Goal: Task Accomplishment & Management: Complete application form

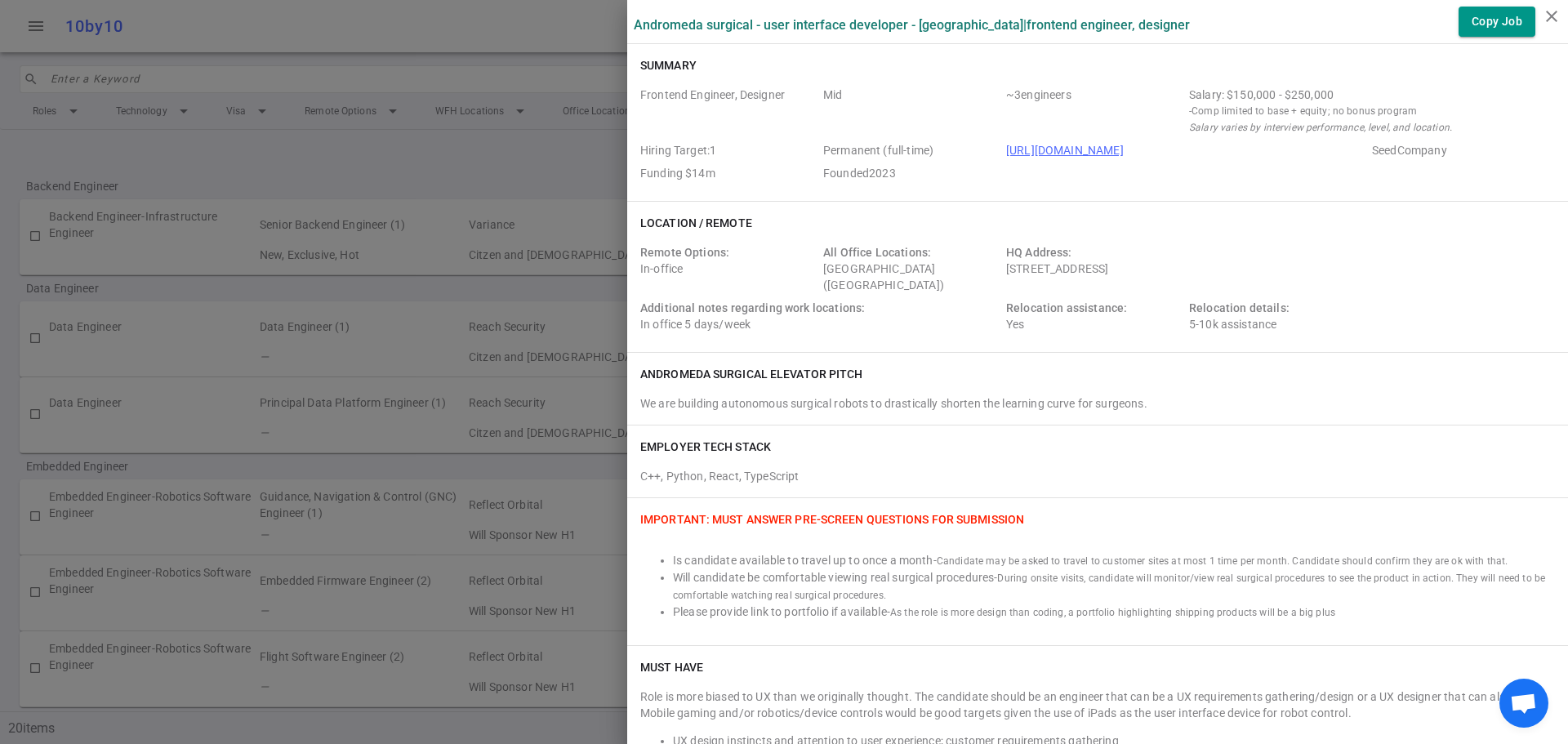
scroll to position [490, 0]
click at [1545, 19] on icon "close" at bounding box center [1552, 17] width 20 height 20
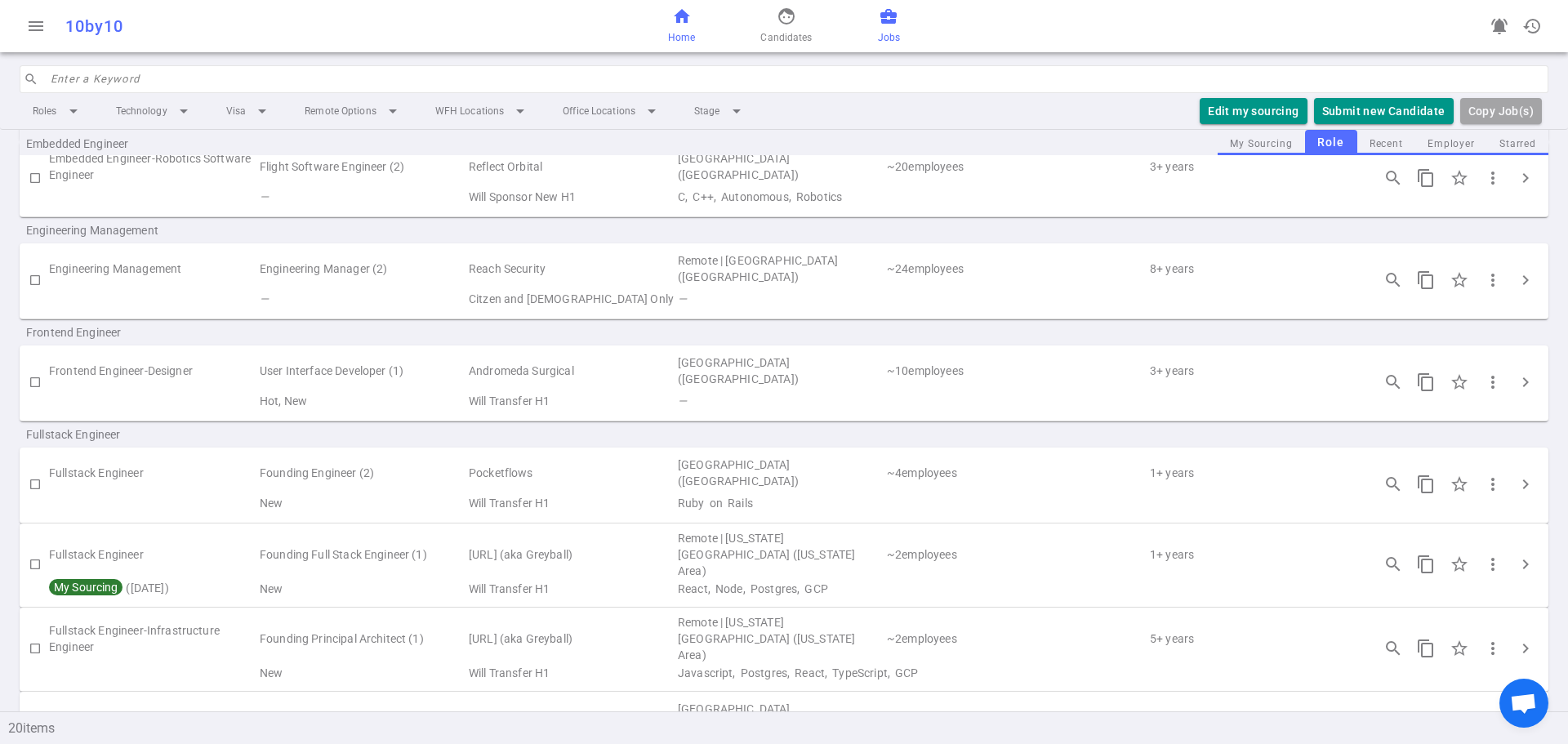
click at [673, 28] on link "home Home" at bounding box center [681, 26] width 27 height 39
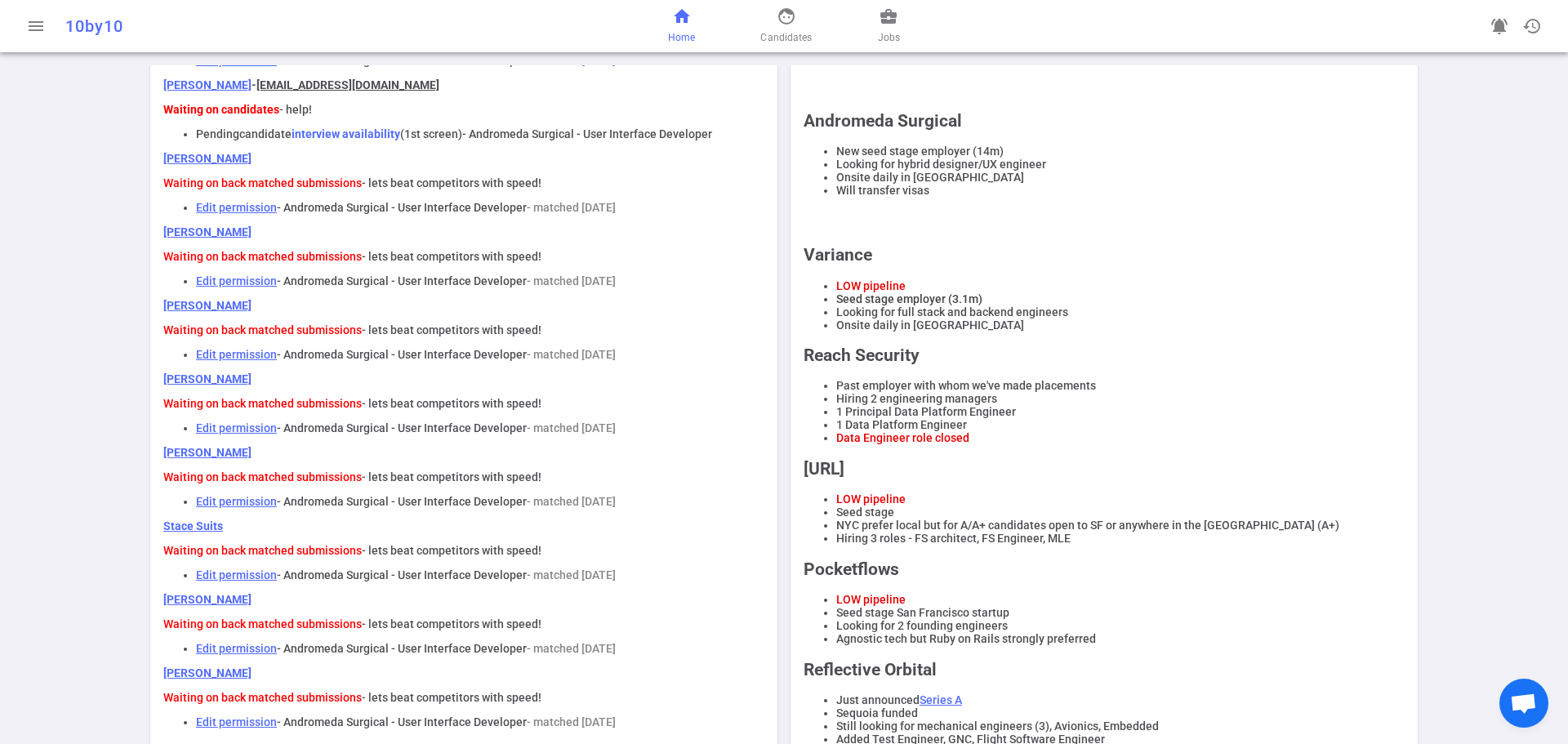
scroll to position [164, 0]
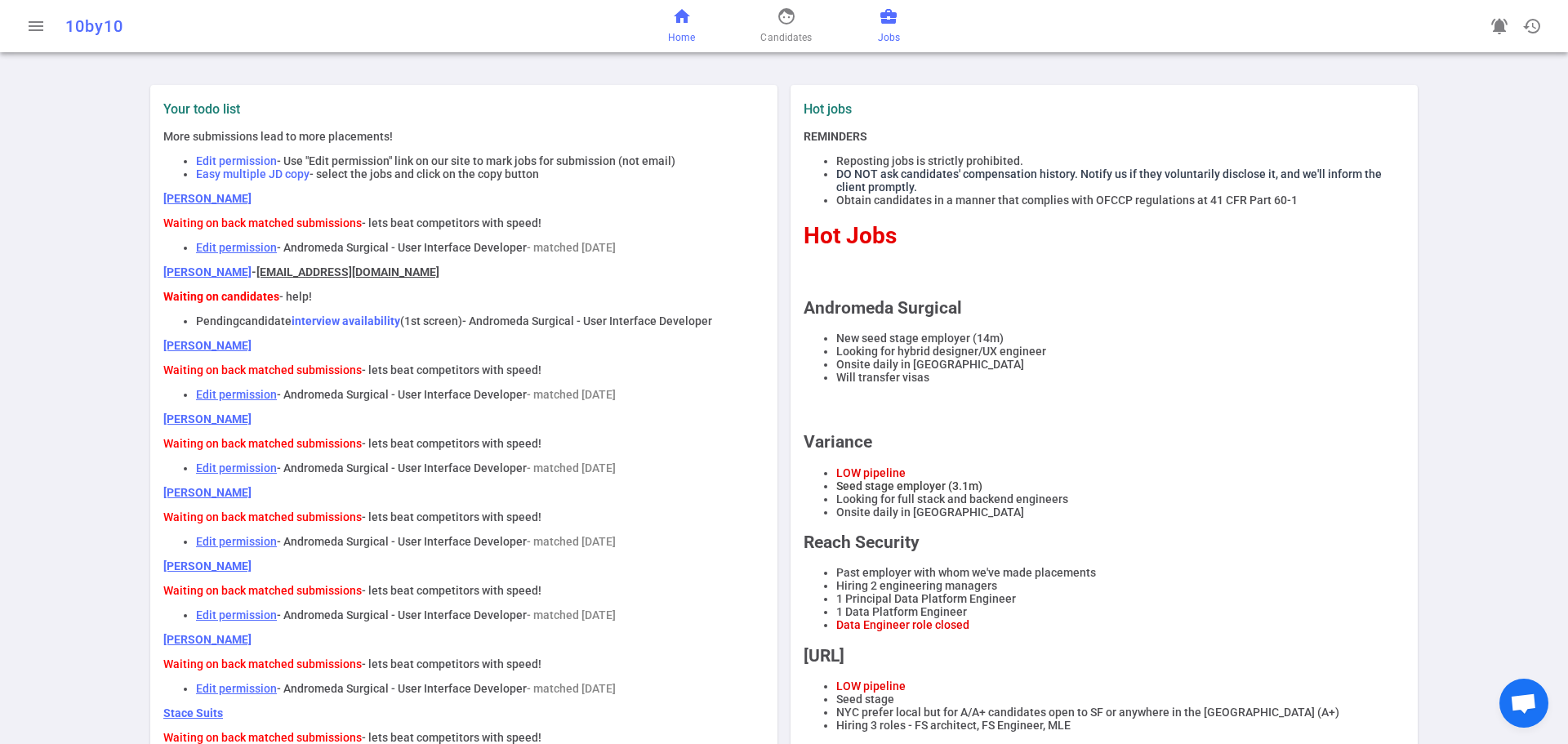
click at [882, 18] on span "business_center" at bounding box center [889, 17] width 20 height 20
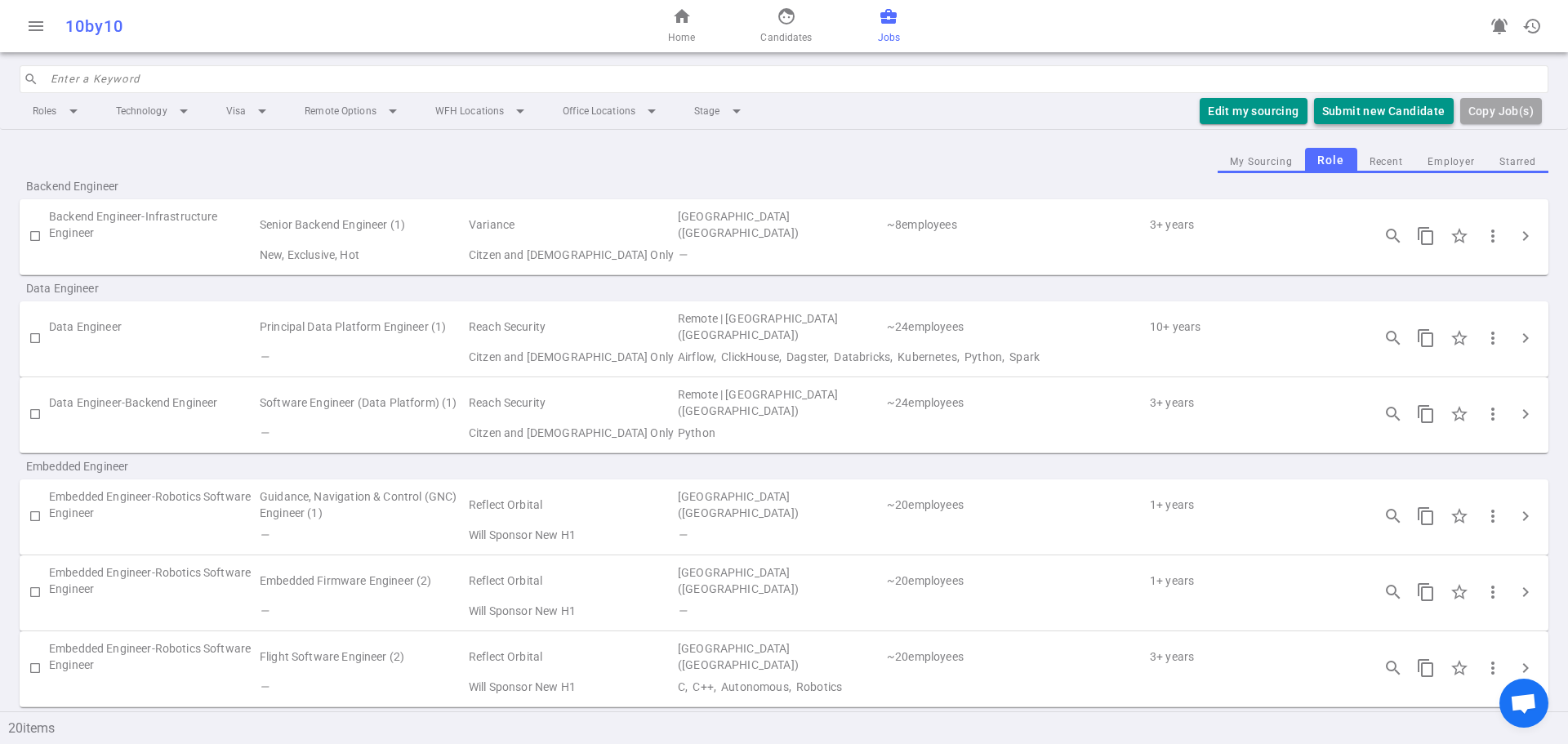
click at [1367, 105] on button "Submit new Candidate" at bounding box center [1384, 111] width 140 height 27
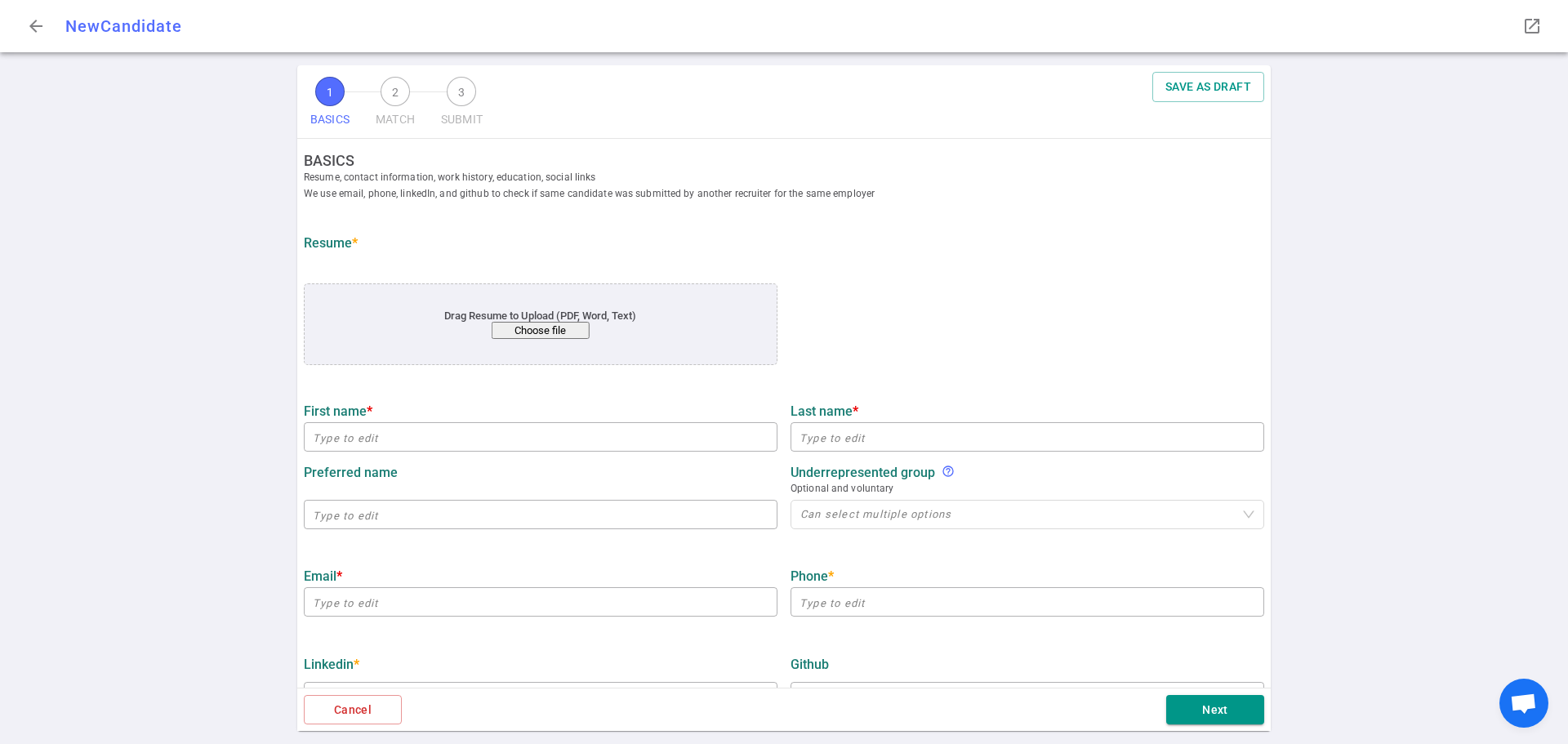
click at [556, 333] on button "Choose file" at bounding box center [540, 330] width 98 height 17
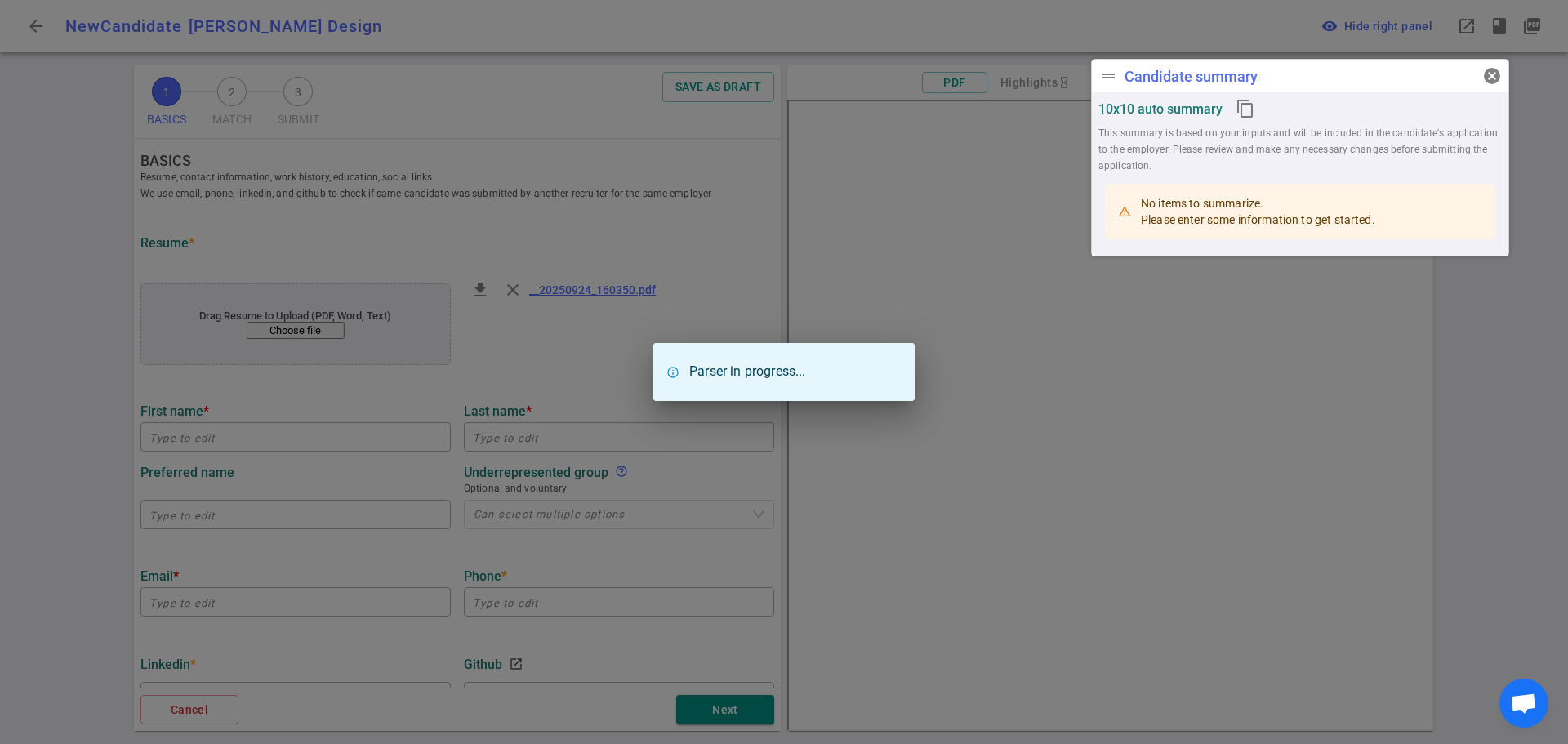
type input "[PERSON_NAME]"
type input "Design"
type input "[EMAIL_ADDRESS][DOMAIN_NAME]"
type input "[PHONE_NUMBER]"
type input "[URL][DOMAIN_NAME]"
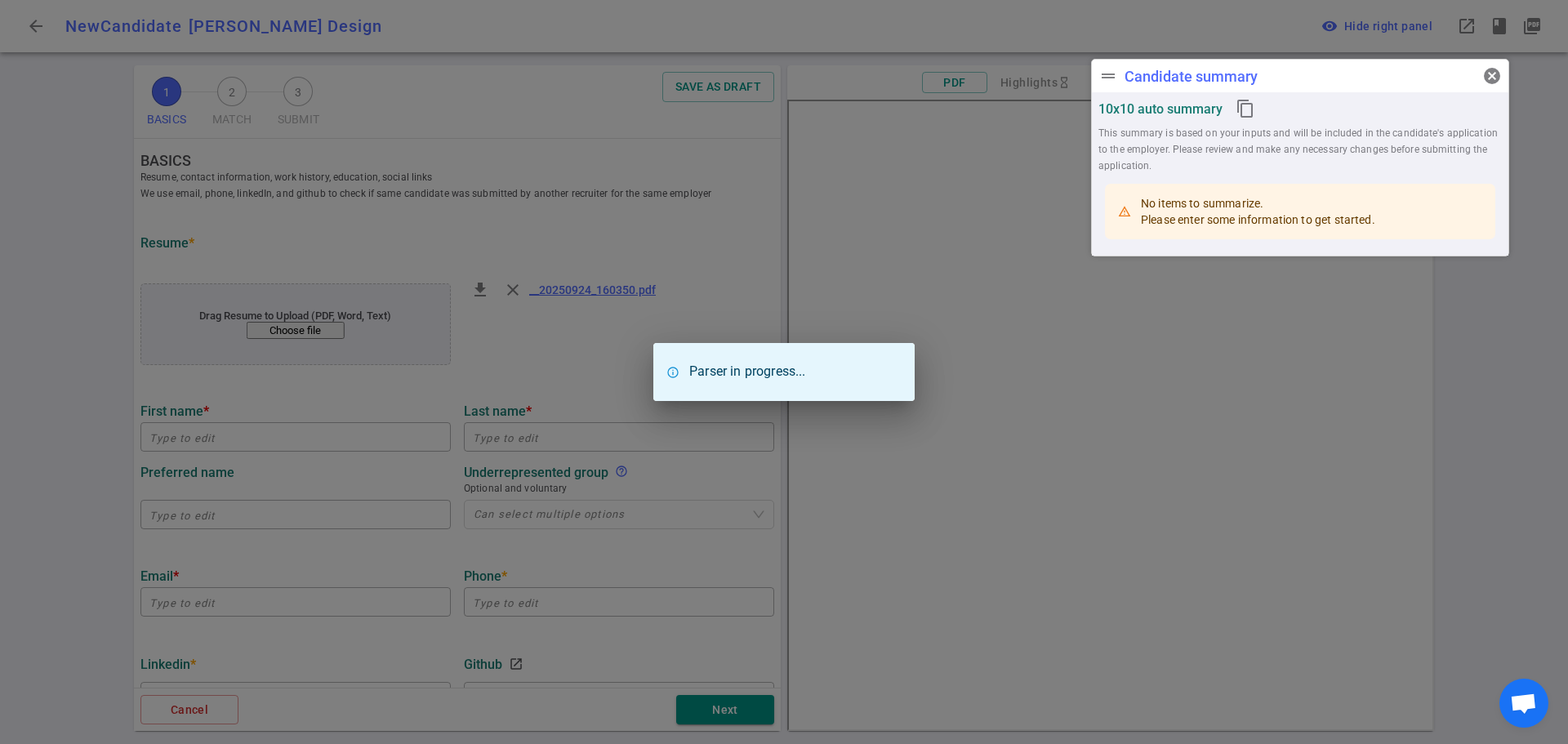
type input "Napster"
type textarea "Product Designer"
type input "5.8"
type input "[GEOGRAPHIC_DATA][PERSON_NAME]"
type input "Software Engineering"
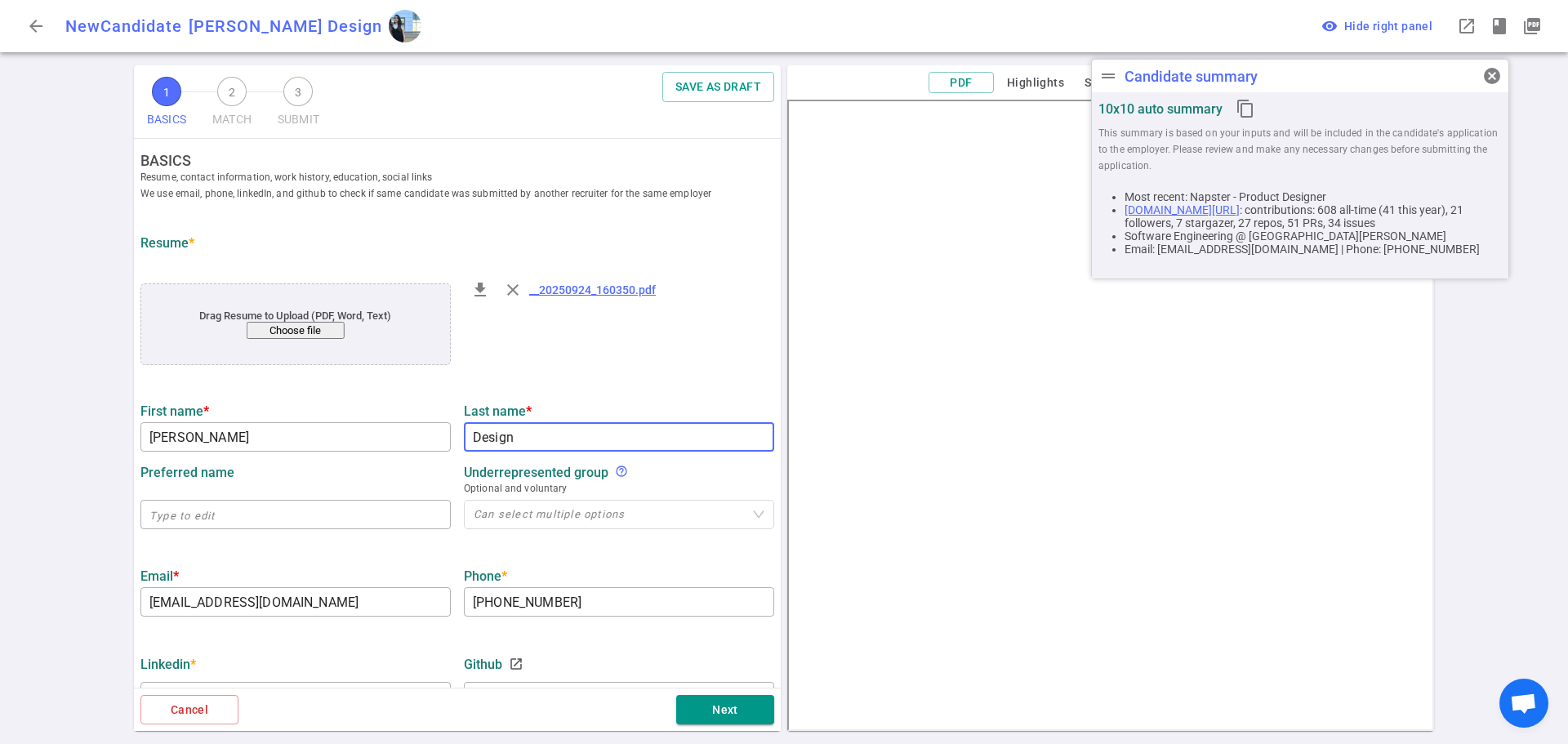
drag, startPoint x: 531, startPoint y: 446, endPoint x: 358, endPoint y: 420, distance: 174.9
click at [358, 419] on div "First name * [PERSON_NAME] ​ Last name * Design ​" at bounding box center [457, 422] width 647 height 58
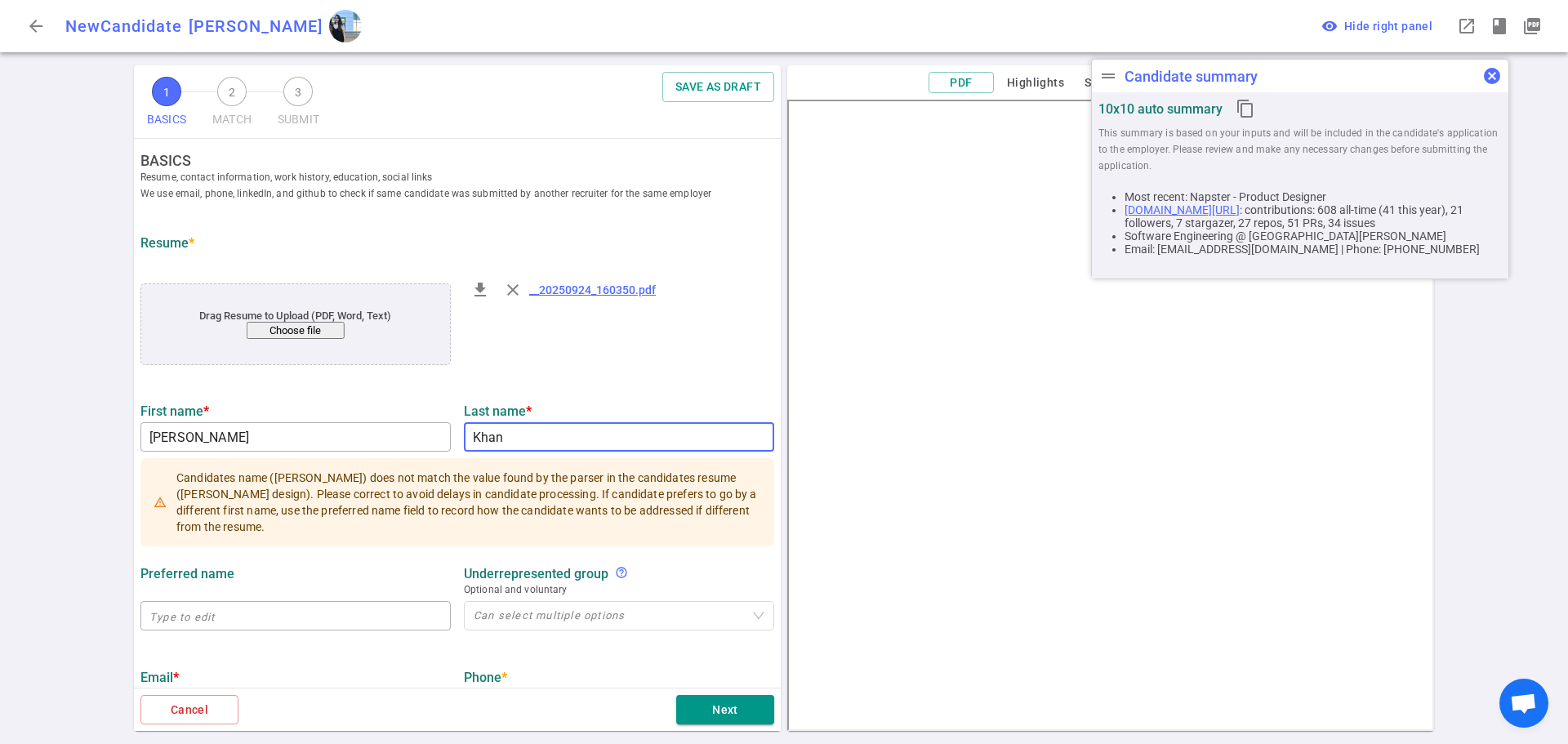
type input "Khan"
click at [1496, 78] on span "cancel" at bounding box center [1492, 75] width 20 height 20
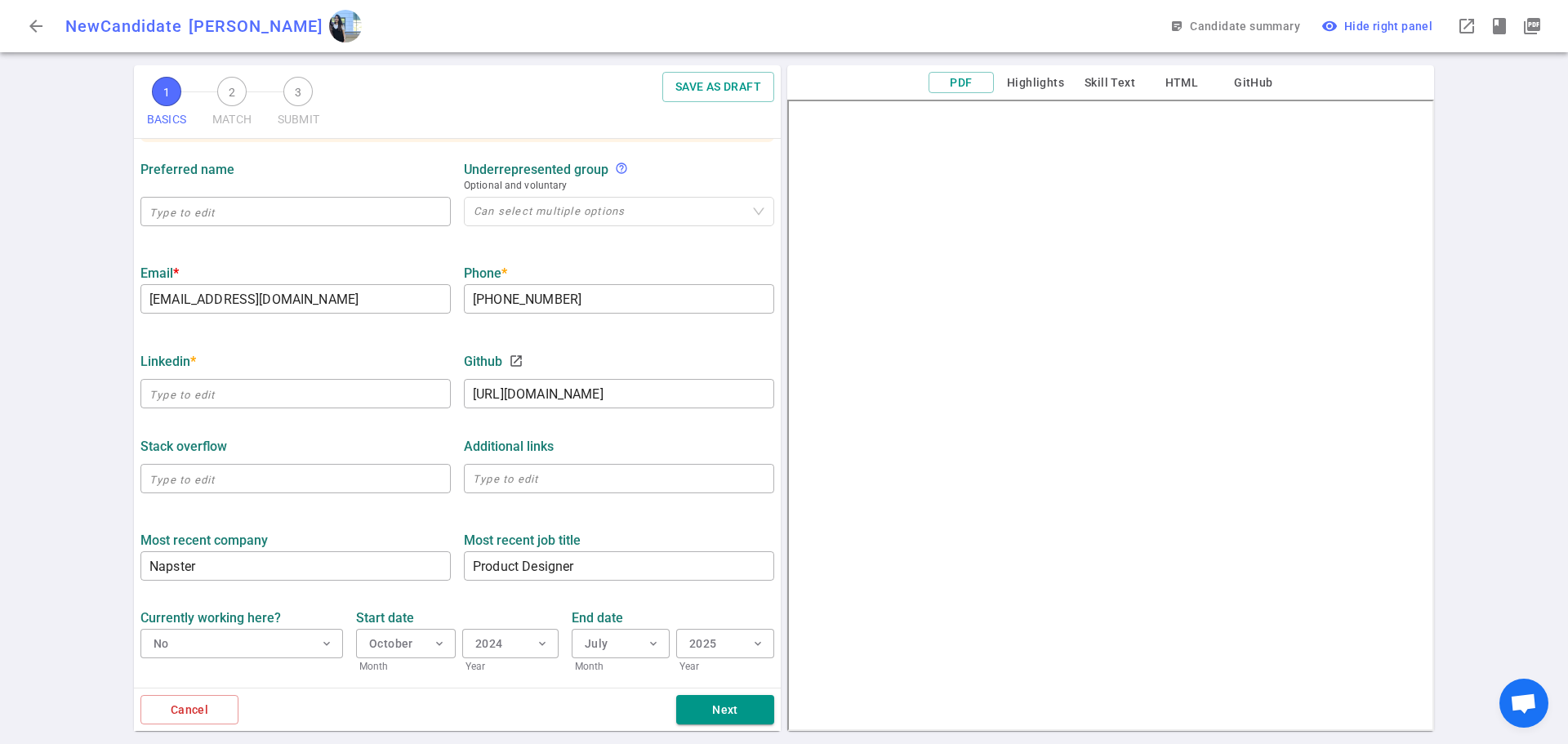
scroll to position [408, 0]
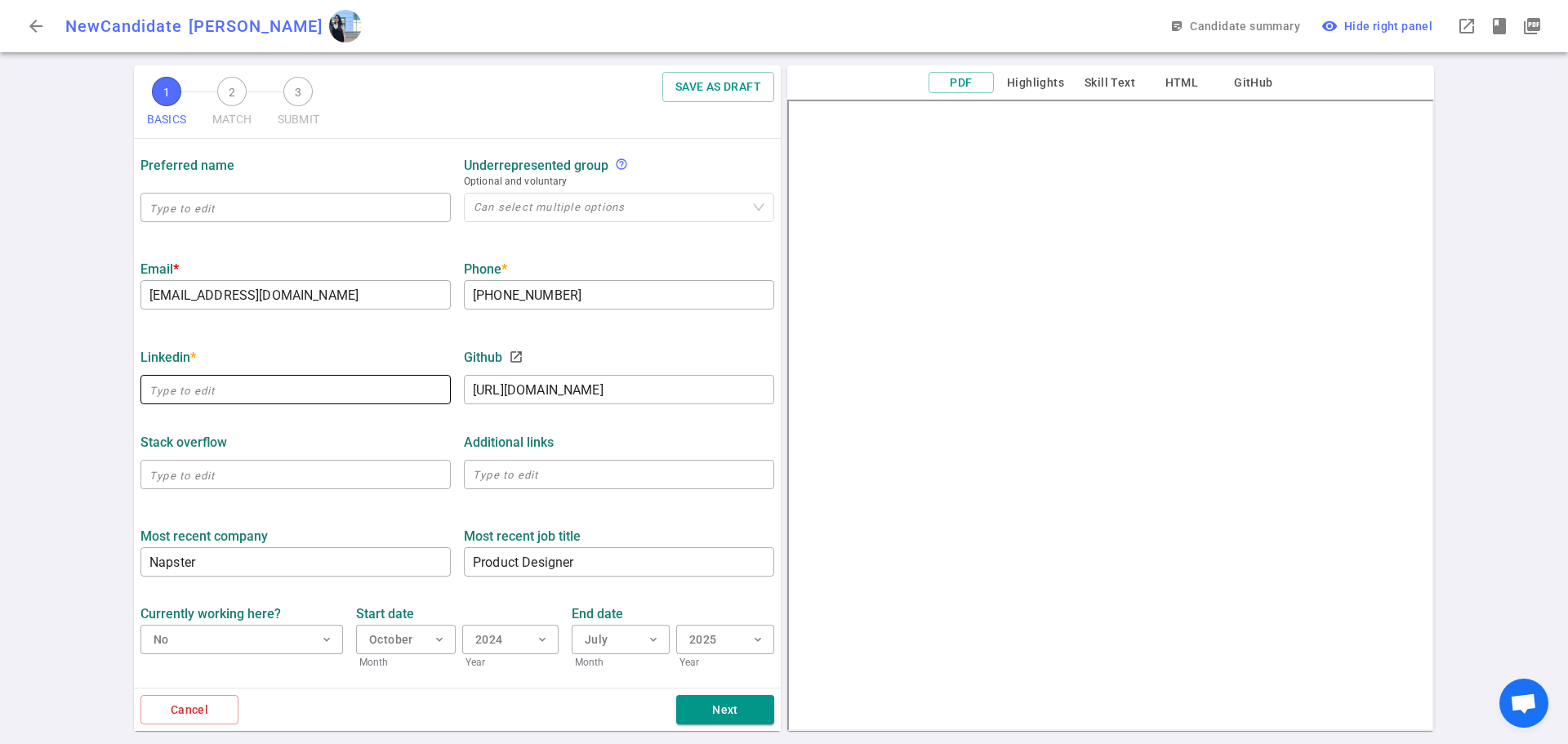
click at [218, 395] on input "text" at bounding box center [296, 389] width 311 height 26
paste input "[URL][DOMAIN_NAME]"
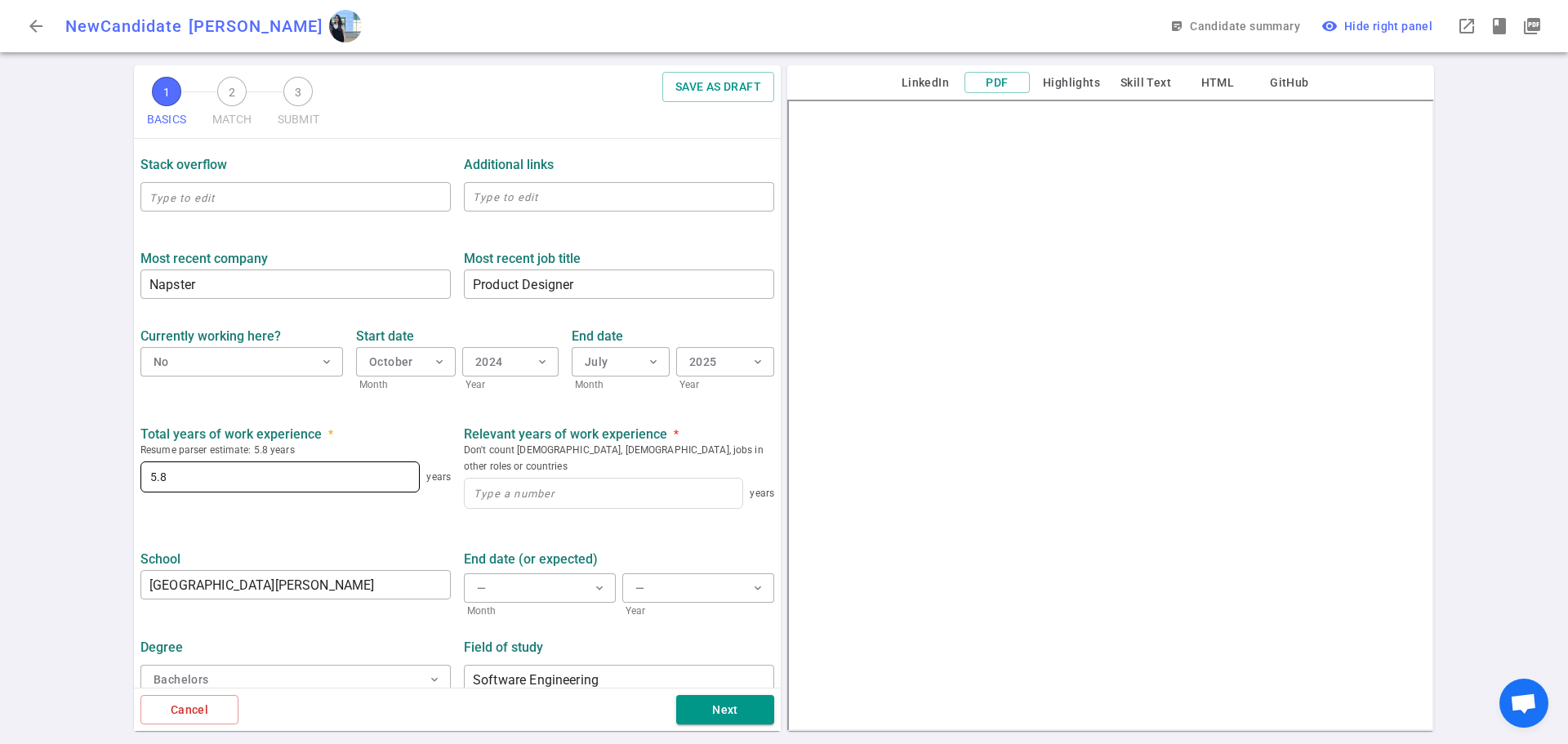
scroll to position [688, 0]
type input "[URL][DOMAIN_NAME]"
click at [479, 484] on input at bounding box center [603, 490] width 278 height 29
type input "5.8"
click at [298, 523] on ul "BASICS Resume, contact information, work history, education, social links We us…" at bounding box center [457, 76] width 647 height 1251
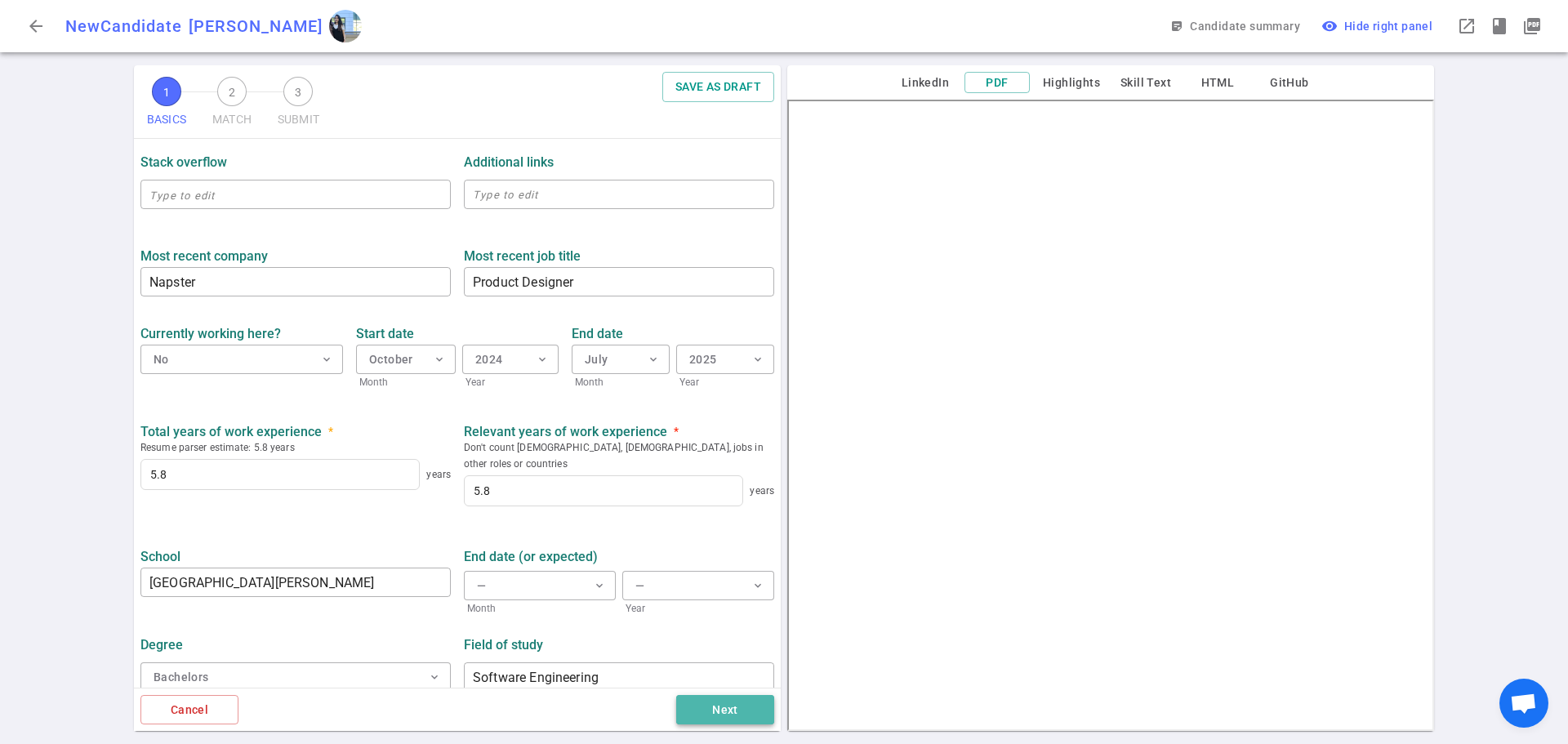
click at [699, 714] on button "Next" at bounding box center [725, 710] width 98 height 30
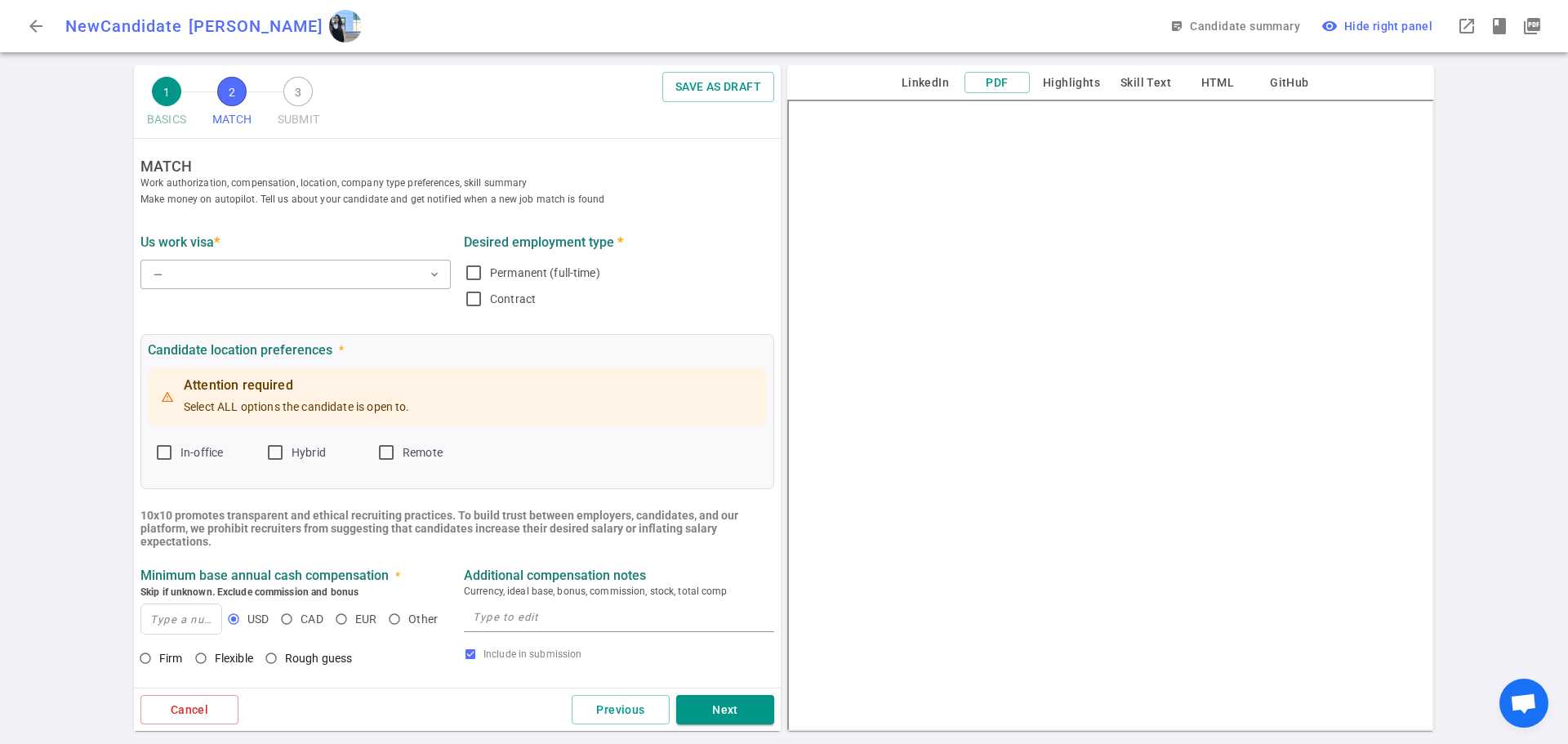
scroll to position [0, 0]
click at [244, 290] on button "— expand_more" at bounding box center [296, 275] width 311 height 29
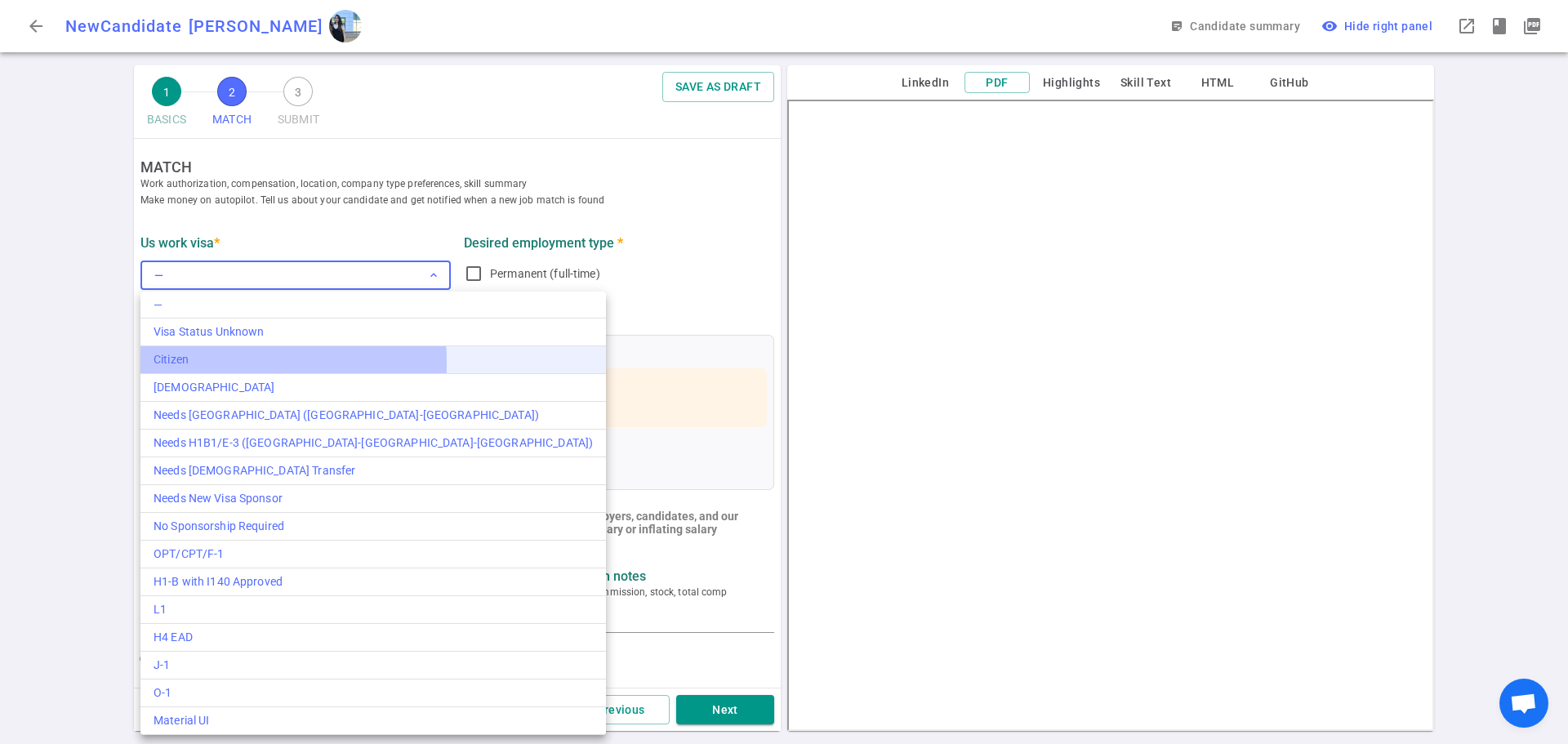
click at [194, 362] on div "Citizen" at bounding box center [374, 360] width 439 height 17
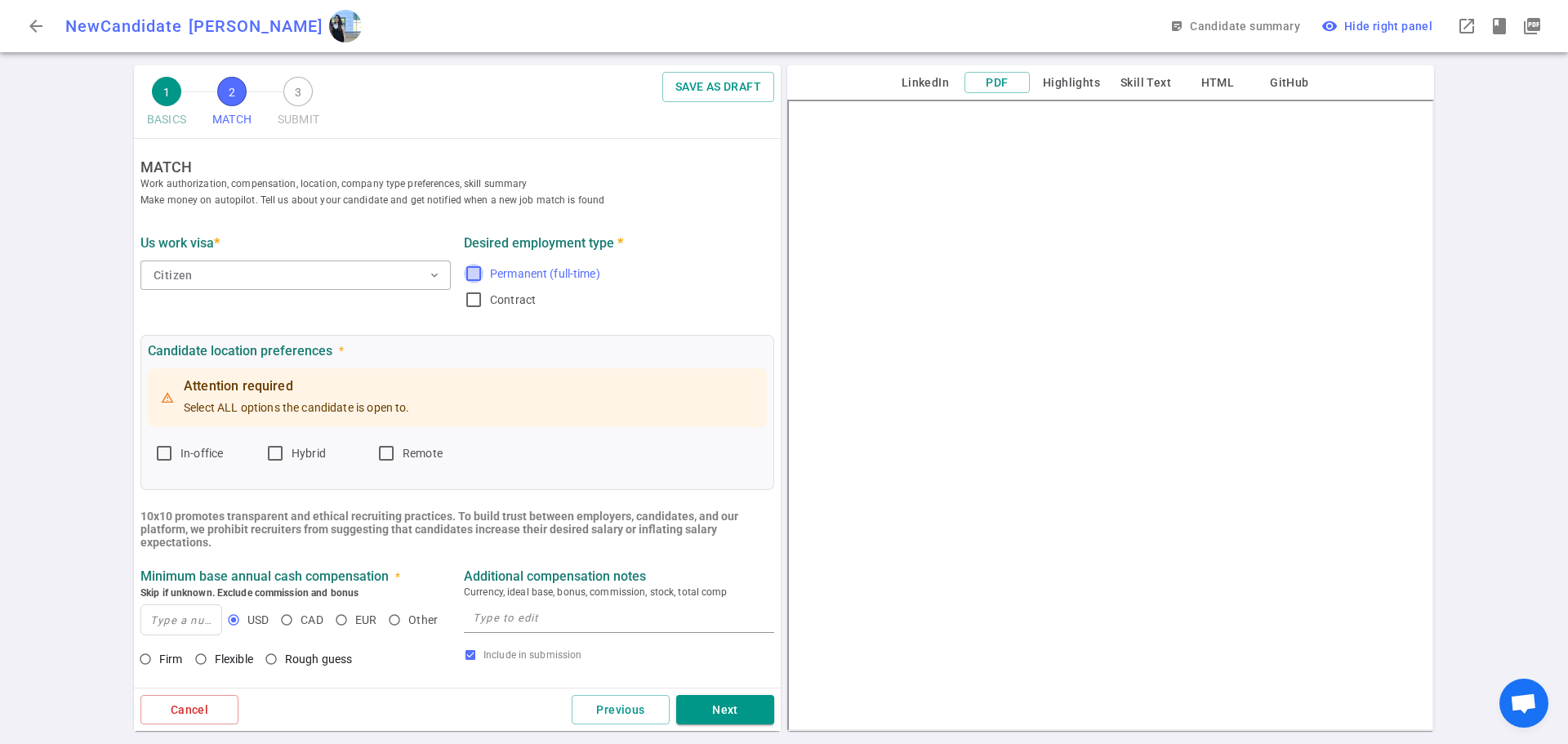
click at [464, 271] on input "Permanent (full-time)" at bounding box center [474, 274] width 20 height 20
checkbox input "true"
click at [159, 454] on input "In-office" at bounding box center [165, 453] width 20 height 20
checkbox input "true"
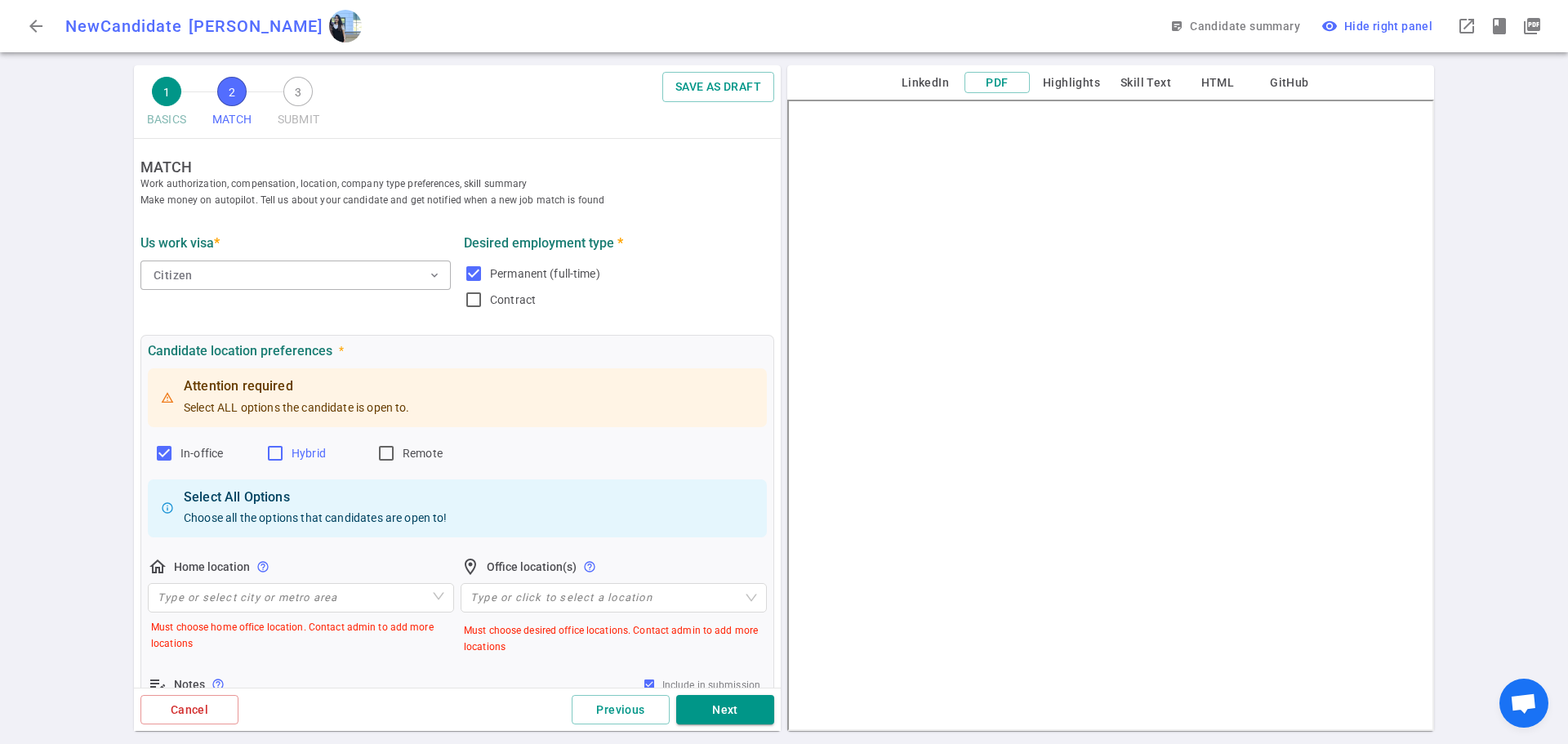
click at [279, 459] on input "Hybrid" at bounding box center [276, 453] width 20 height 20
checkbox input "true"
click at [383, 457] on input "Remote" at bounding box center [387, 453] width 20 height 20
checkbox input "true"
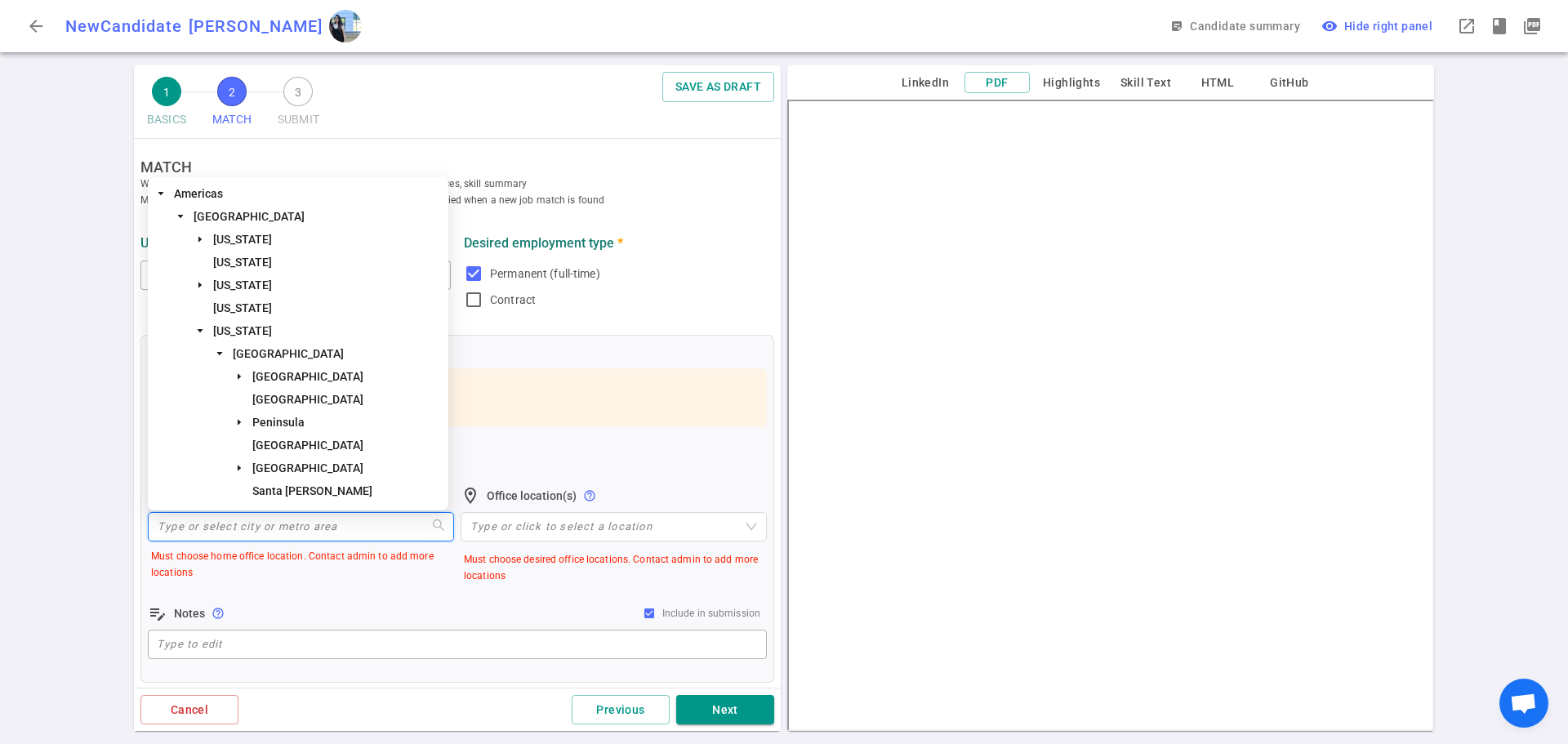
click at [220, 523] on input "search" at bounding box center [301, 527] width 287 height 28
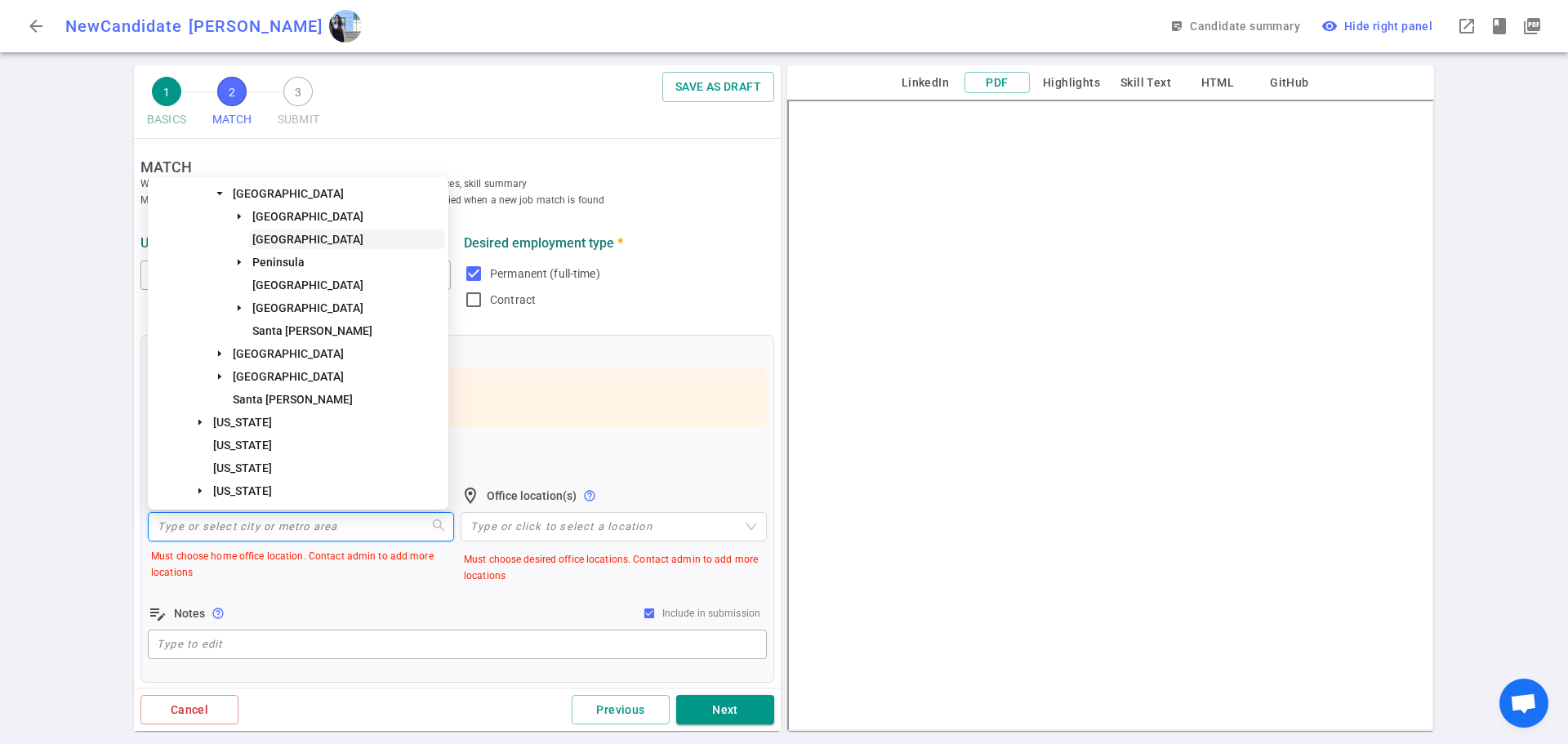
scroll to position [164, 0]
click at [297, 258] on span "Peninsula" at bounding box center [279, 259] width 52 height 13
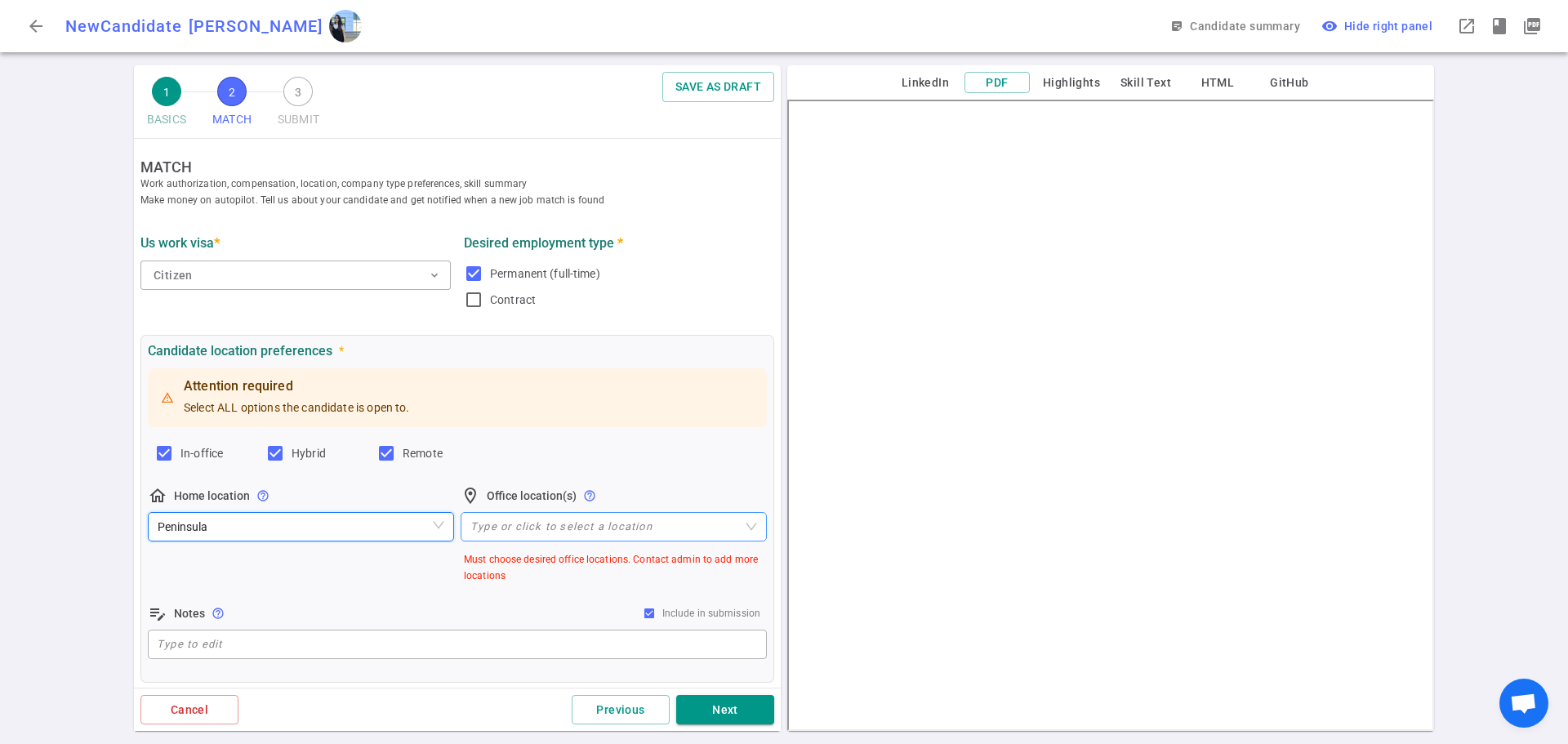
click at [491, 518] on div "Type or click to select a location" at bounding box center [613, 526] width 307 height 29
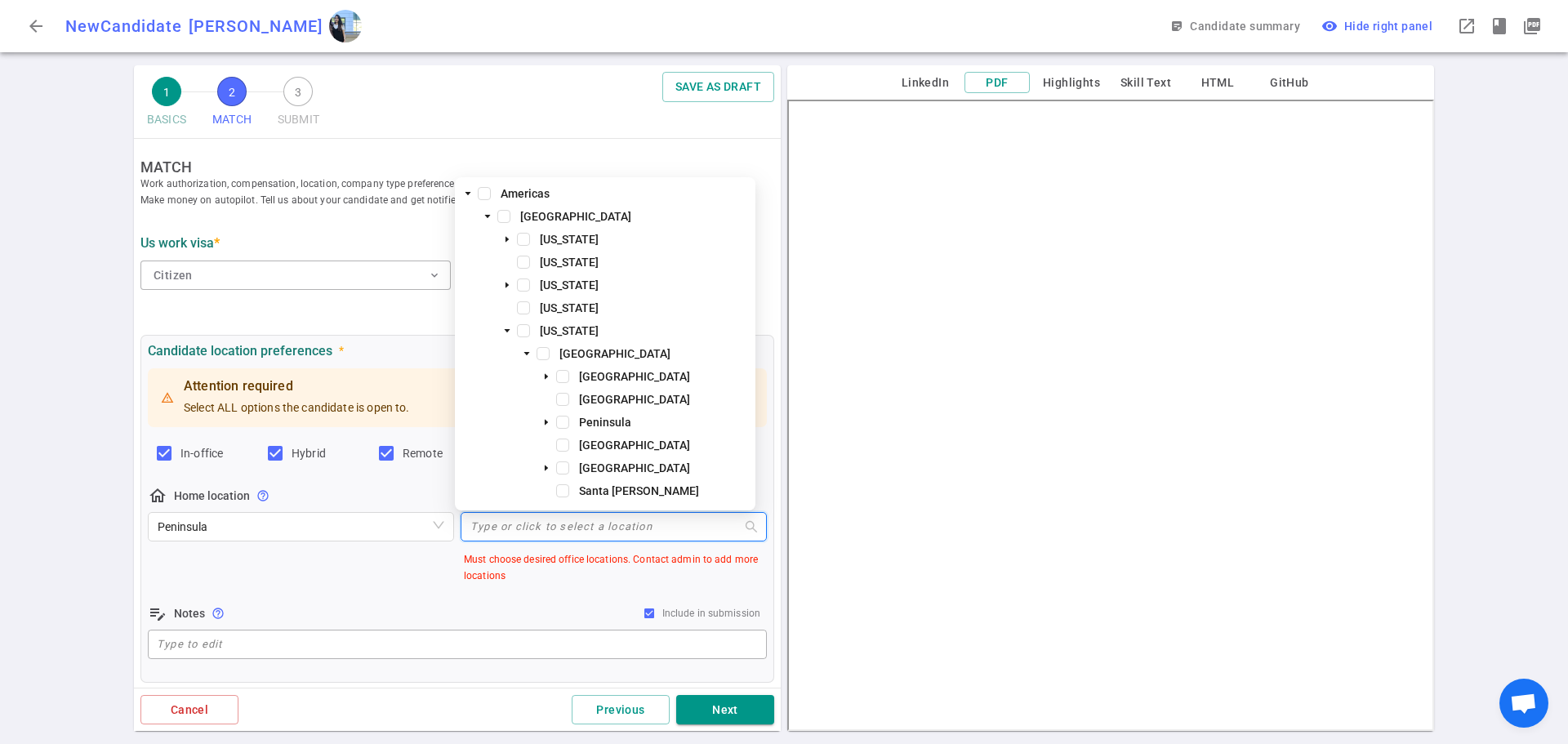
click at [550, 528] on div at bounding box center [605, 526] width 283 height 12
click at [564, 421] on span at bounding box center [562, 421] width 13 height 13
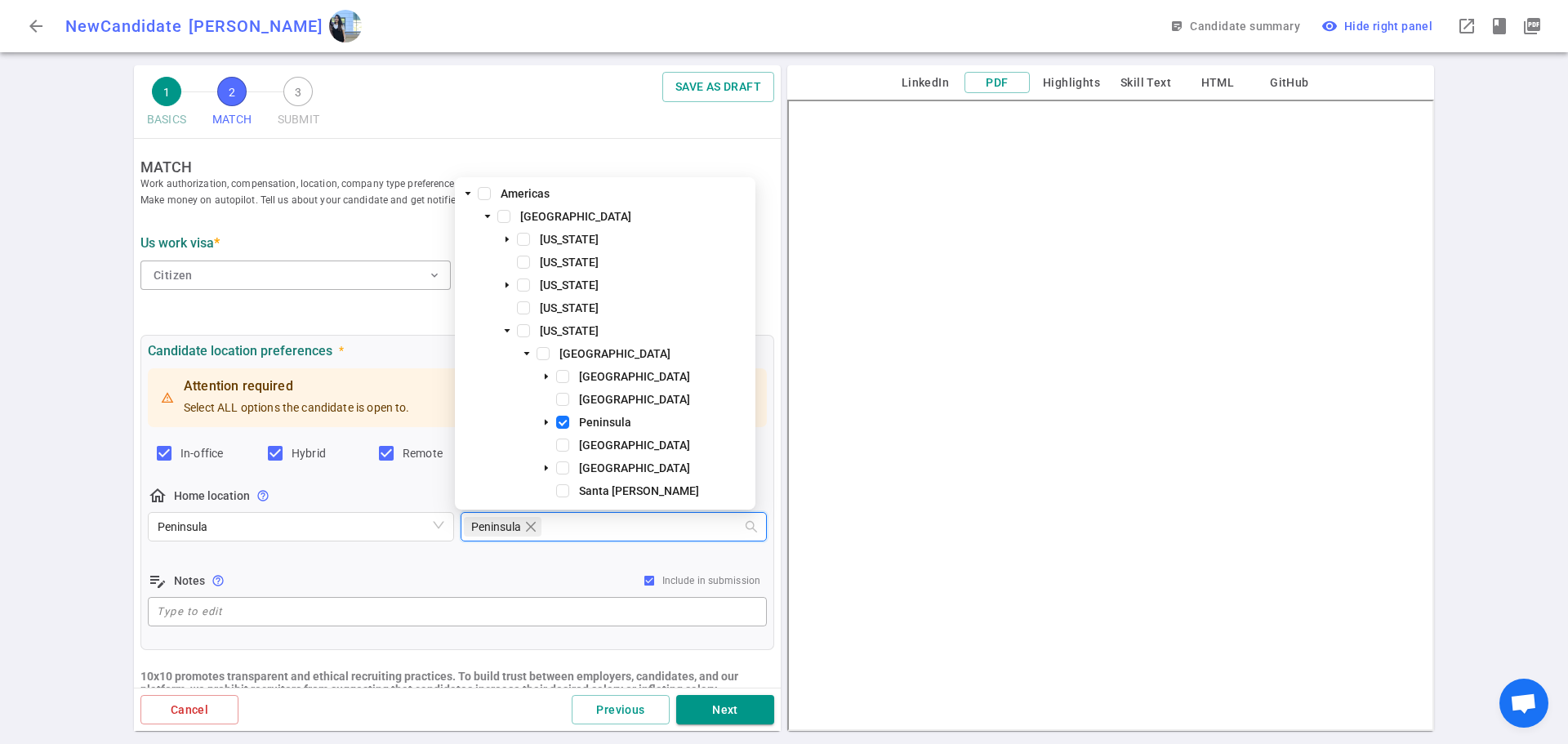
click at [570, 448] on div "San Francisco" at bounding box center [605, 446] width 294 height 23
click at [565, 446] on span at bounding box center [562, 444] width 13 height 13
click at [563, 468] on span at bounding box center [562, 467] width 13 height 13
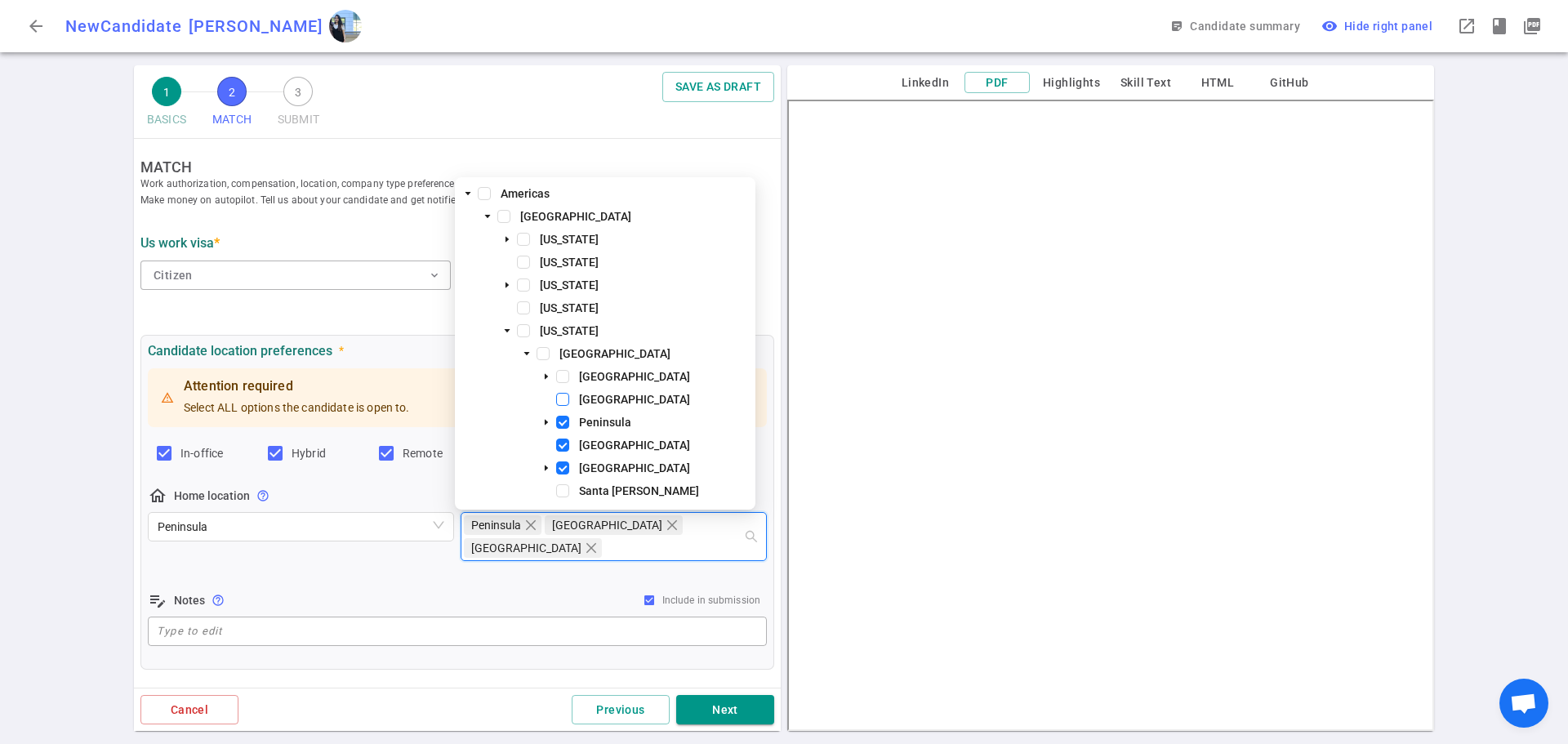
click at [559, 396] on span at bounding box center [562, 398] width 13 height 13
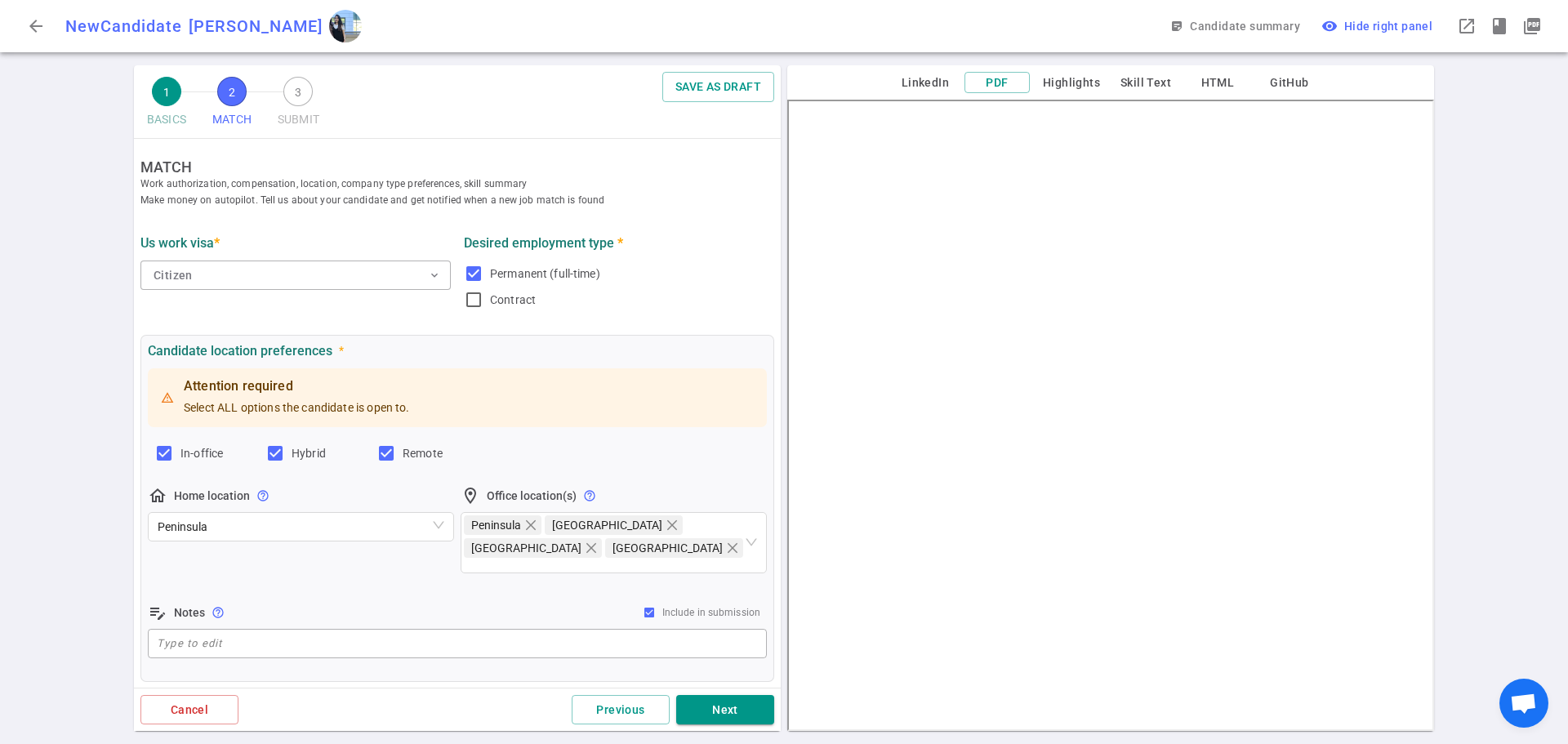
click at [401, 564] on div "home_pin Home location help_outline Peninsula" at bounding box center [301, 534] width 307 height 97
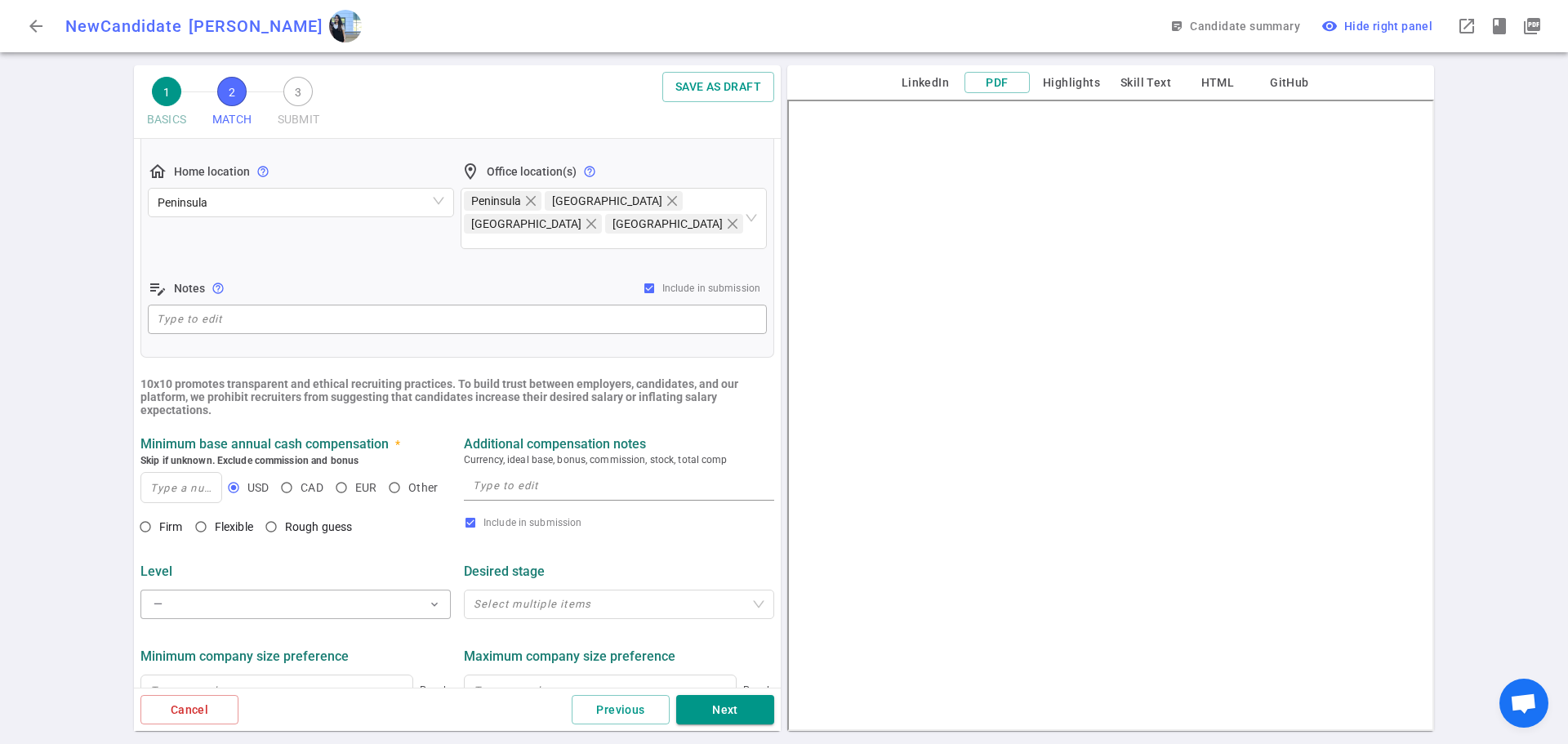
scroll to position [327, 0]
click at [164, 477] on input at bounding box center [181, 484] width 80 height 29
type input "180,000"
click at [276, 512] on input "Rough guess" at bounding box center [272, 524] width 28 height 28
radio input "true"
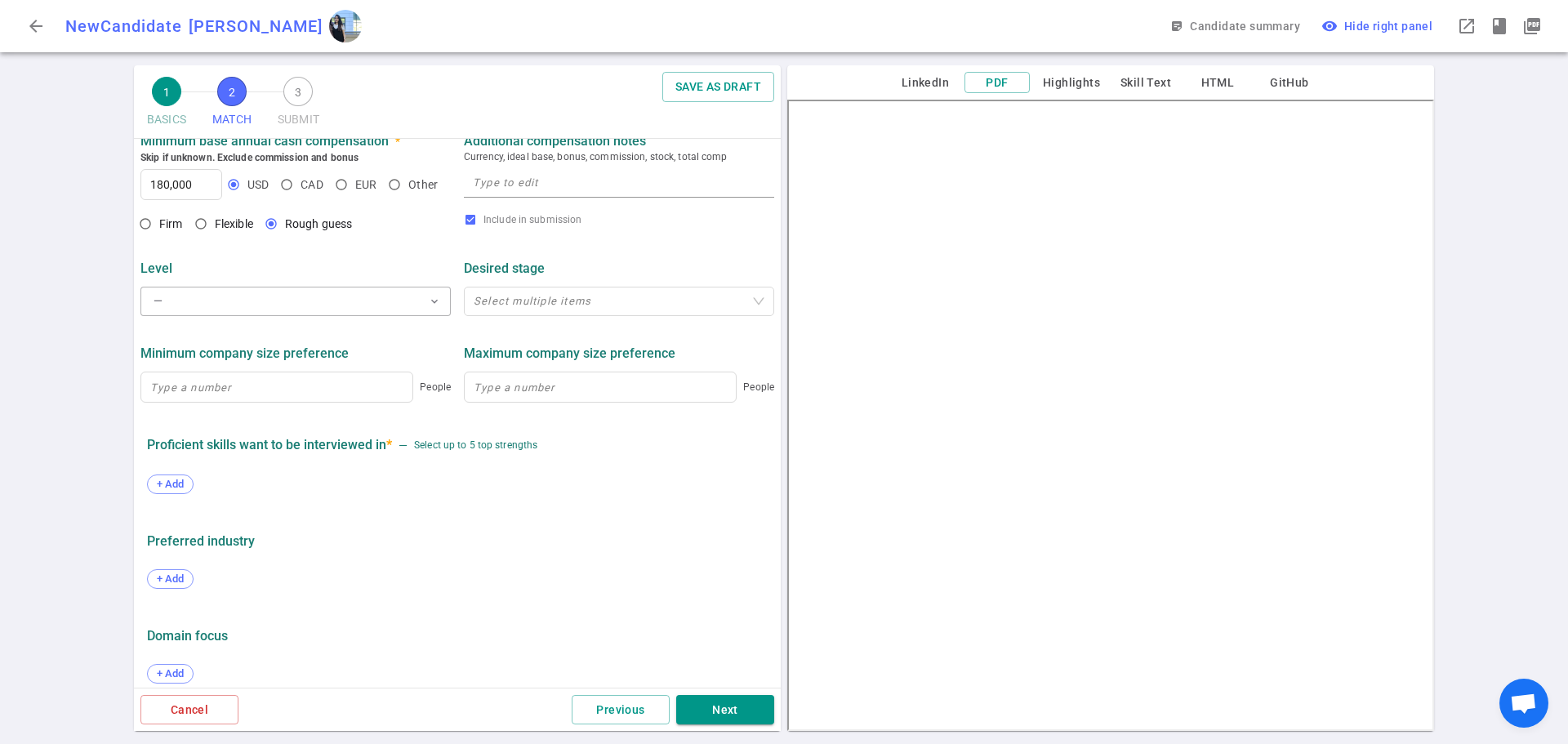
scroll to position [634, 0]
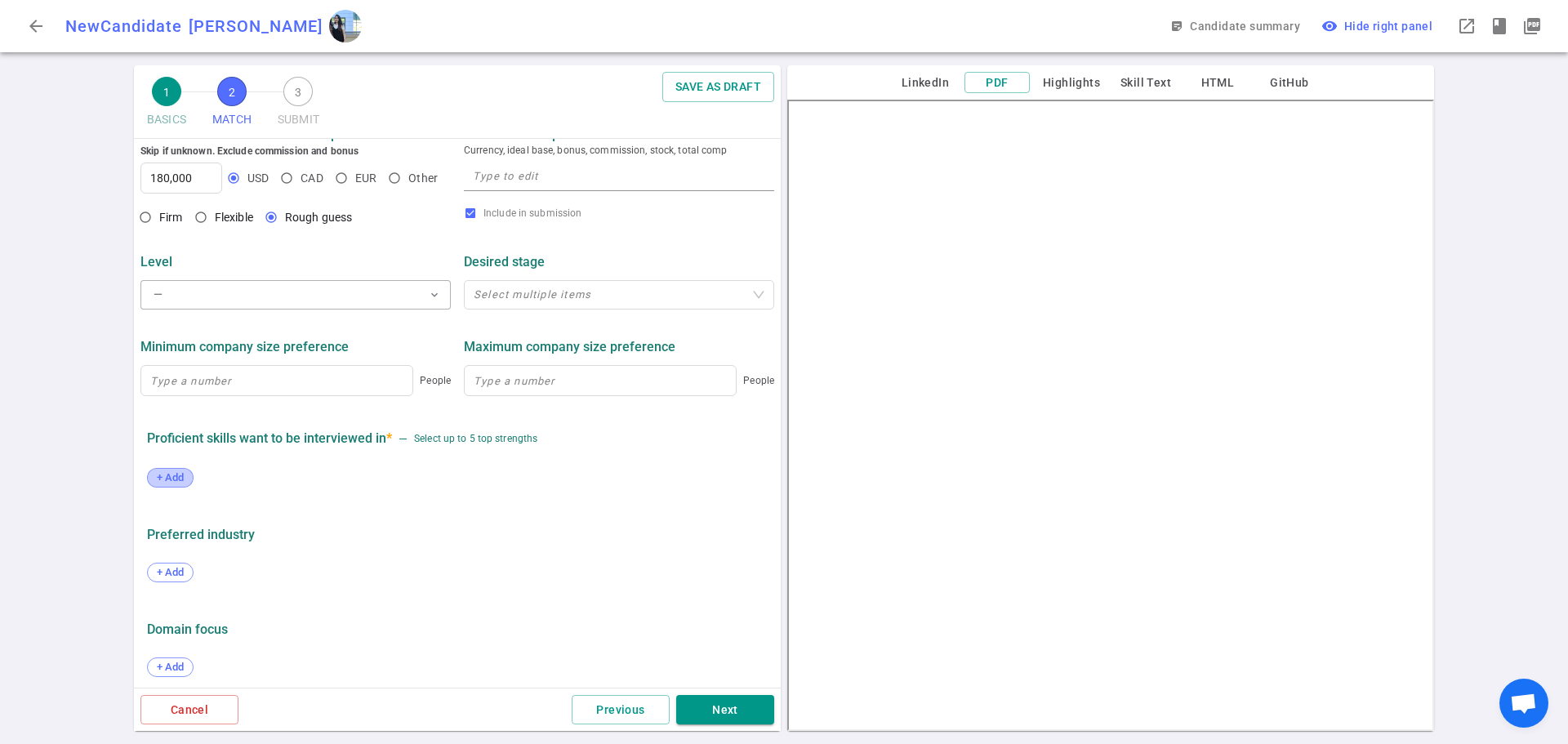
click at [180, 471] on span "+ Add" at bounding box center [170, 477] width 38 height 12
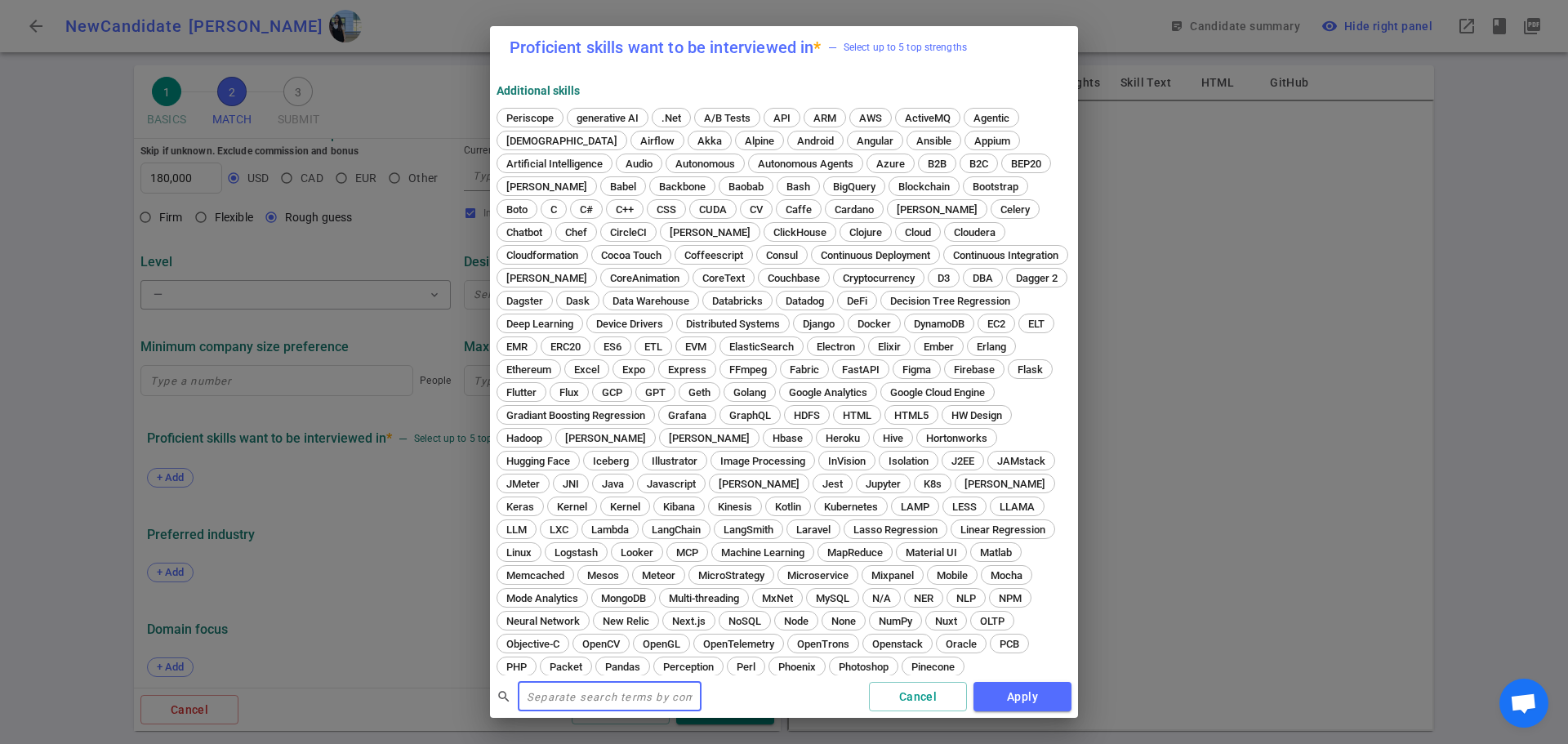
click at [562, 684] on input "text" at bounding box center [610, 697] width 184 height 26
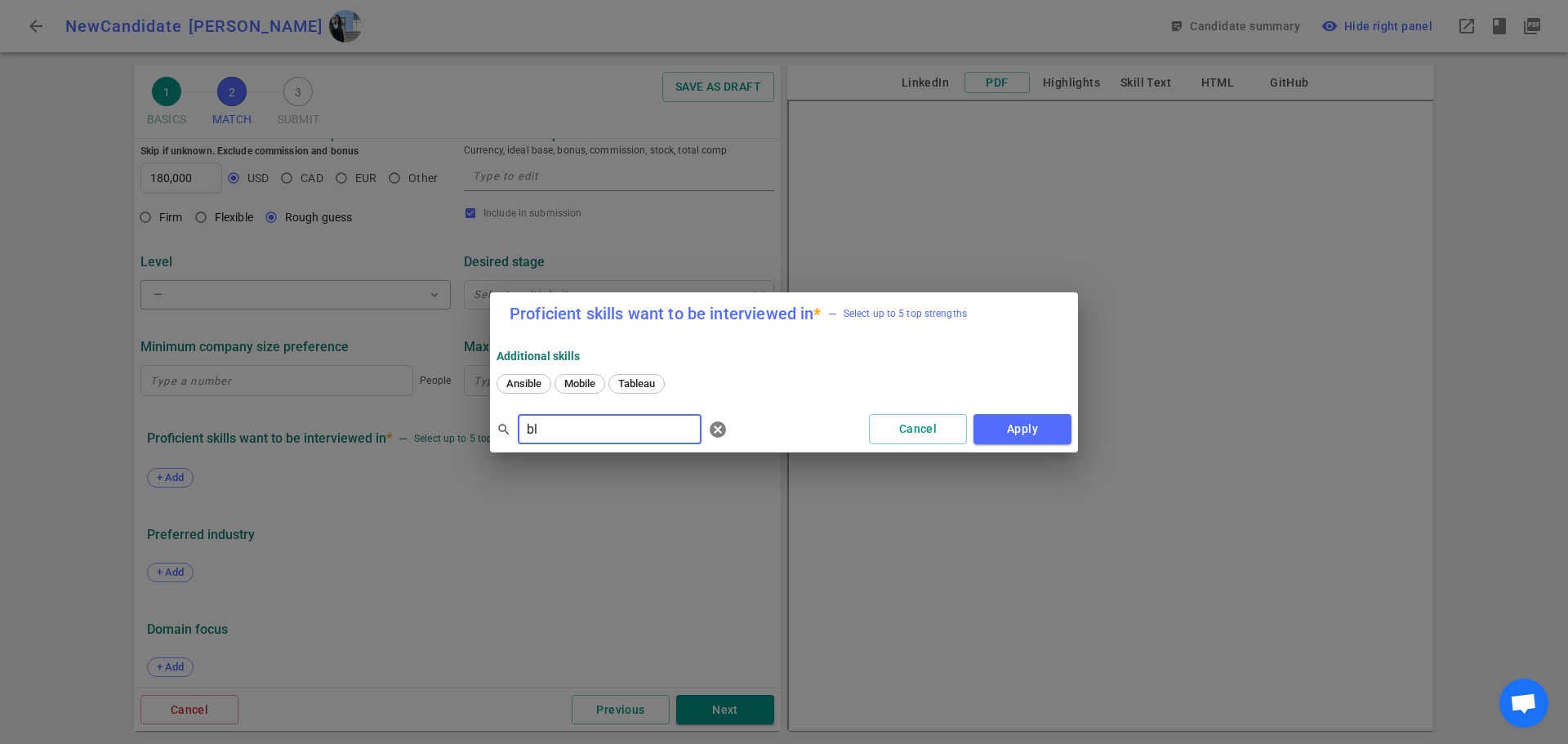
type input "b"
click at [864, 392] on div "Unity" at bounding box center [849, 384] width 43 height 20
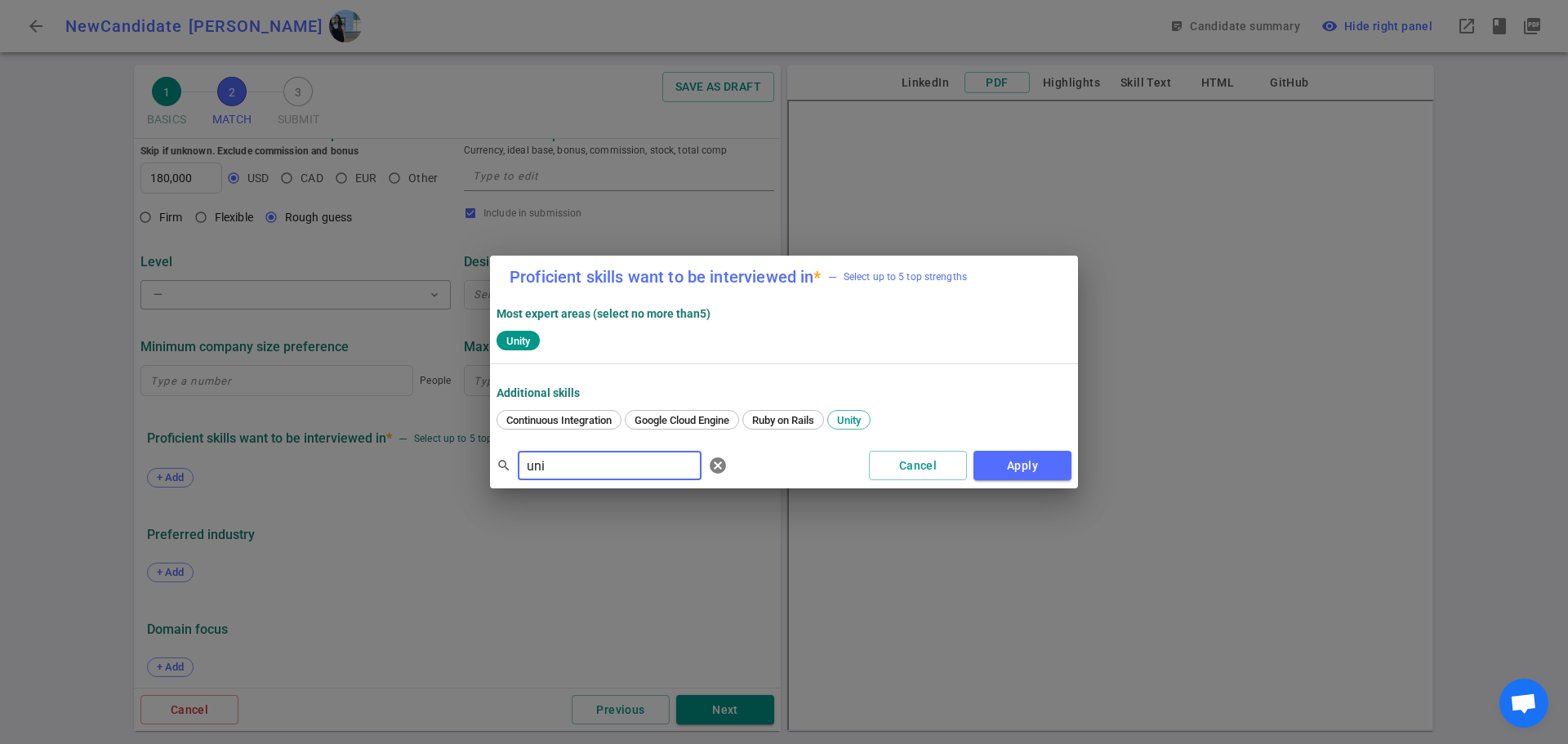
drag, startPoint x: 581, startPoint y: 465, endPoint x: 405, endPoint y: 450, distance: 176.6
click at [405, 450] on div "Proficient skills want to be interviewed in * — Select up to 5 top strengths Mo…" at bounding box center [784, 372] width 1568 height 744
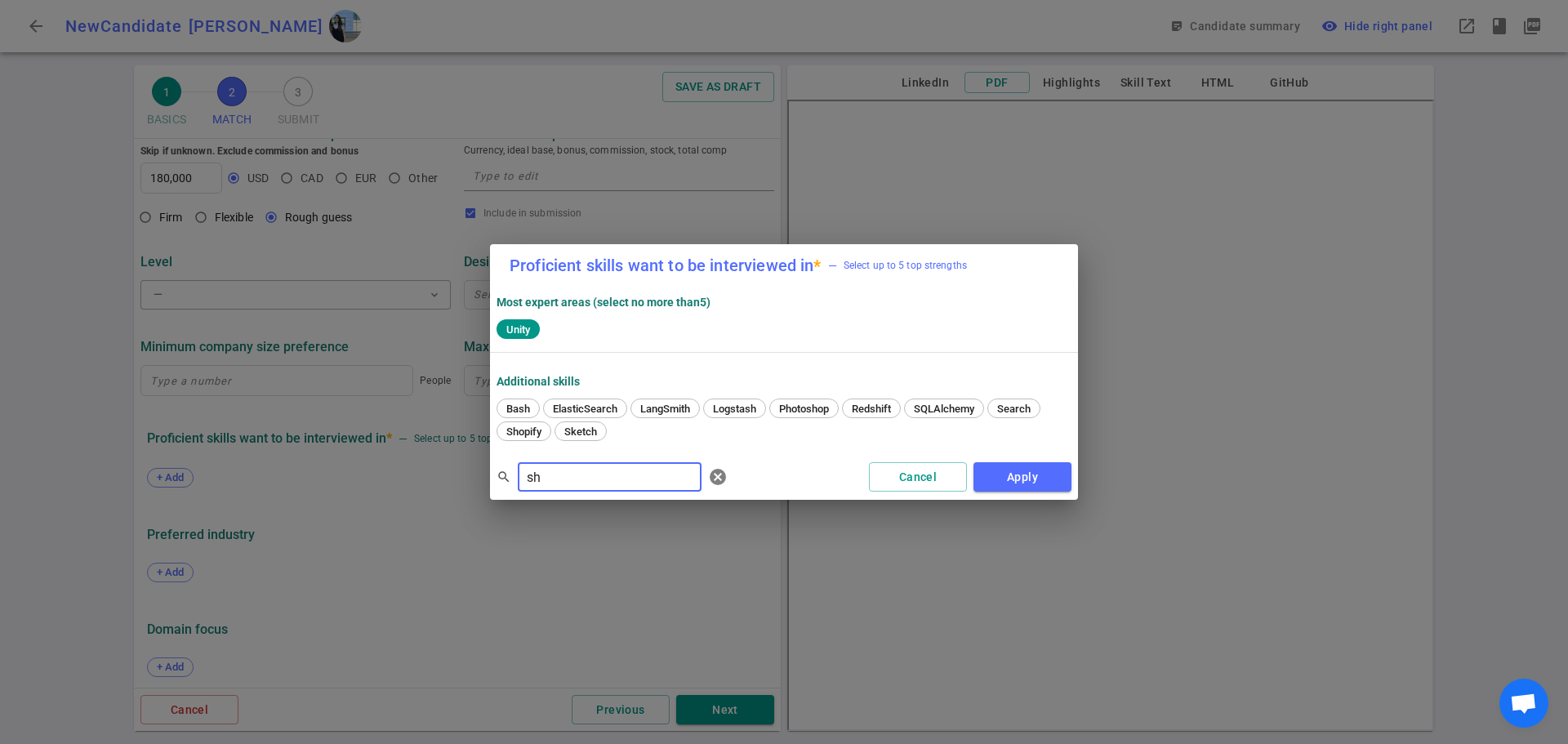
type input "s"
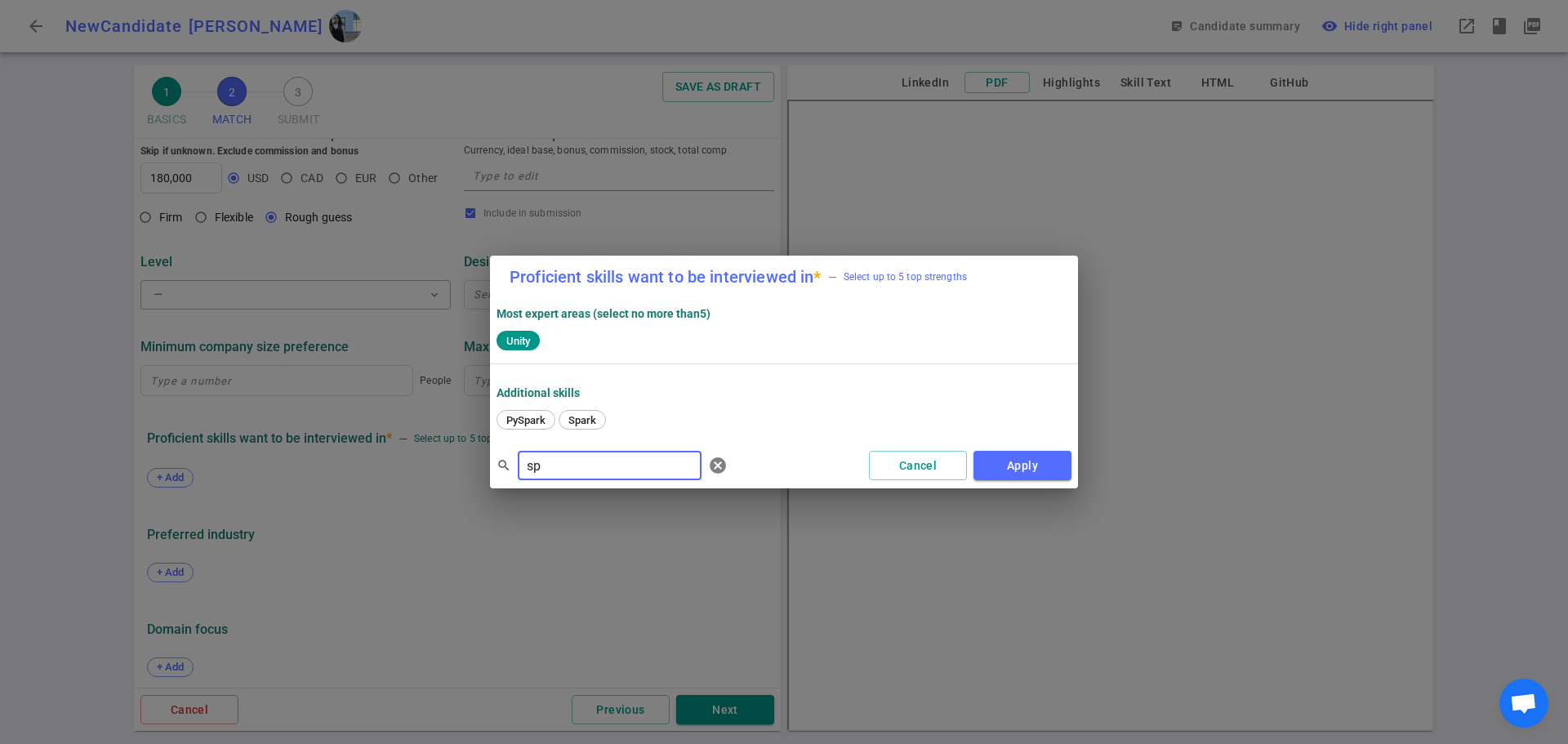
type input "s"
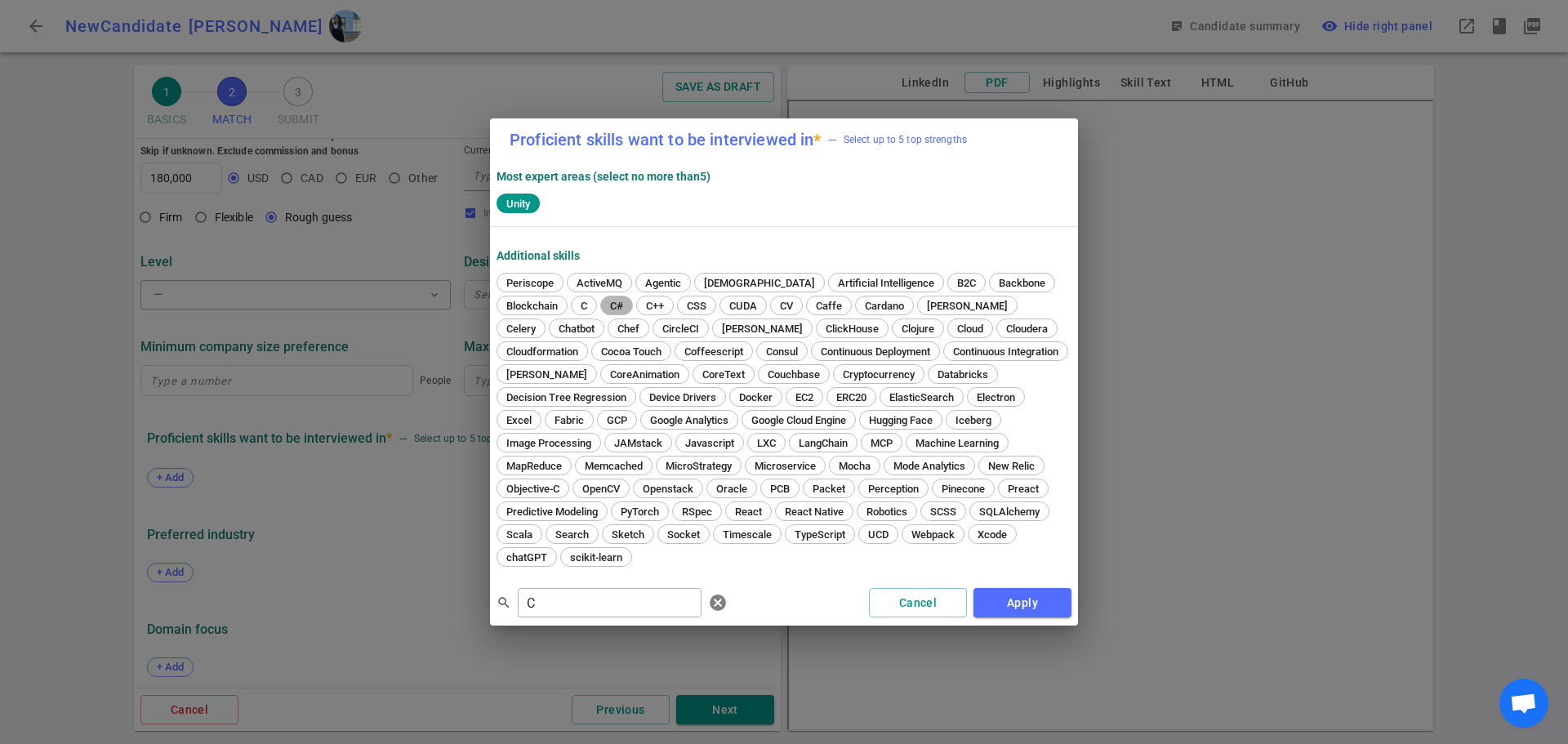
click at [604, 312] on span "C#" at bounding box center [616, 306] width 25 height 12
drag, startPoint x: 546, startPoint y: 596, endPoint x: 437, endPoint y: 578, distance: 110.5
click at [441, 577] on div "Proficient skills want to be interviewed in * — Select up to 5 top strengths Mo…" at bounding box center [784, 372] width 1568 height 744
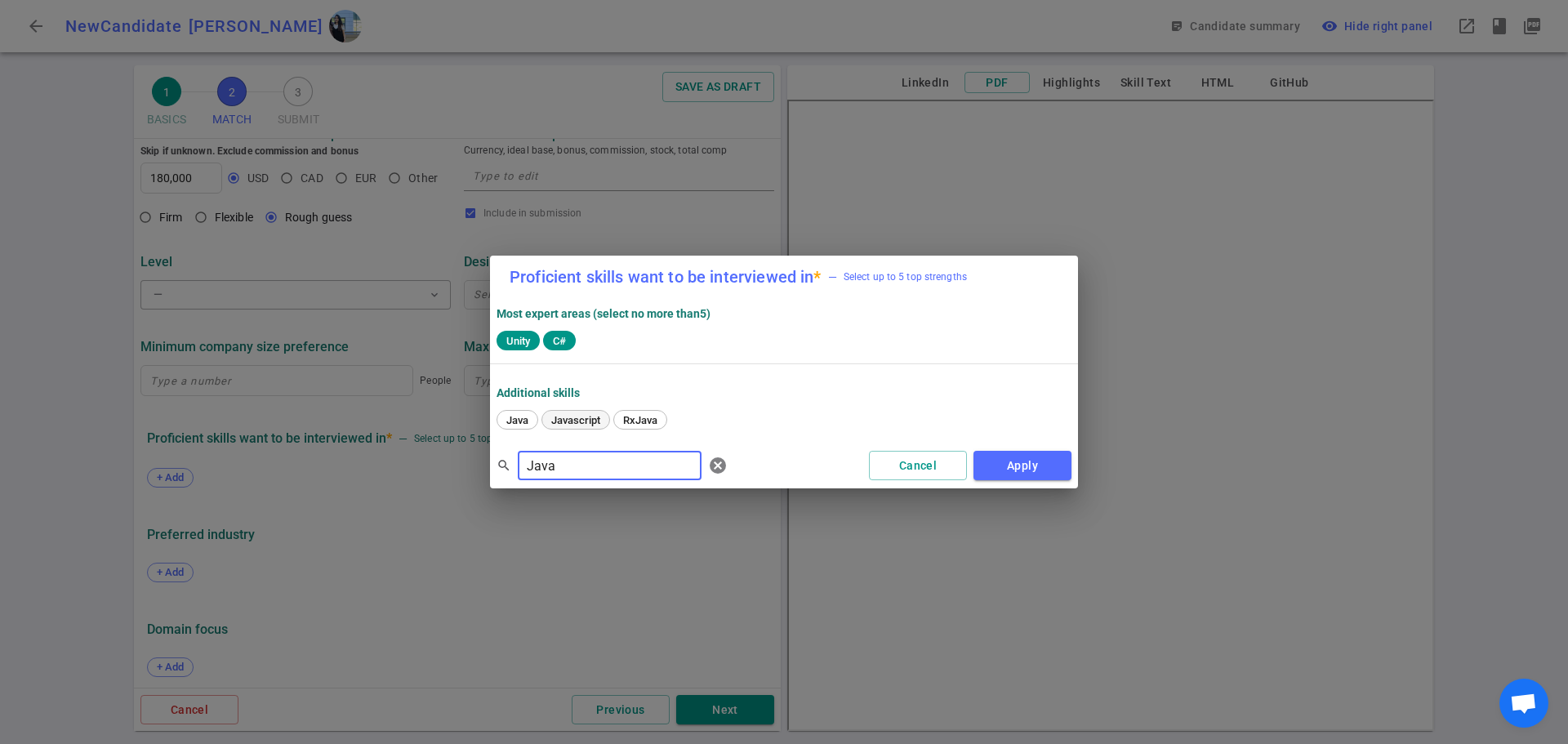
click at [573, 419] on span "Javascript" at bounding box center [575, 420] width 61 height 12
drag, startPoint x: 585, startPoint y: 475, endPoint x: 375, endPoint y: 467, distance: 210.2
click at [377, 469] on div "Proficient skills want to be interviewed in * — Select up to 5 top strengths Mo…" at bounding box center [784, 372] width 1568 height 744
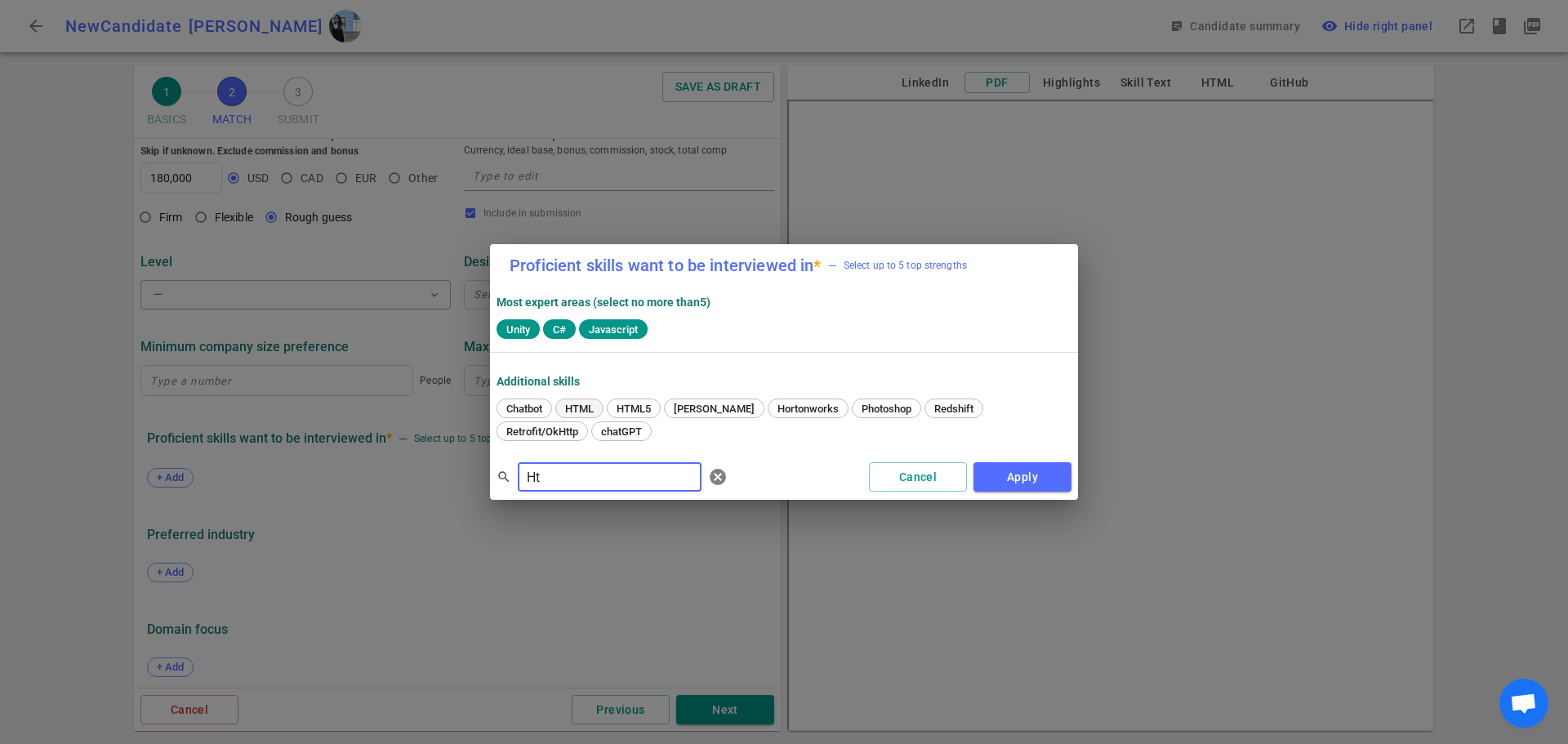
click at [583, 414] on span "HTML" at bounding box center [579, 408] width 40 height 12
drag, startPoint x: 564, startPoint y: 481, endPoint x: 427, endPoint y: 459, distance: 138.8
click at [427, 459] on div "Proficient skills want to be interviewed in * — Select up to 5 top strengths Mo…" at bounding box center [784, 372] width 1568 height 744
type input "Rea"
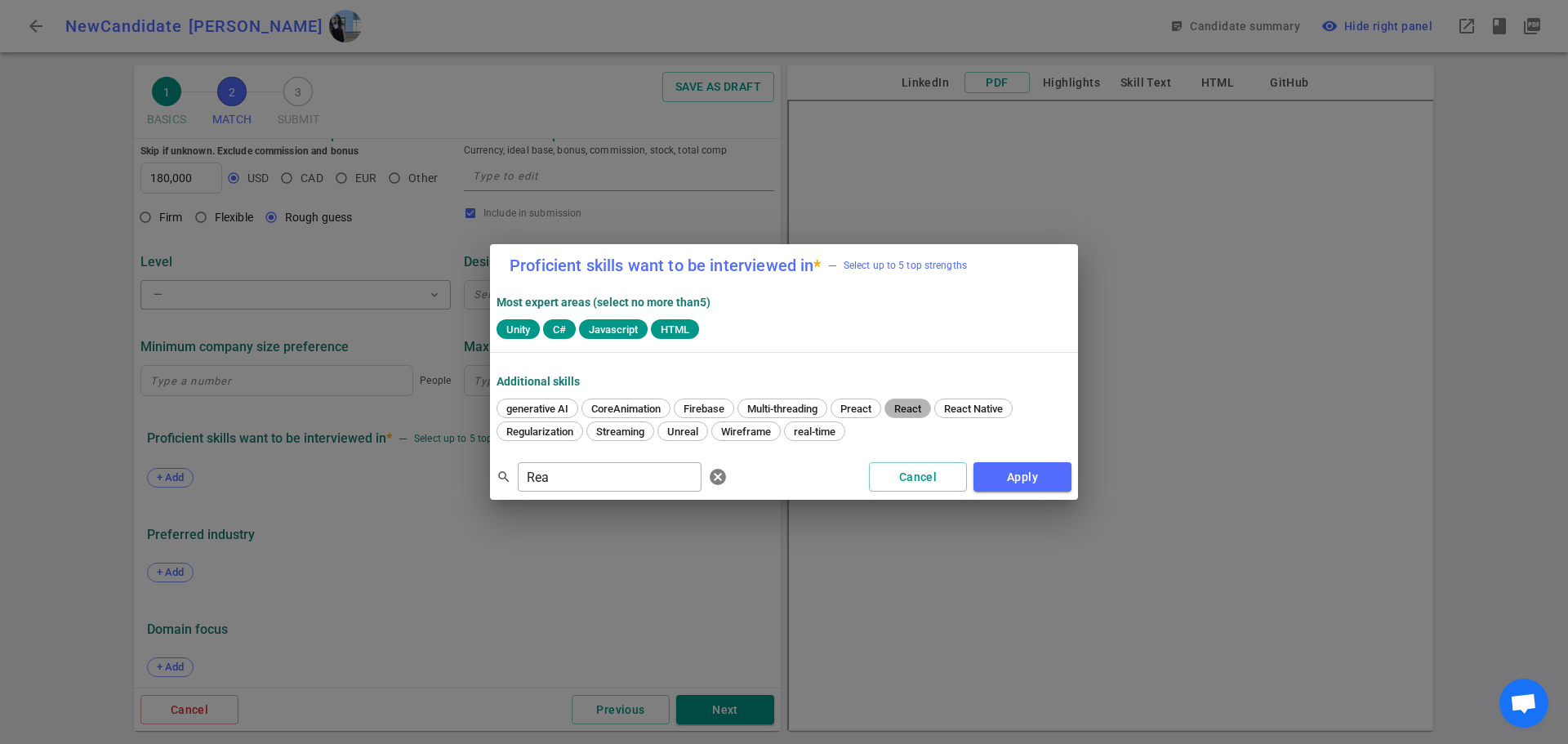
click at [919, 408] on span "React" at bounding box center [908, 408] width 38 height 12
click at [1030, 482] on button "Apply" at bounding box center [1023, 477] width 98 height 30
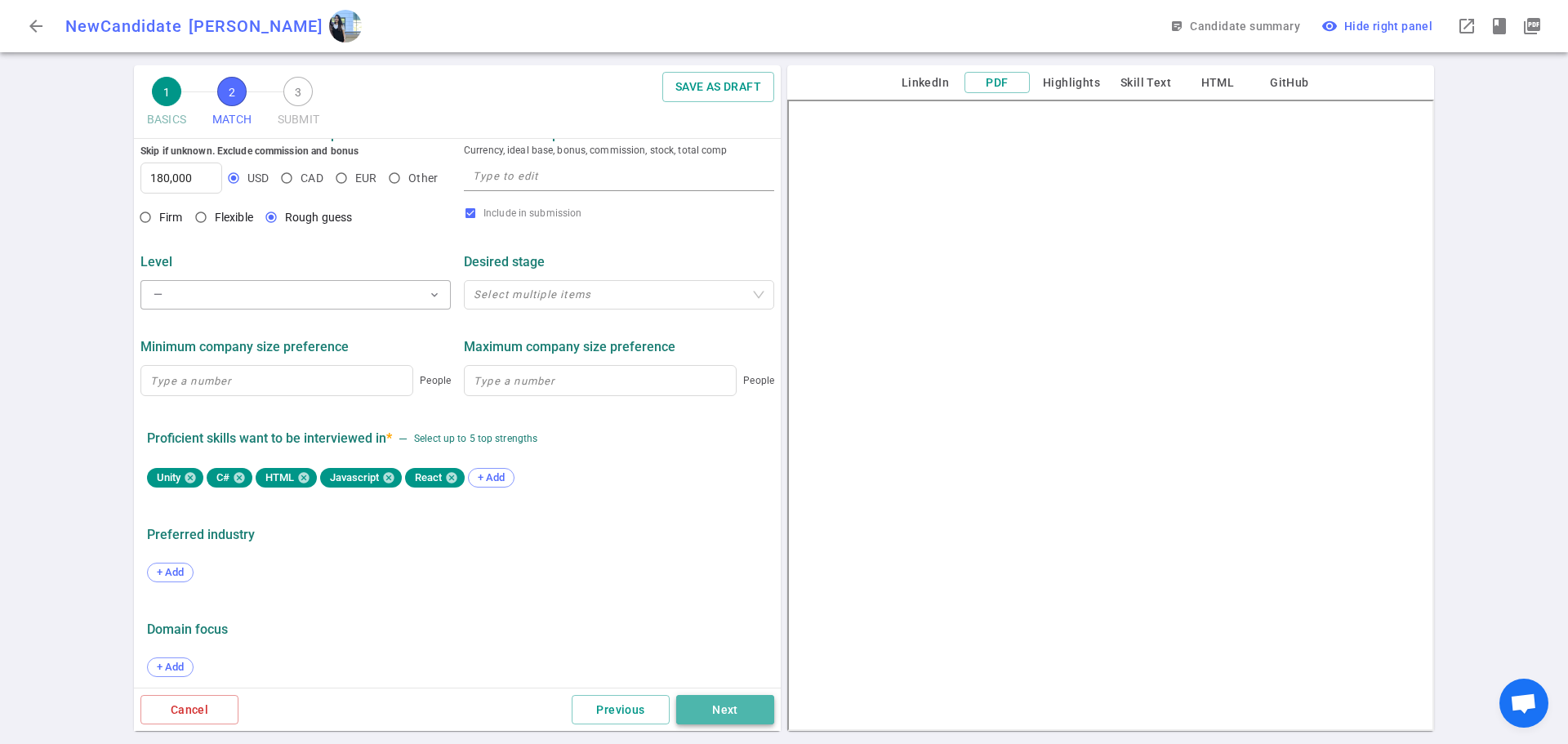
click at [720, 702] on button "Next" at bounding box center [725, 710] width 98 height 30
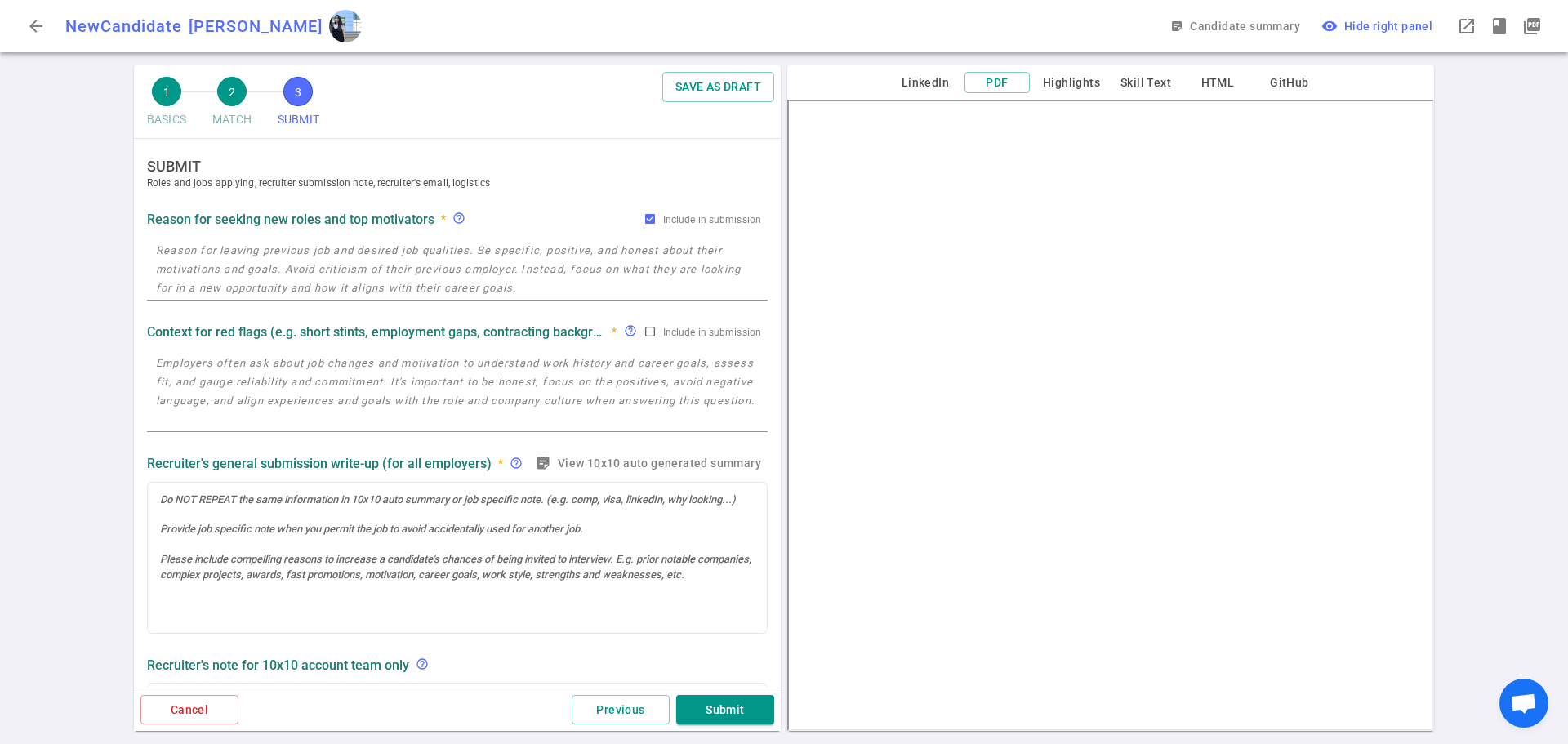
scroll to position [0, 0]
click at [218, 536] on div at bounding box center [457, 558] width 619 height 151
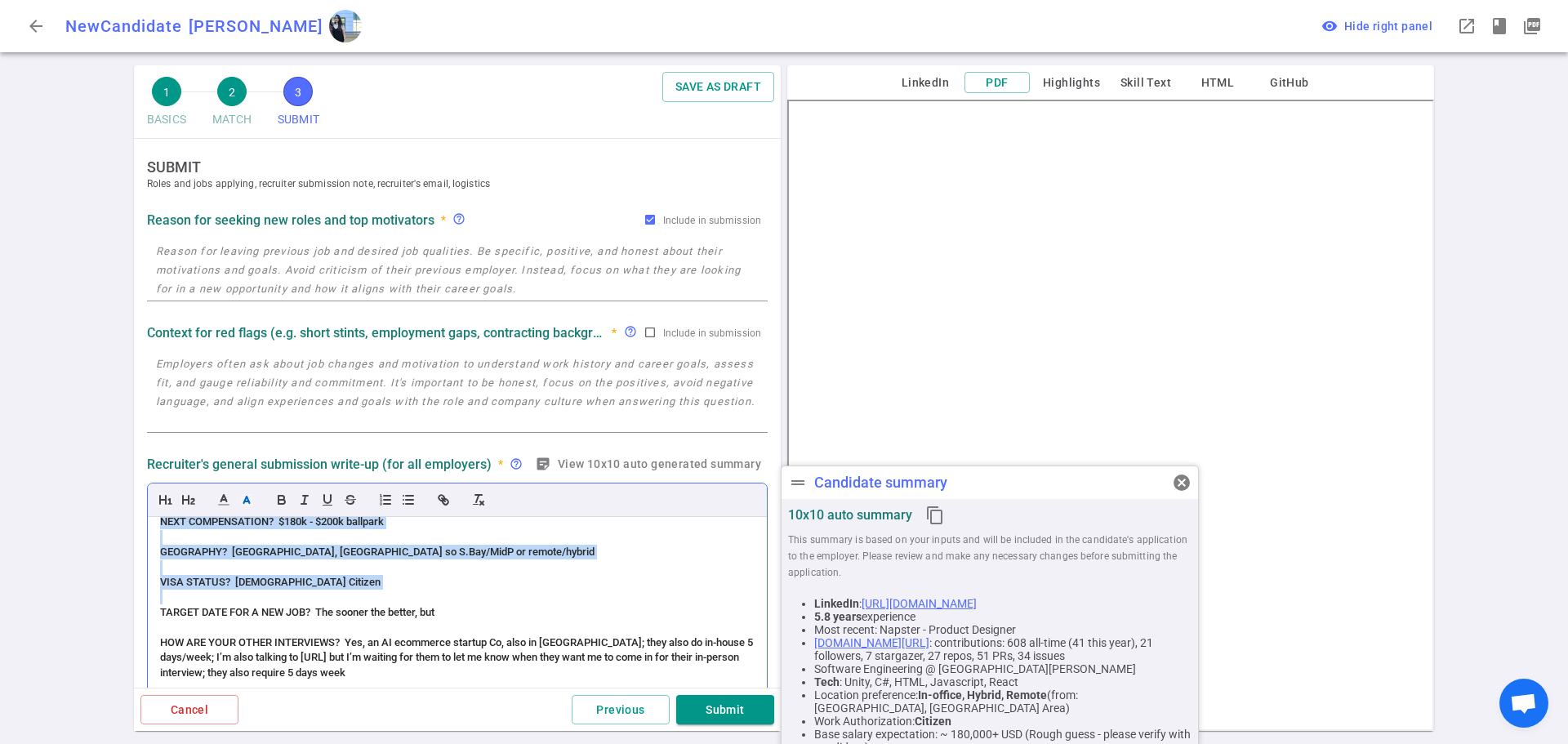
scroll to position [755, 0]
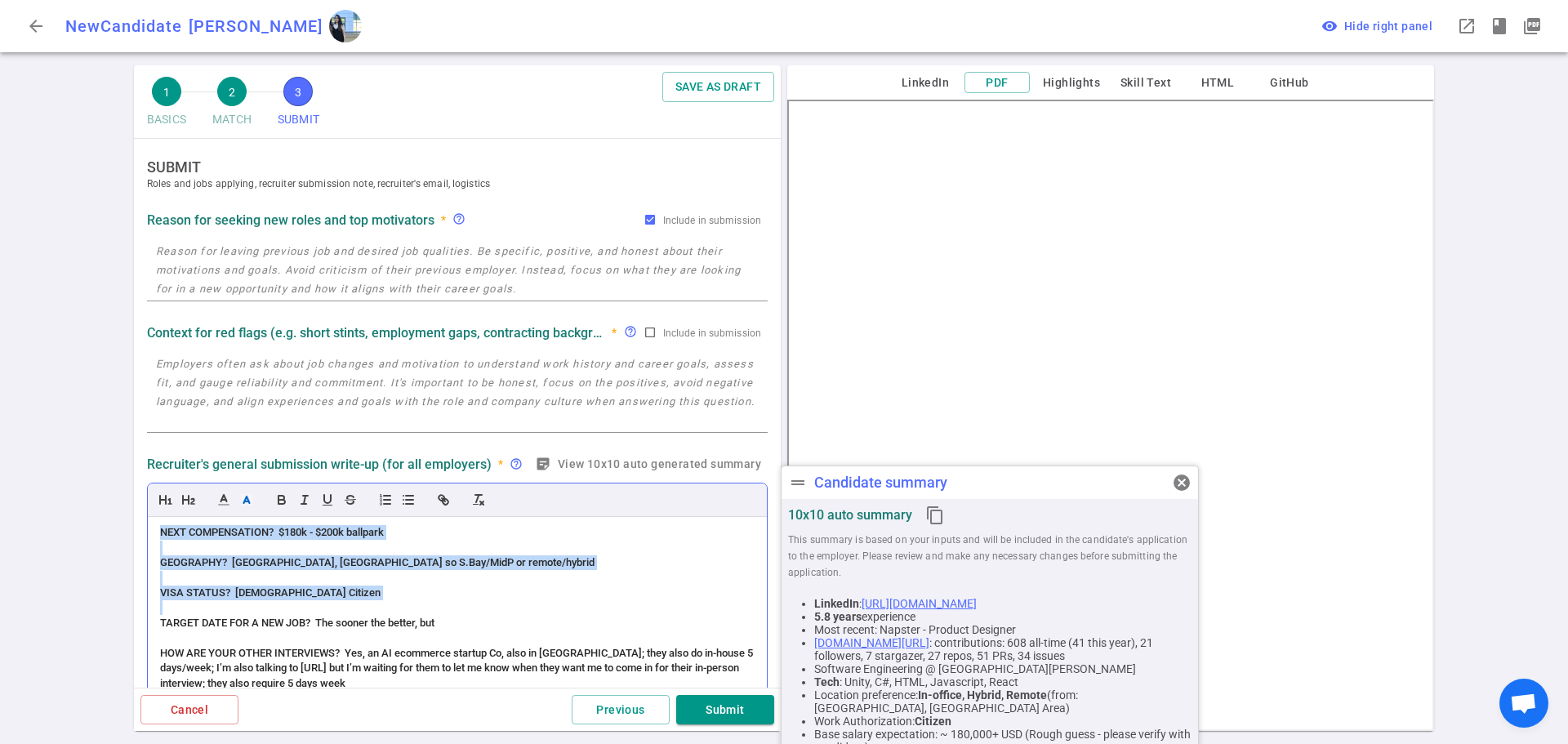
drag, startPoint x: 304, startPoint y: 594, endPoint x: 164, endPoint y: 591, distance: 140.0
click at [164, 591] on div "(ACCENT) PERSONALITY (Slight accent – no prob understanding) Accommodating; ver…" at bounding box center [457, 653] width 619 height 272
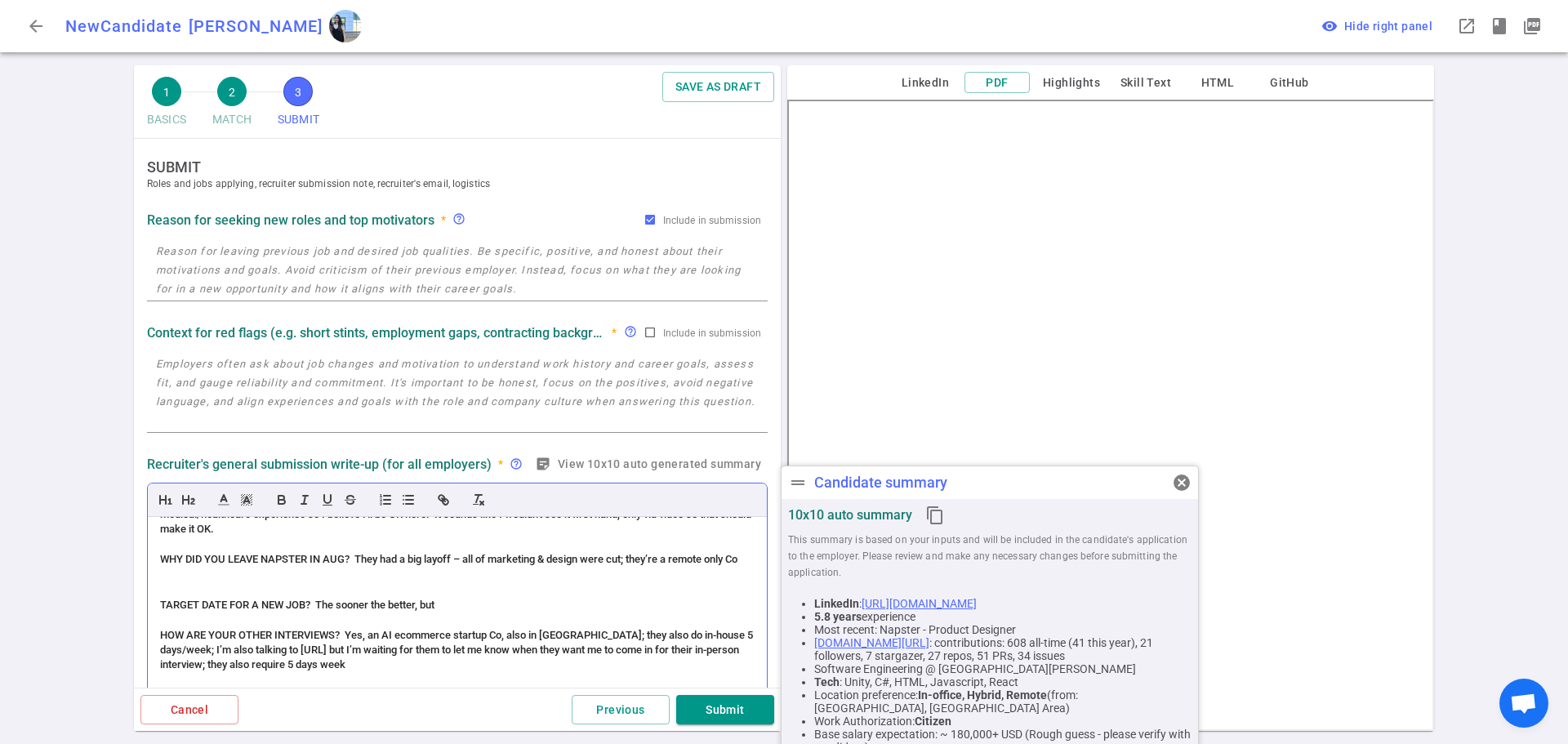
scroll to position [742, 0]
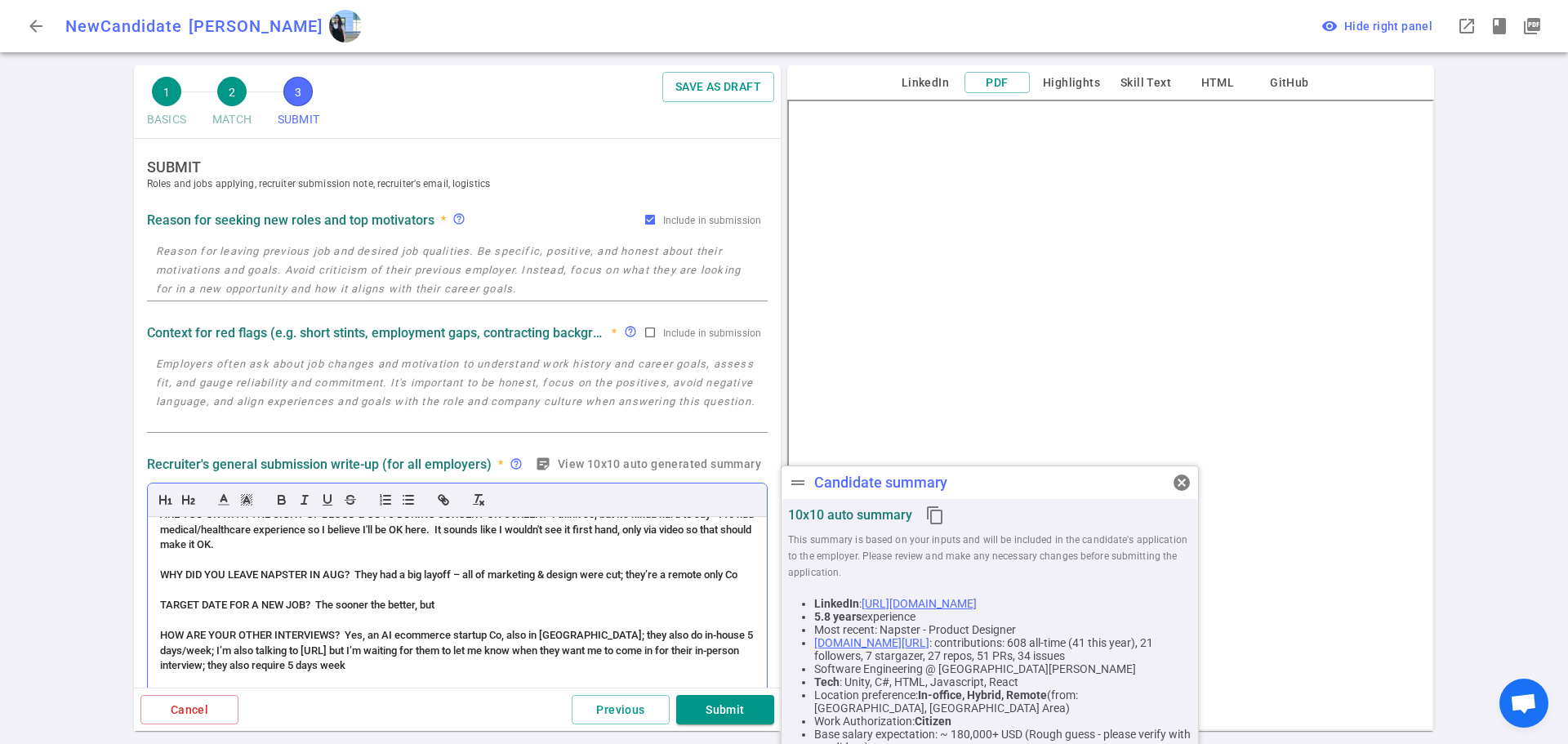
drag, startPoint x: 444, startPoint y: 608, endPoint x: 173, endPoint y: 592, distance: 271.5
click at [173, 592] on div "(ACCENT) PERSONALITY (Slight accent – no prob understanding) Accommodating; ver…" at bounding box center [457, 653] width 619 height 272
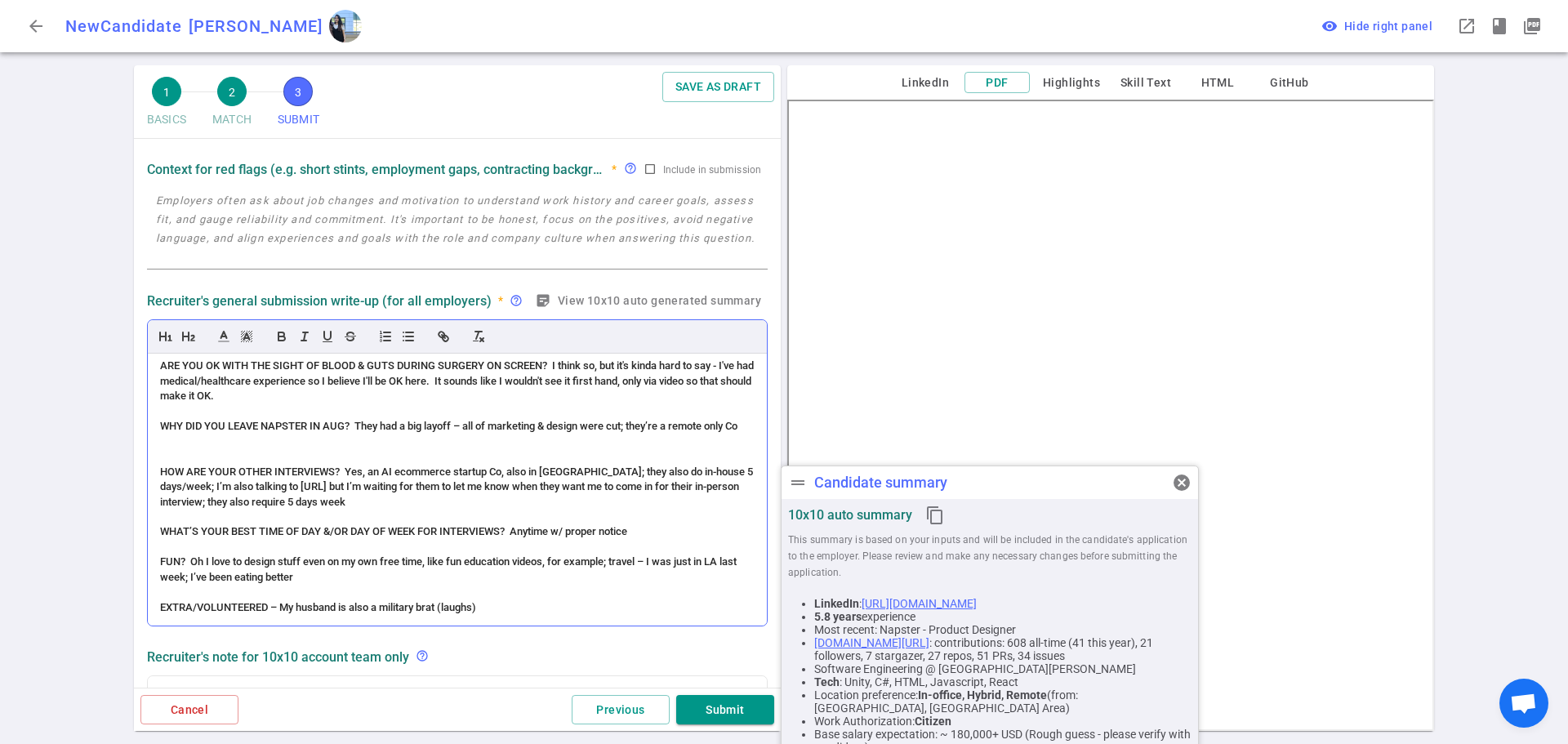
scroll to position [645, 0]
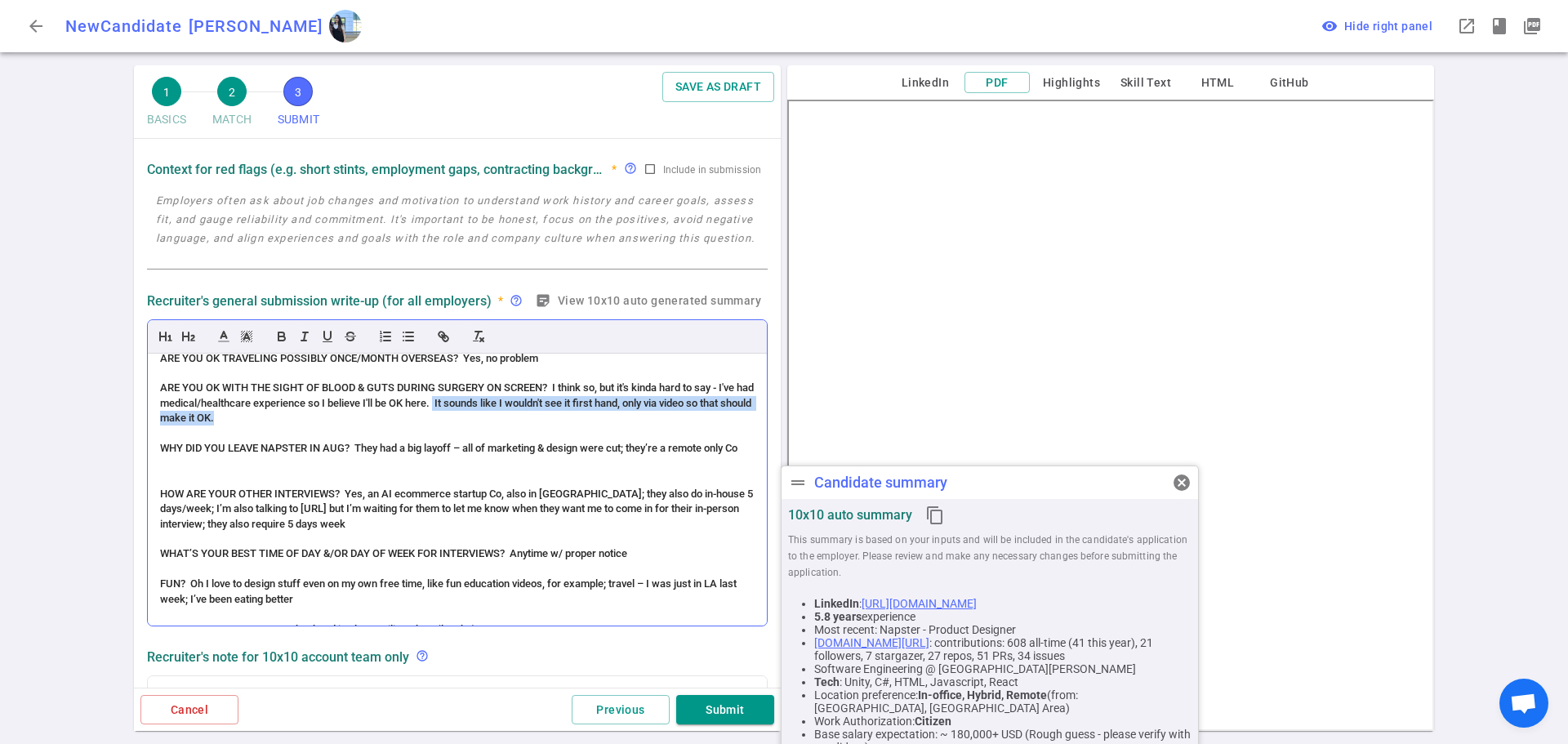
drag, startPoint x: 338, startPoint y: 462, endPoint x: 474, endPoint y: 450, distance: 136.5
click at [474, 425] on div "ARE YOU OK WITH THE SIGHT OF BLOOD & GUTS DURING SURGERY ON SCREEN? I think so,…" at bounding box center [456, 402] width 594 height 45
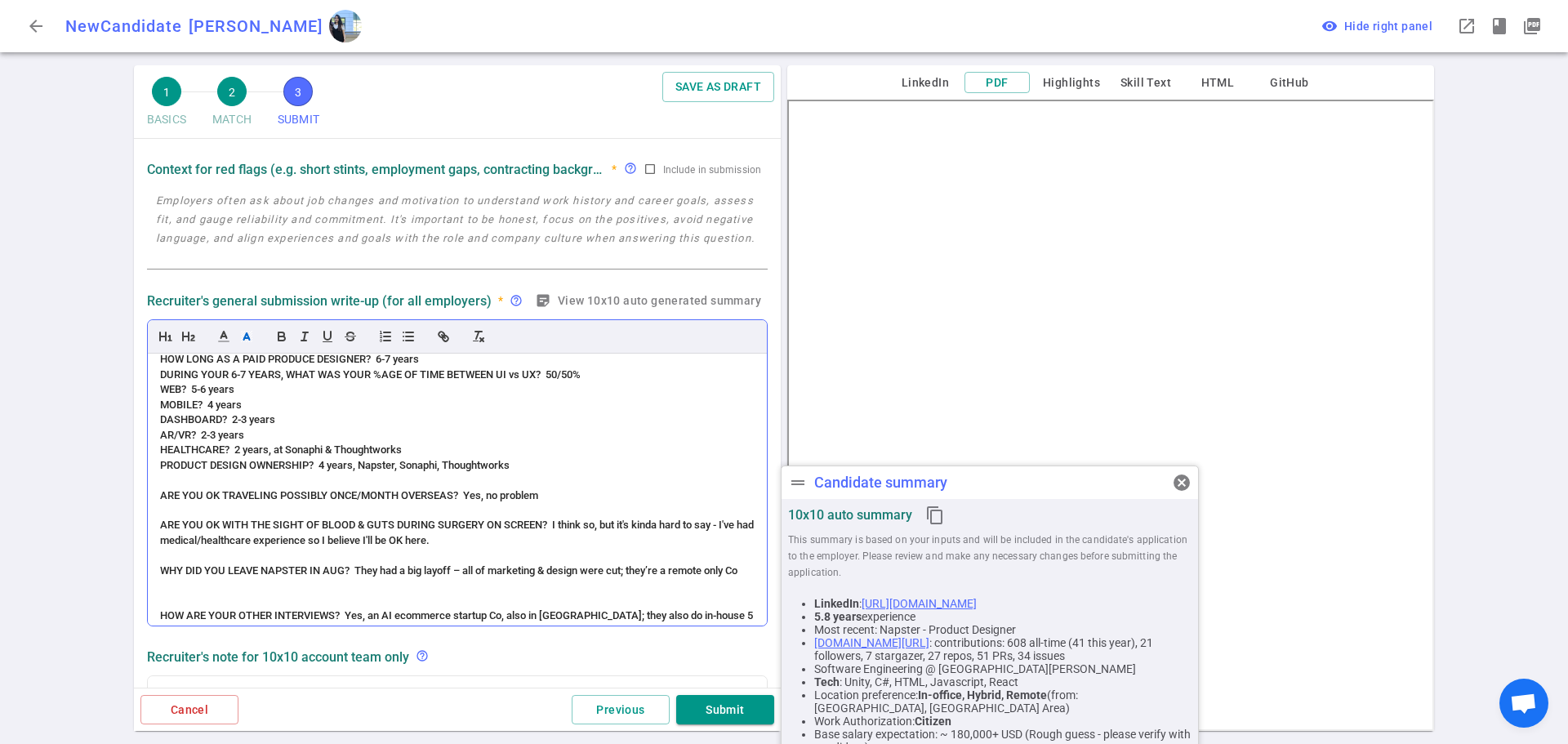
scroll to position [482, 0]
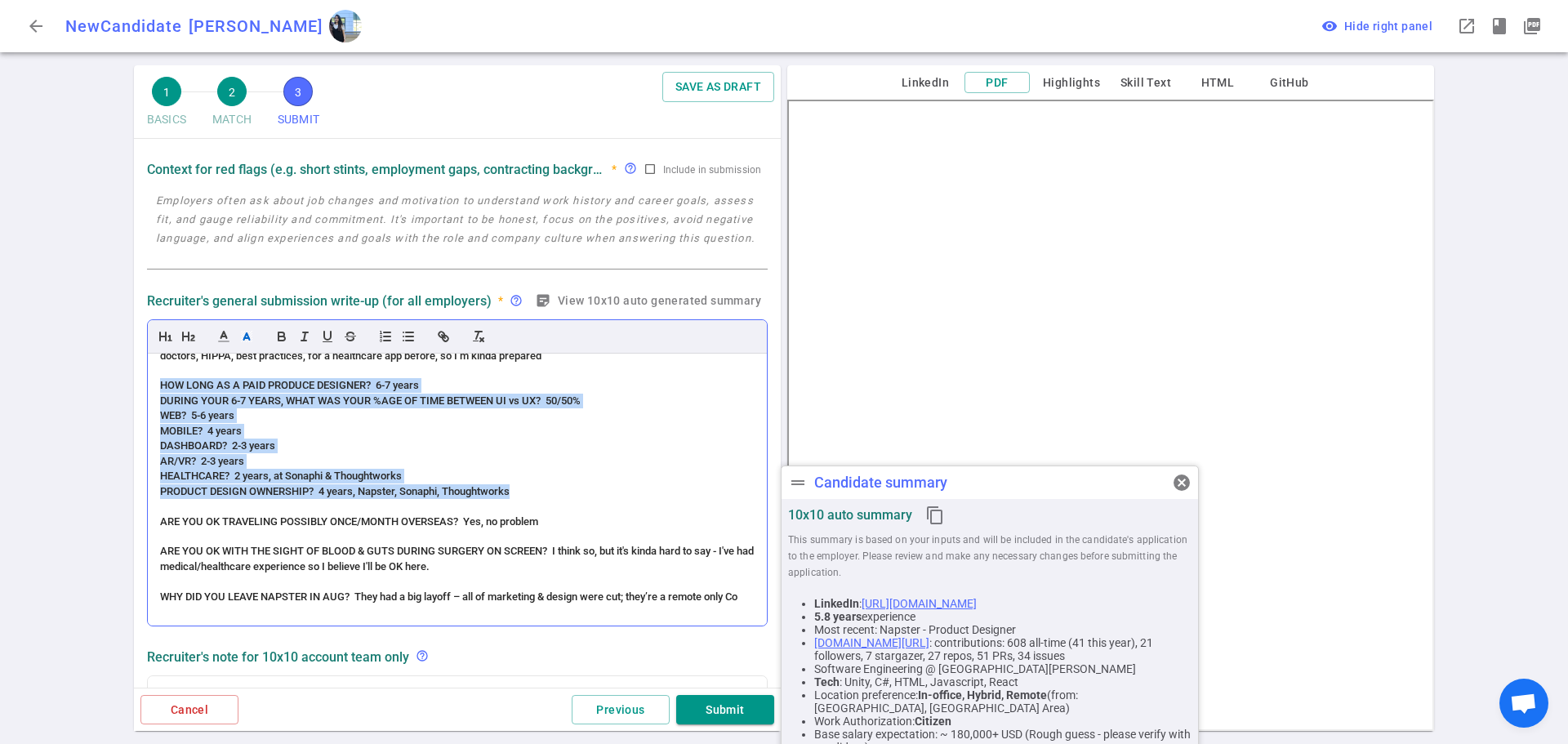
drag, startPoint x: 532, startPoint y: 538, endPoint x: 154, endPoint y: 432, distance: 392.6
click at [154, 432] on div "(ACCENT) PERSONALITY (Slight accent – no prob understanding) Accommodating; ver…" at bounding box center [457, 489] width 619 height 272
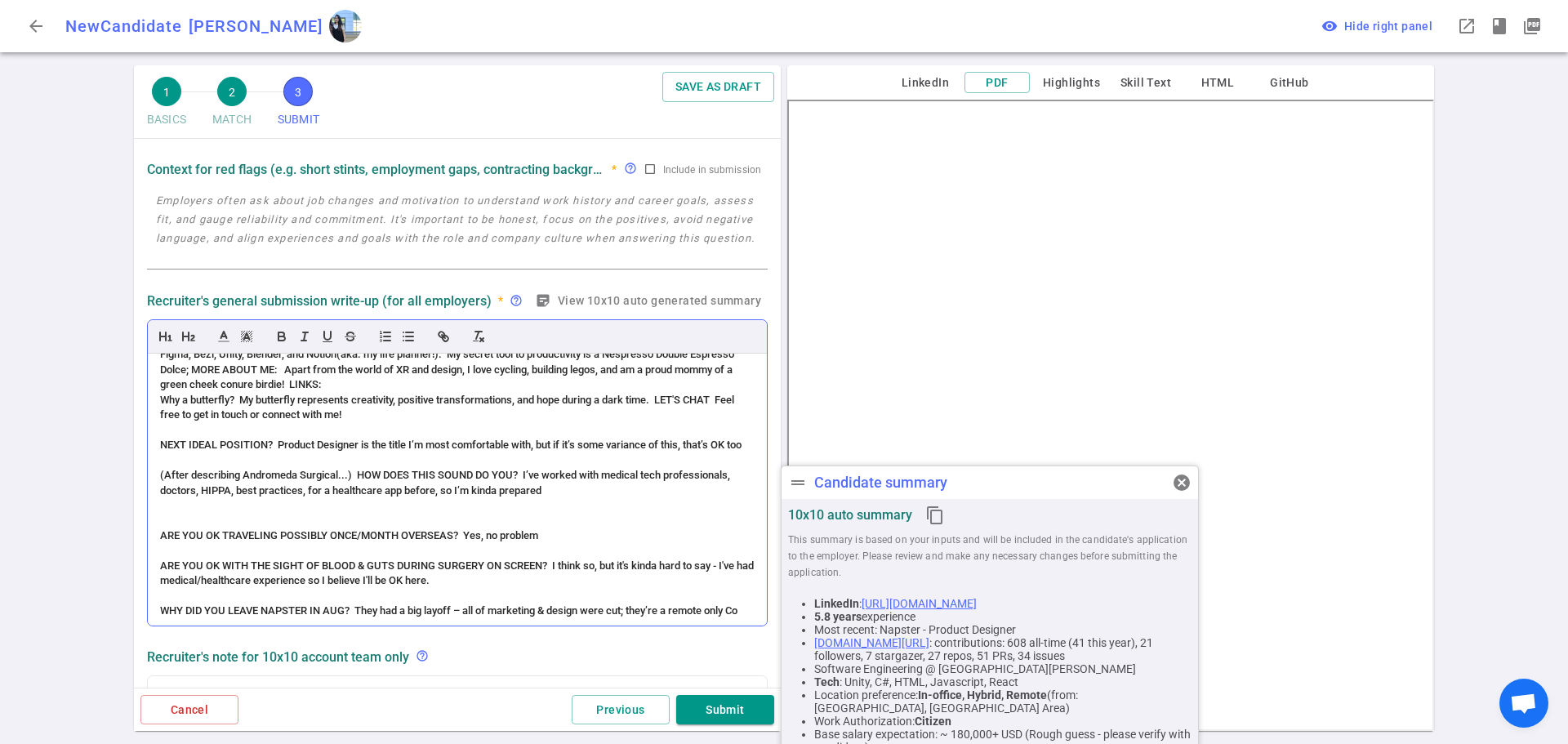
scroll to position [319, 0]
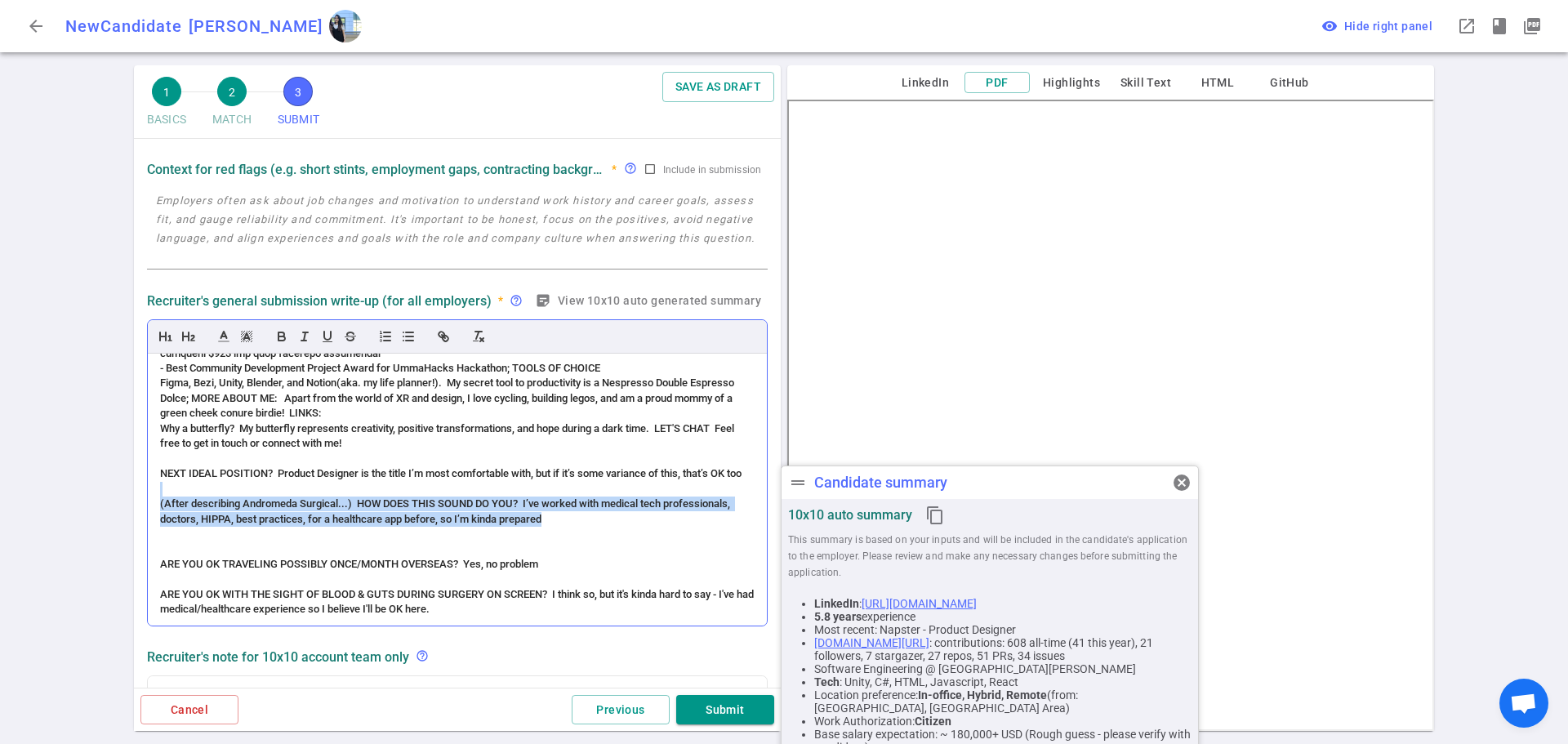
drag, startPoint x: 640, startPoint y: 571, endPoint x: 157, endPoint y: 537, distance: 484.2
click at [157, 537] on div "(ACCENT) PERSONALITY (Slight accent – no prob understanding) Accommodating; ver…" at bounding box center [457, 489] width 619 height 272
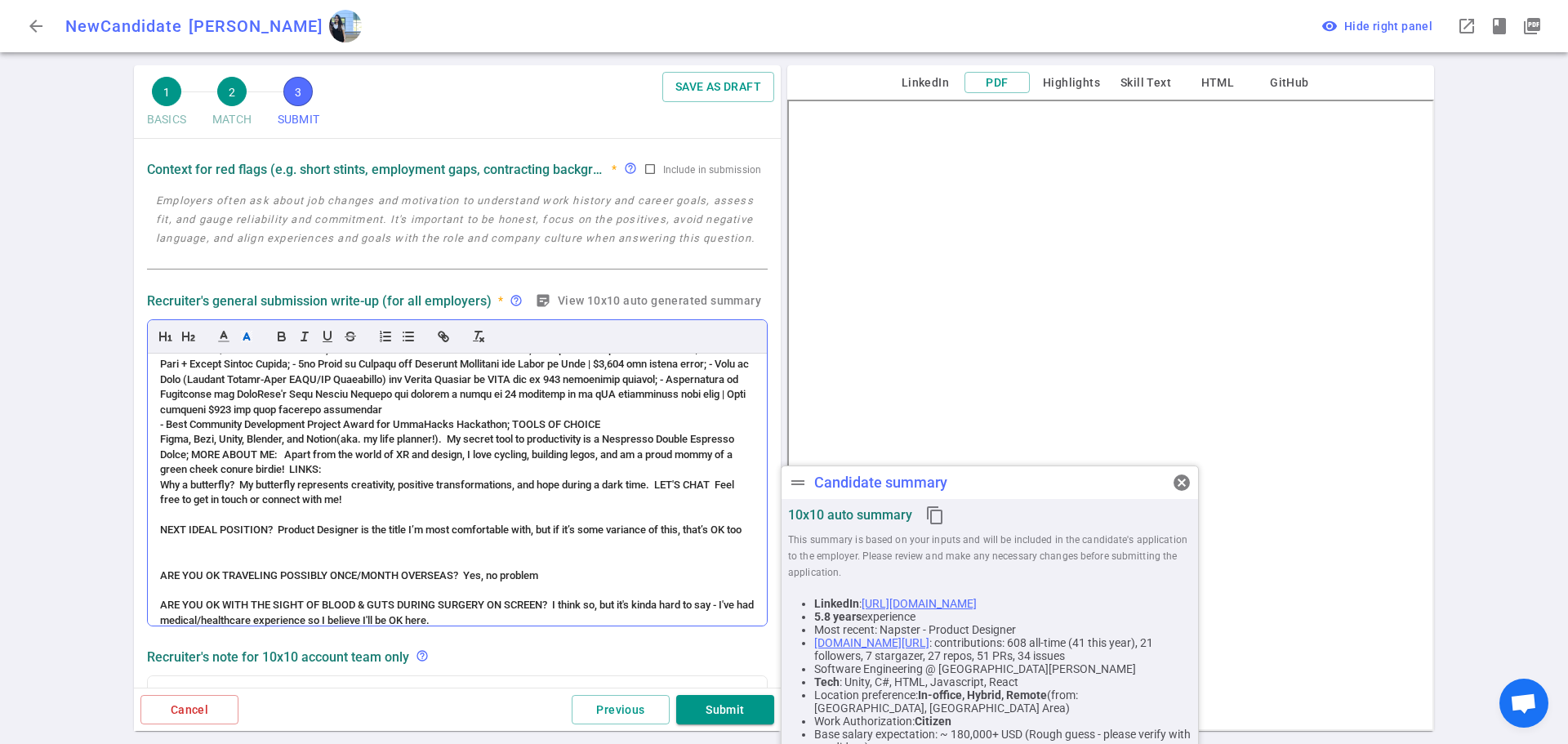
scroll to position [237, 0]
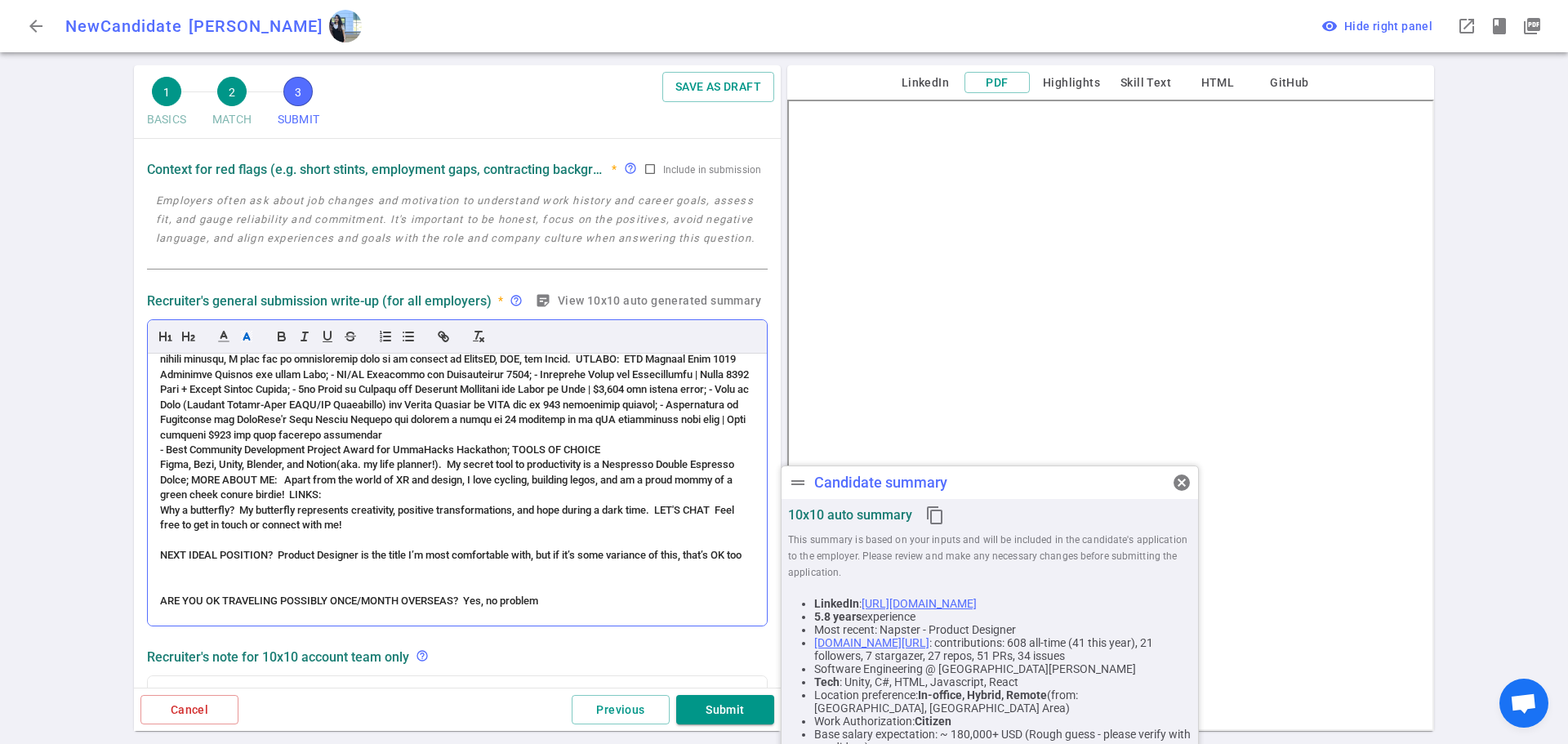
click at [160, 455] on span "- Best Community Development Project Award for UmmaHacks Hackathon; TOOLS OF CH…" at bounding box center [380, 449] width 440 height 12
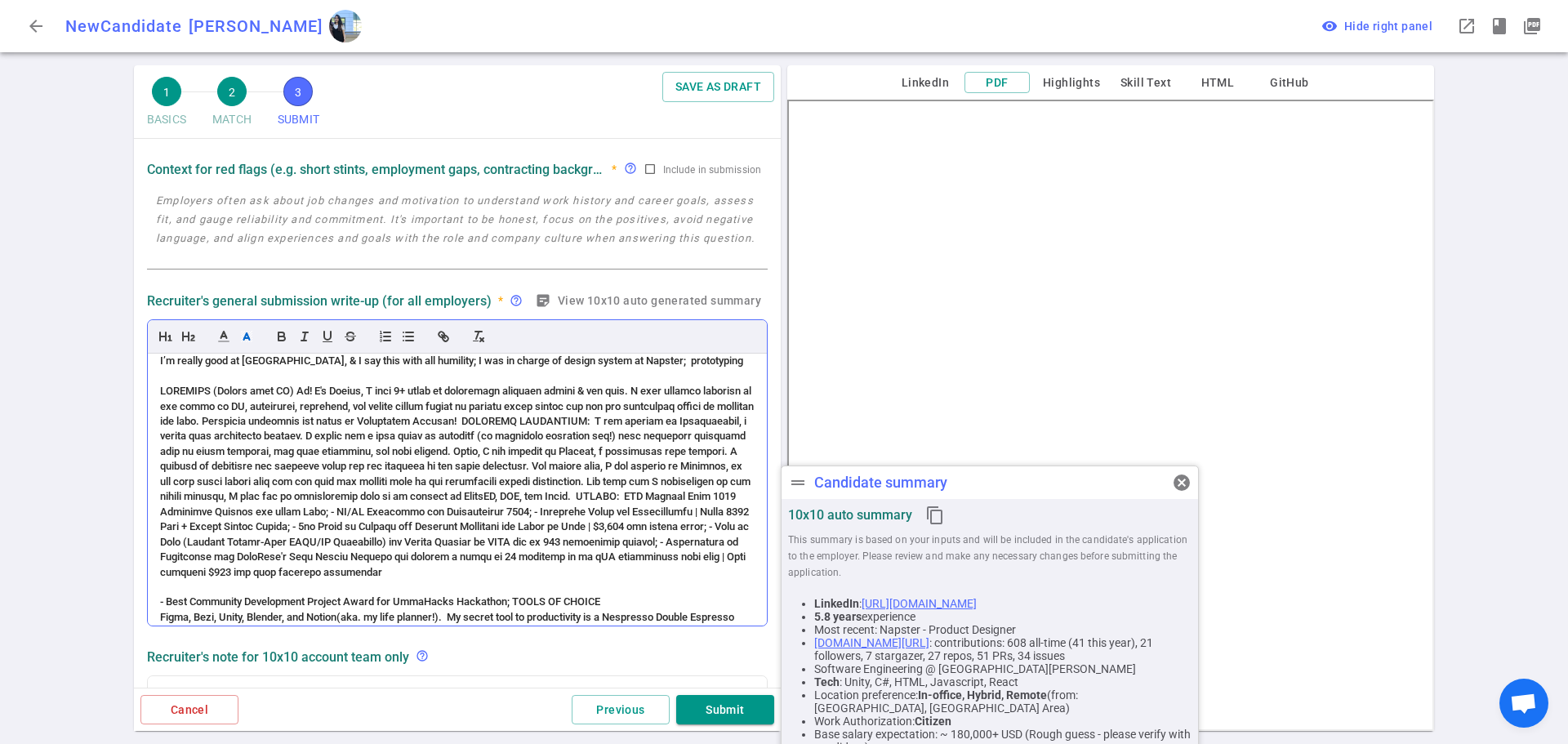
scroll to position [74, 0]
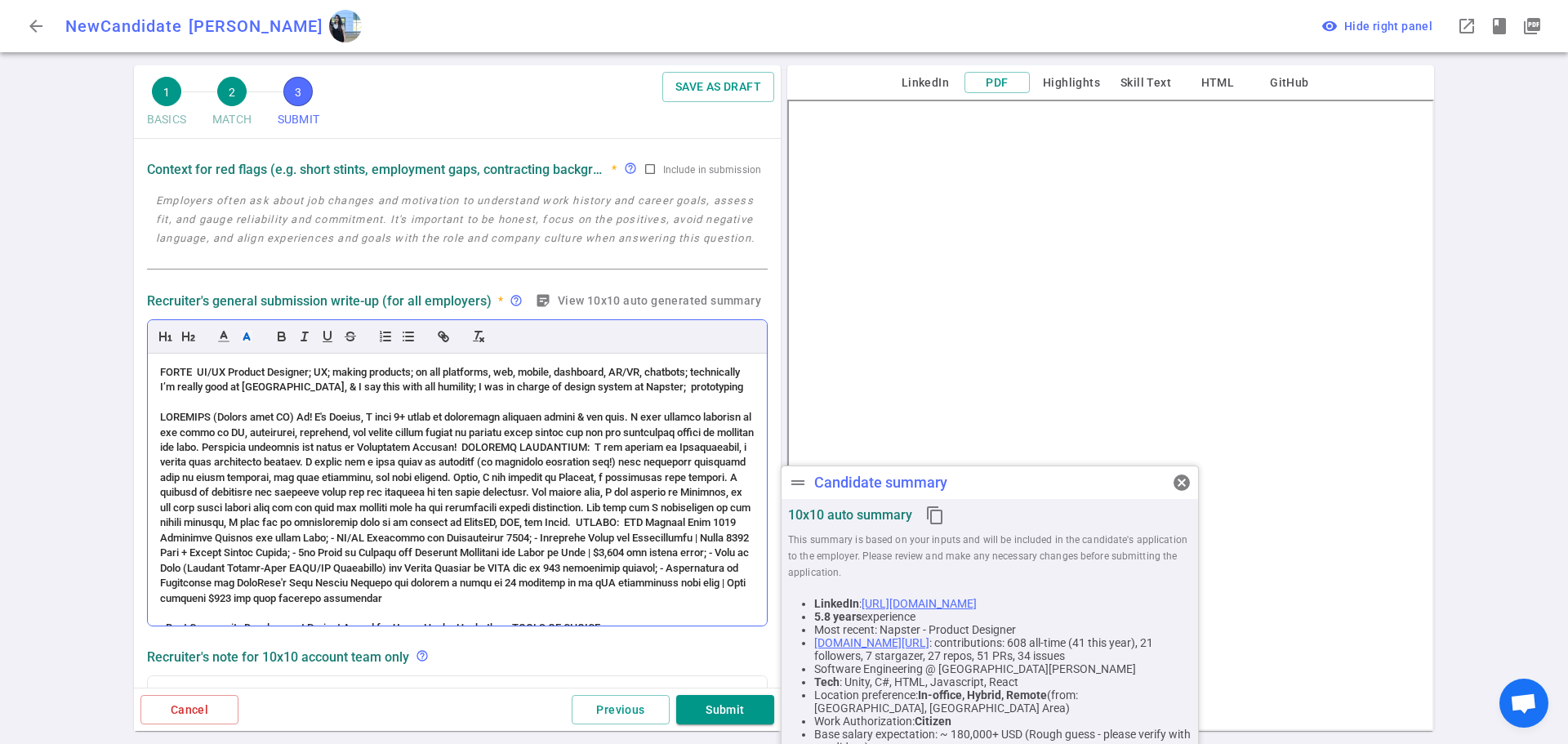
click at [602, 460] on span at bounding box center [457, 506] width 596 height 193
click at [603, 461] on span at bounding box center [457, 506] width 596 height 193
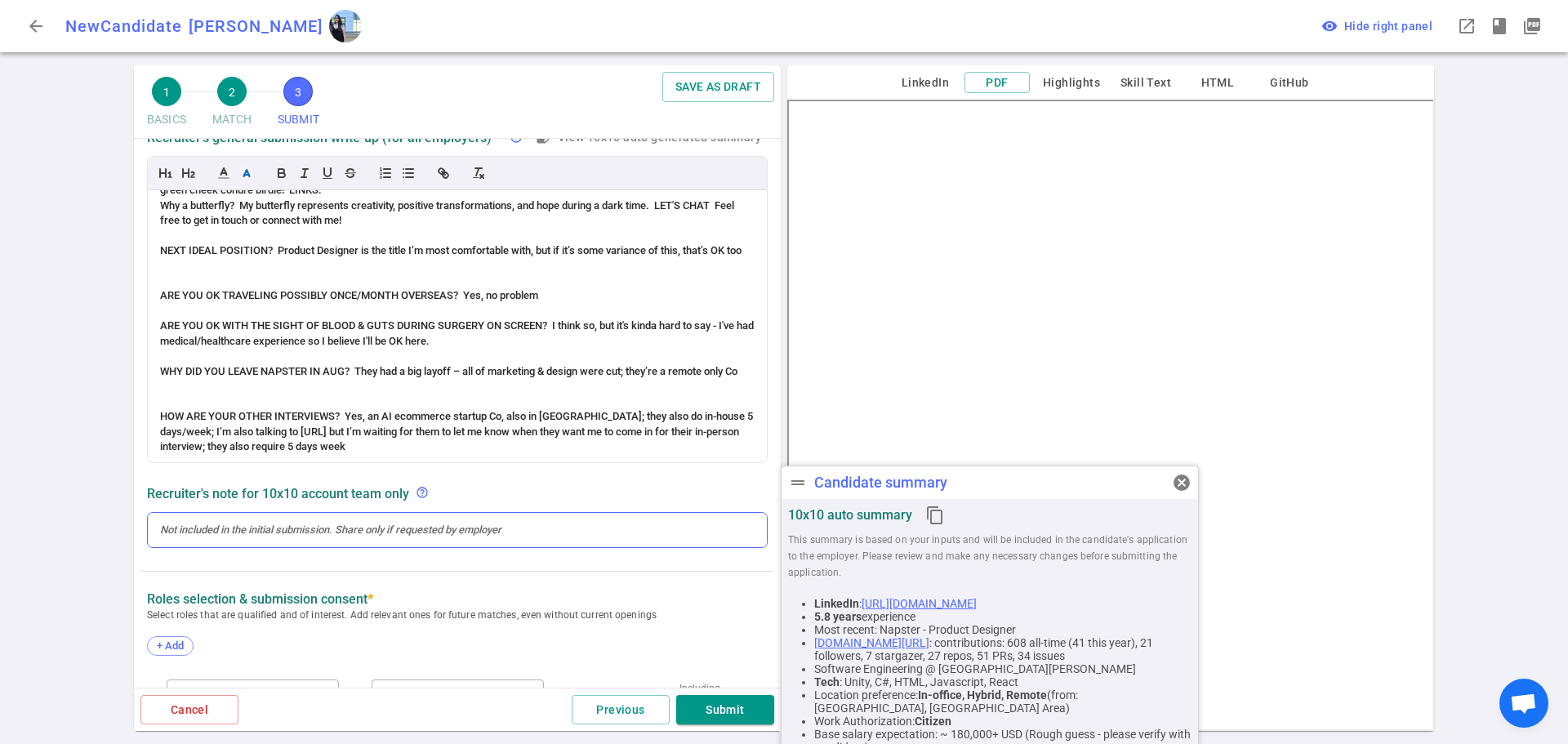
scroll to position [572, 0]
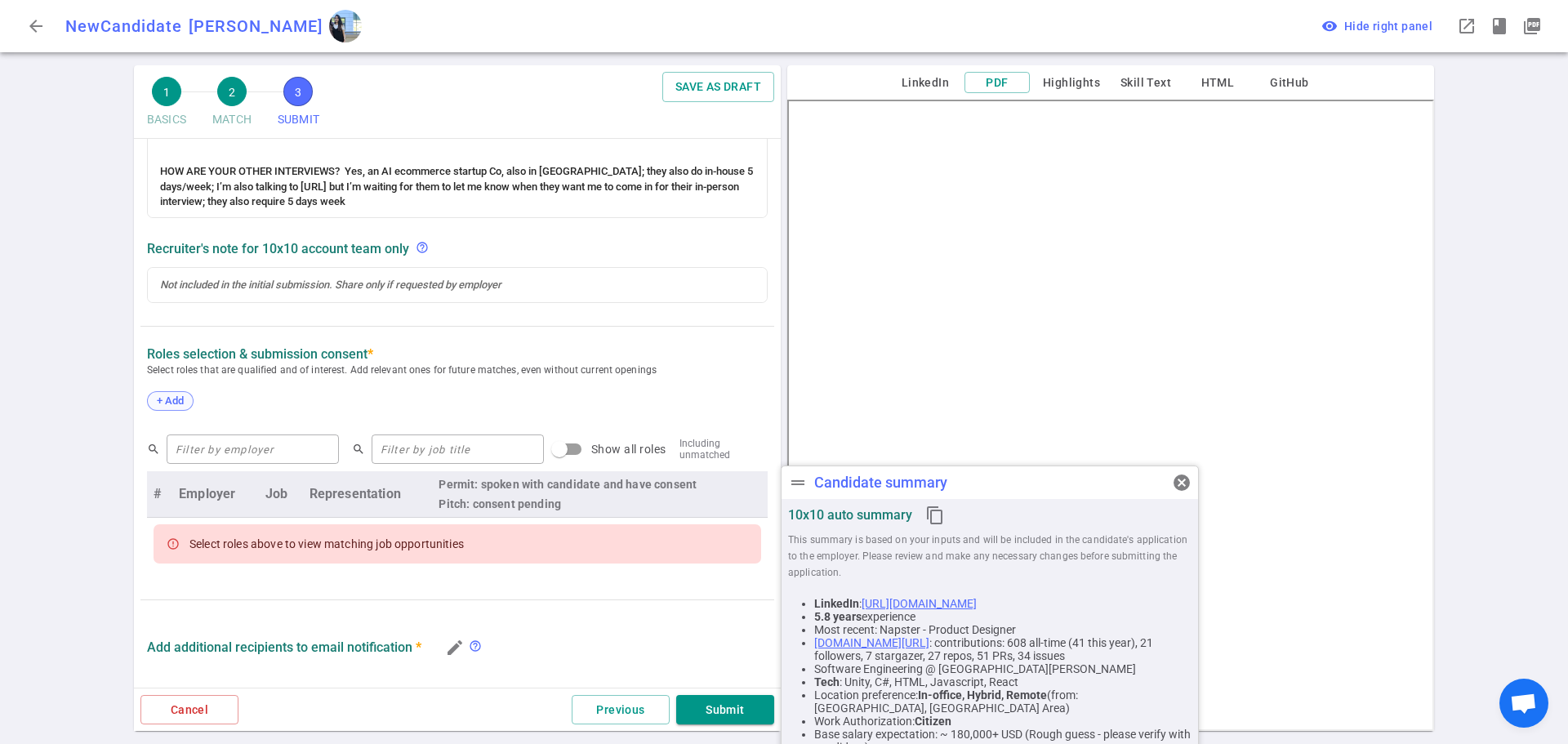
click at [187, 405] on span "+ Add" at bounding box center [170, 400] width 38 height 12
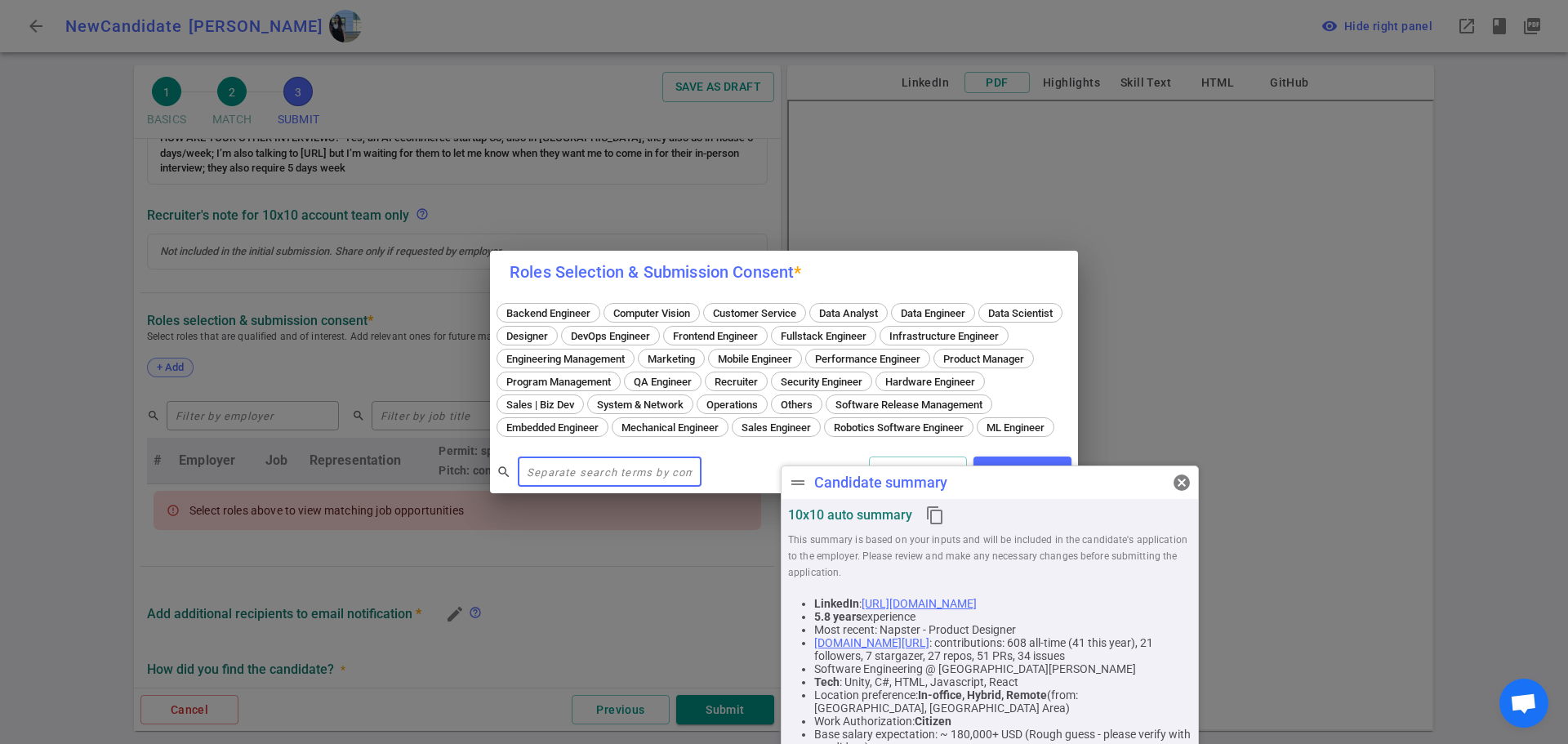
scroll to position [538, 0]
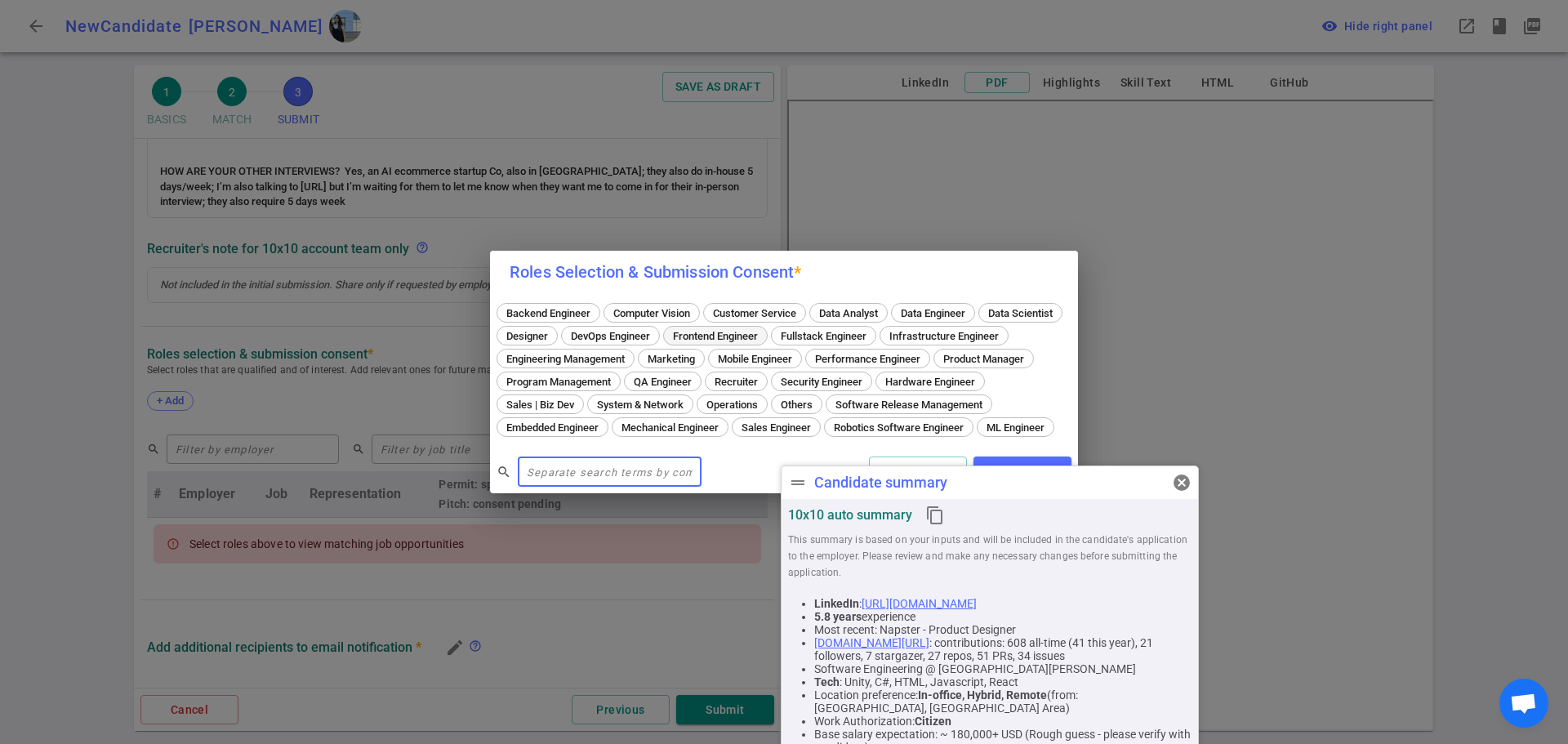
click at [768, 326] on div "Frontend Engineer" at bounding box center [715, 336] width 105 height 20
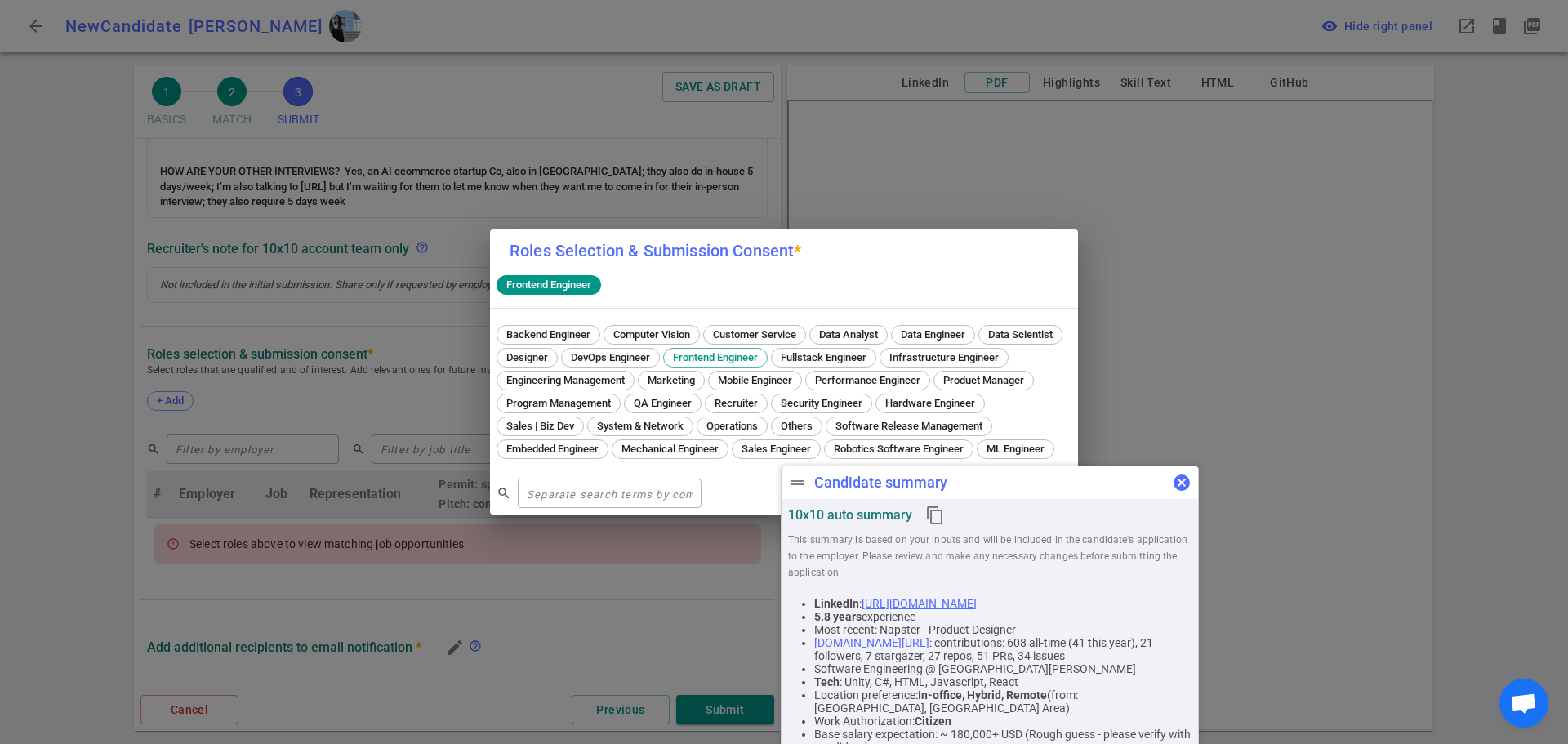
click at [1179, 474] on span "cancel" at bounding box center [1182, 483] width 20 height 20
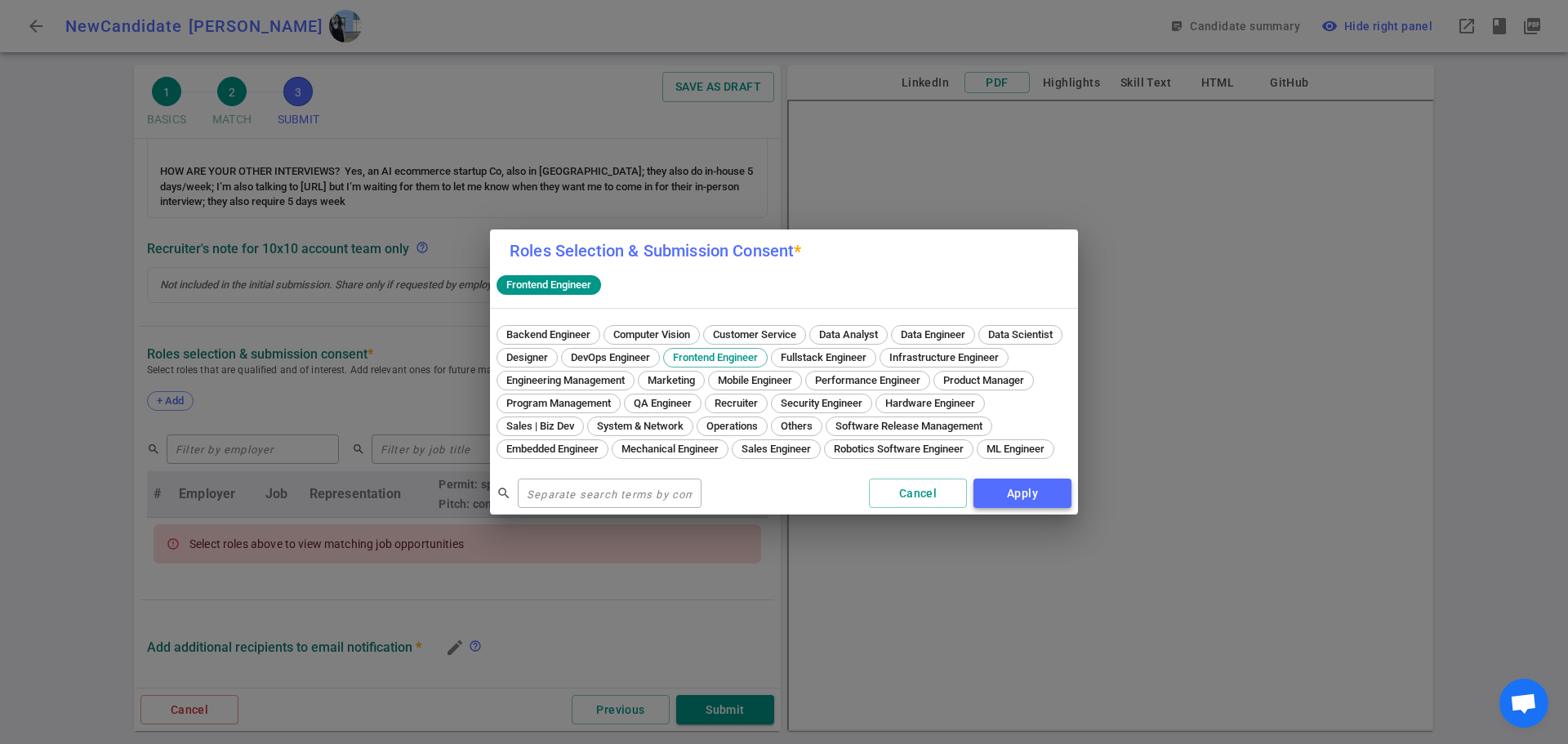
click at [1026, 504] on button "Apply" at bounding box center [1023, 493] width 98 height 30
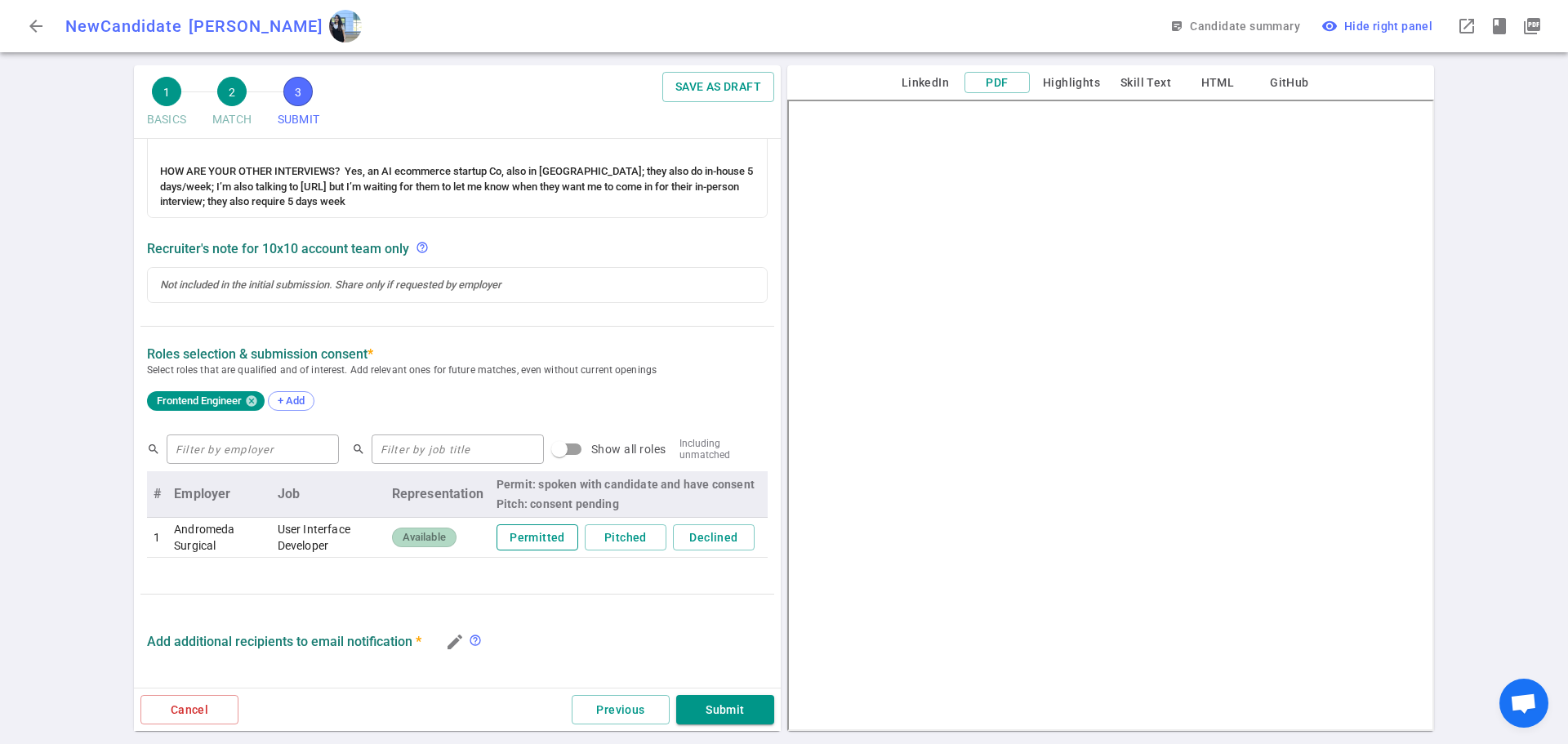
click at [539, 545] on button "Permitted" at bounding box center [537, 537] width 82 height 27
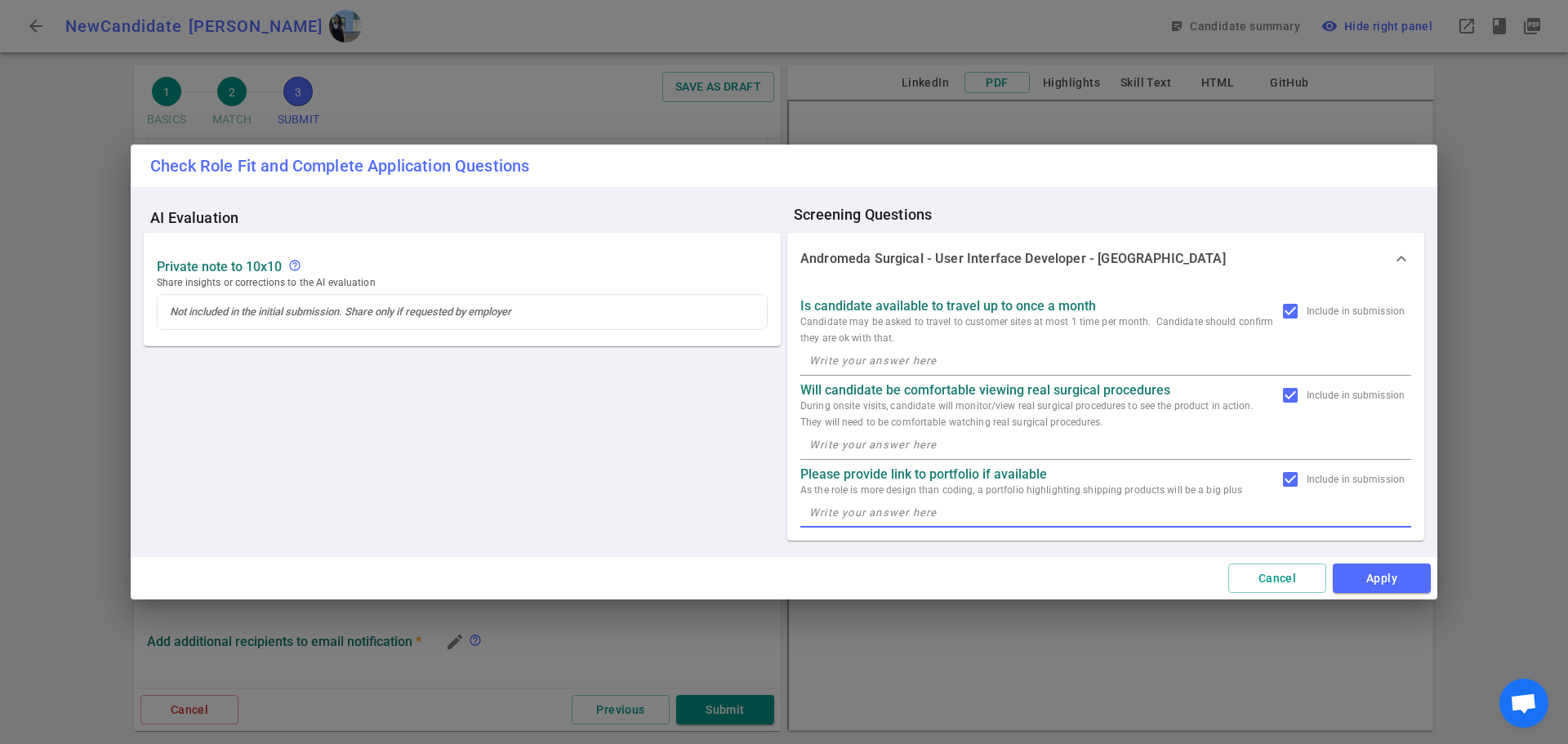
click at [828, 511] on textarea at bounding box center [1107, 512] width 593 height 19
paste textarea "www.ayesha.design"
type textarea "www.ayesha.design"
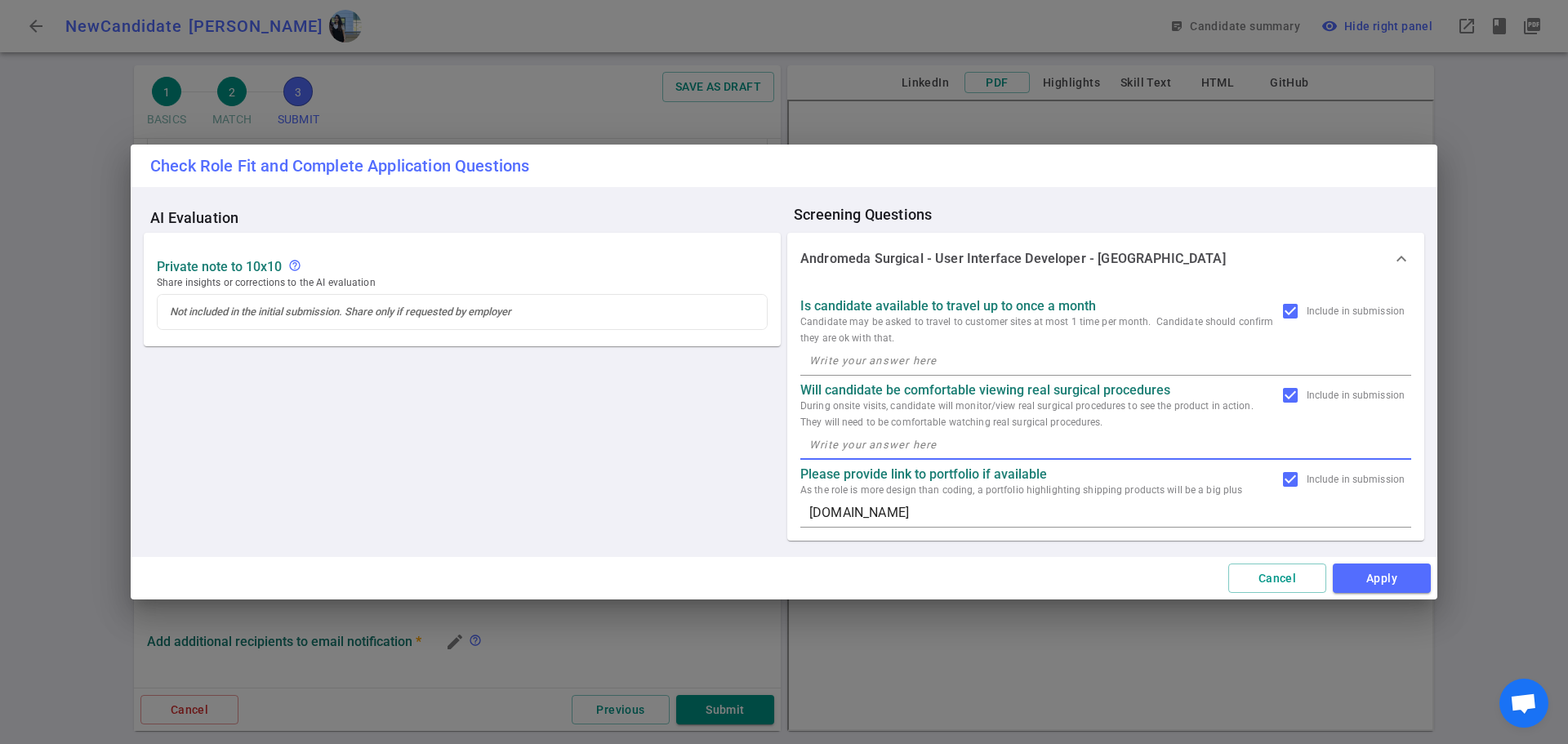
click at [838, 449] on textarea at bounding box center [1107, 444] width 593 height 19
type textarea "Yes"
click at [832, 362] on textarea at bounding box center [1107, 361] width 593 height 19
type textarea "Yes"
click at [1363, 587] on button "Apply" at bounding box center [1382, 578] width 98 height 30
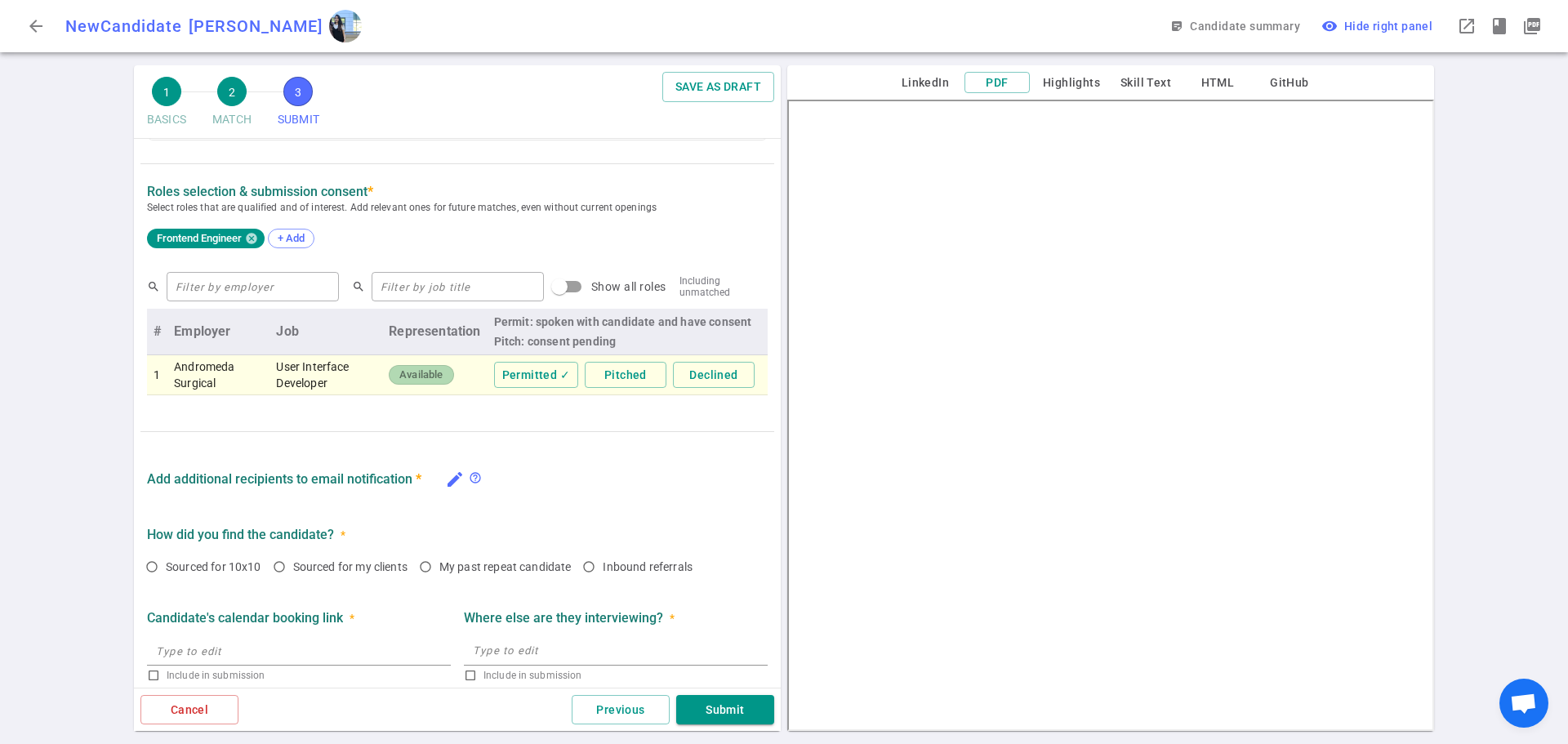
scroll to position [702, 0]
click at [456, 478] on icon "edit" at bounding box center [455, 478] width 20 height 20
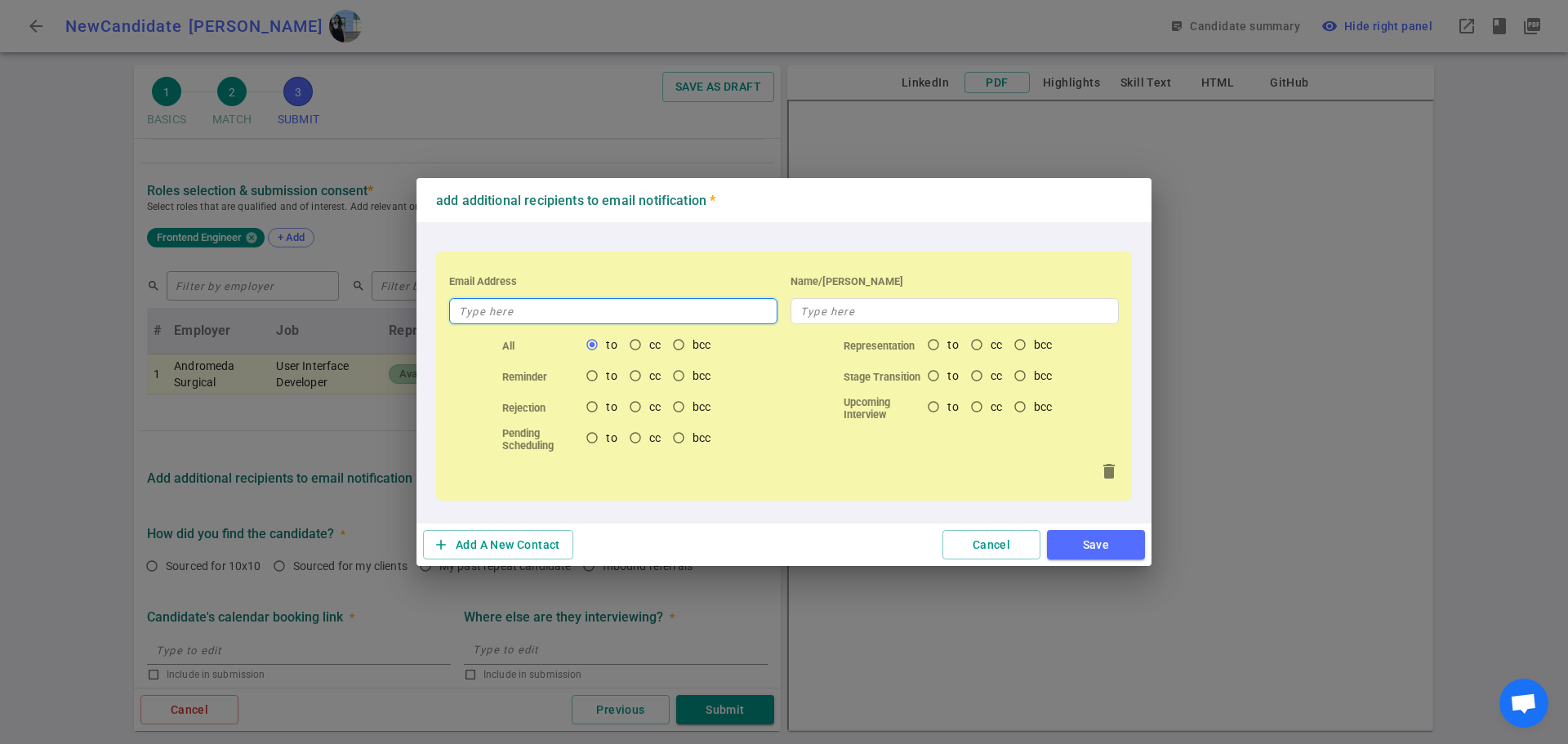
click at [486, 301] on input "text" at bounding box center [613, 312] width 329 height 26
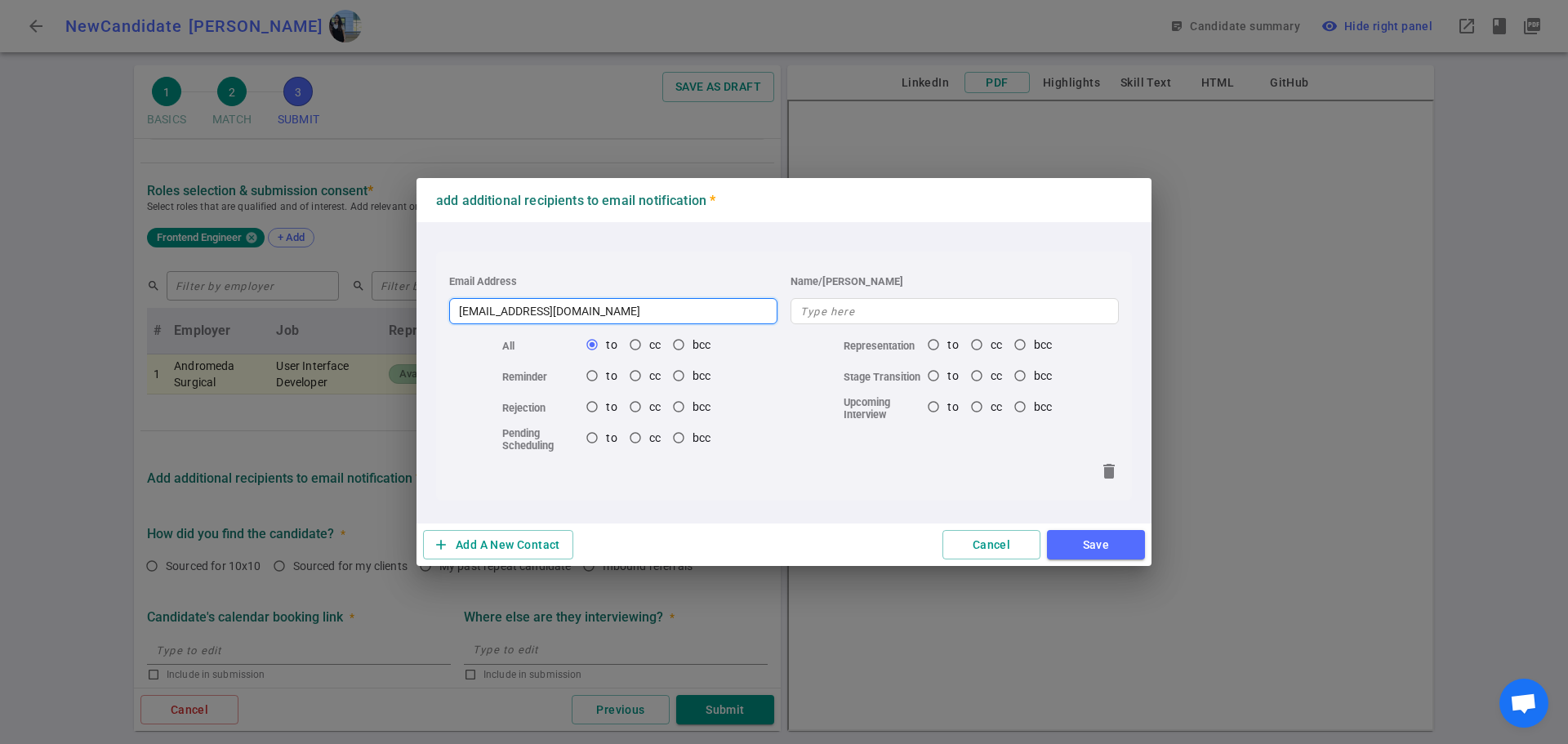
type input "[EMAIL_ADDRESS][DOMAIN_NAME]"
click at [1099, 551] on button "Save" at bounding box center [1097, 545] width 98 height 30
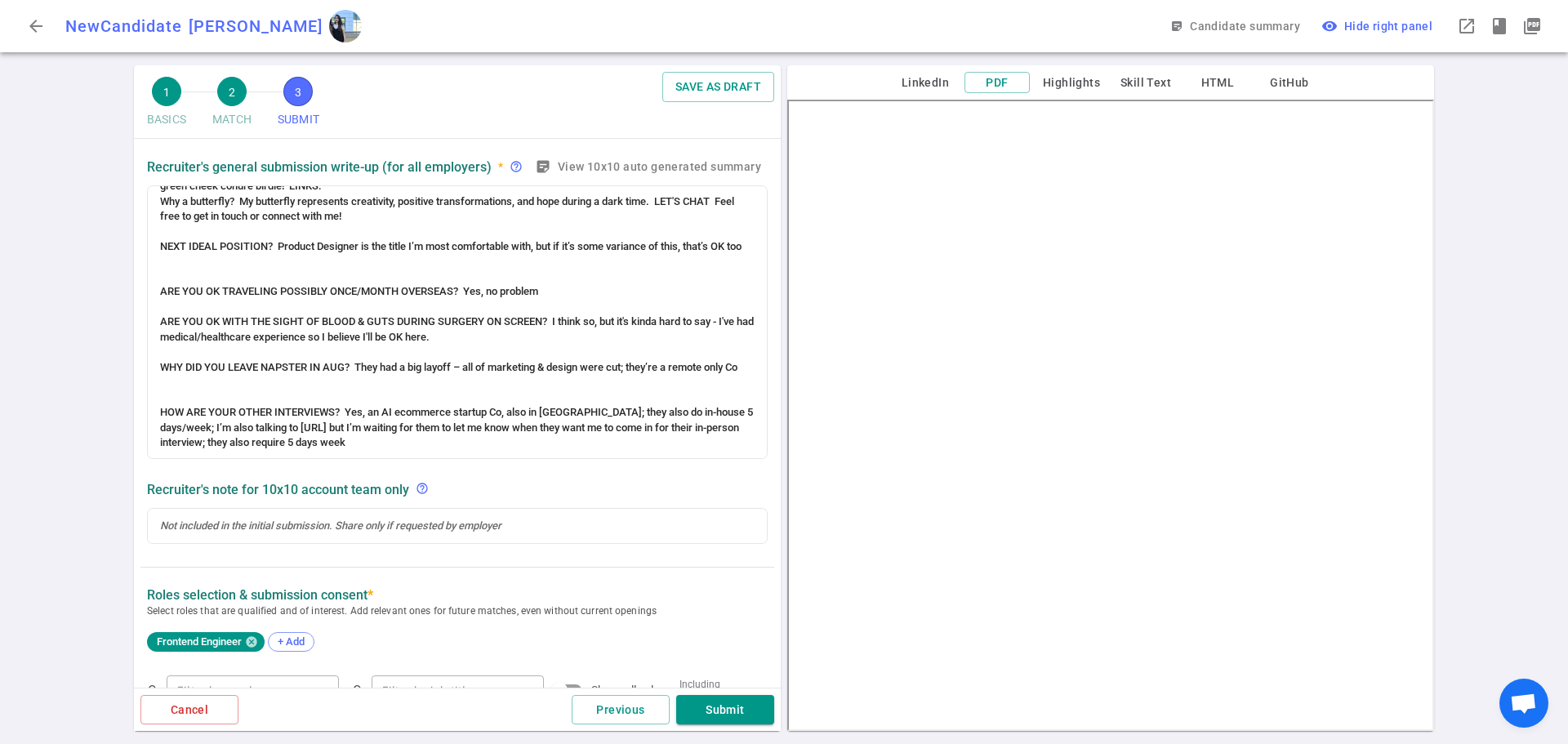
scroll to position [294, 0]
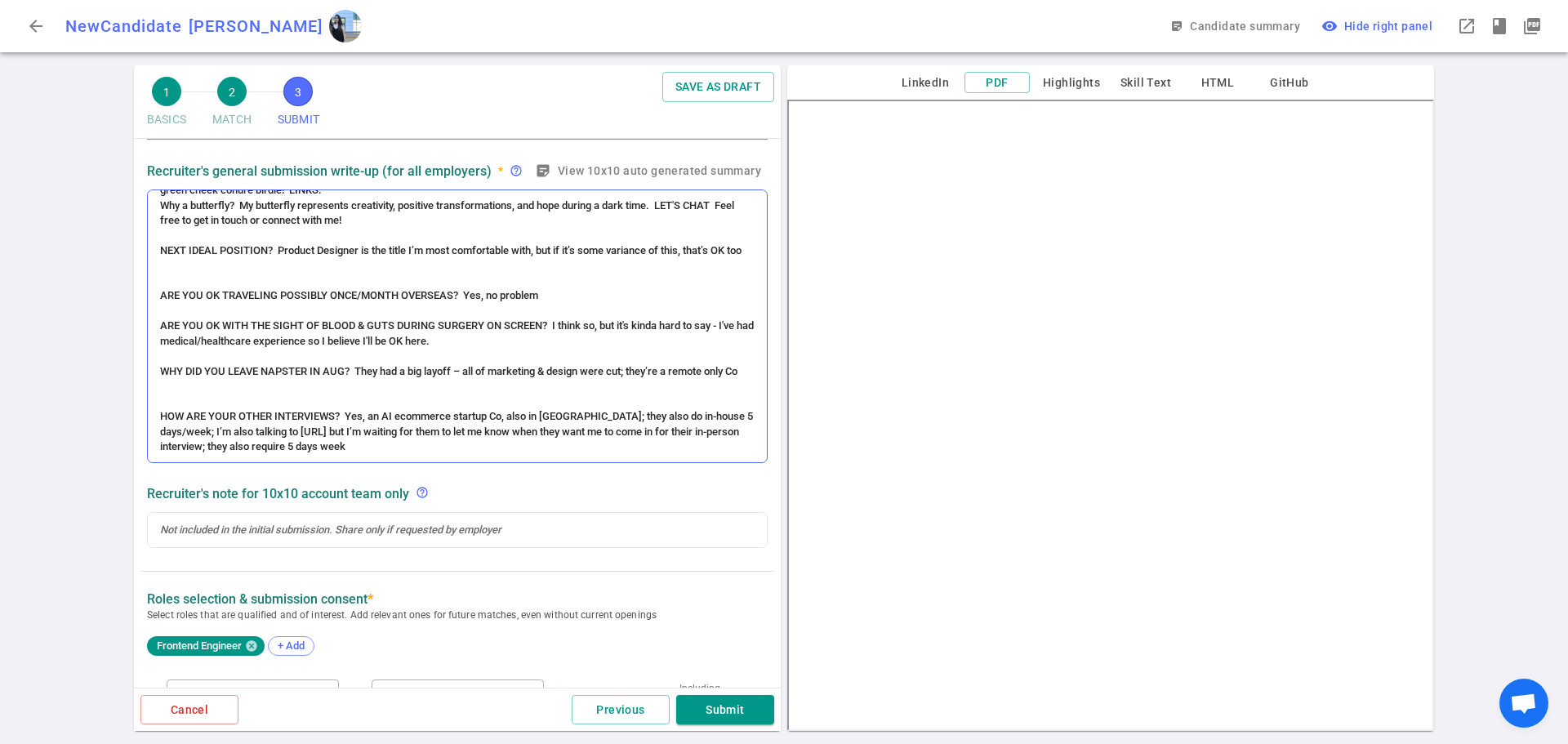
click at [395, 289] on div at bounding box center [456, 281] width 594 height 15
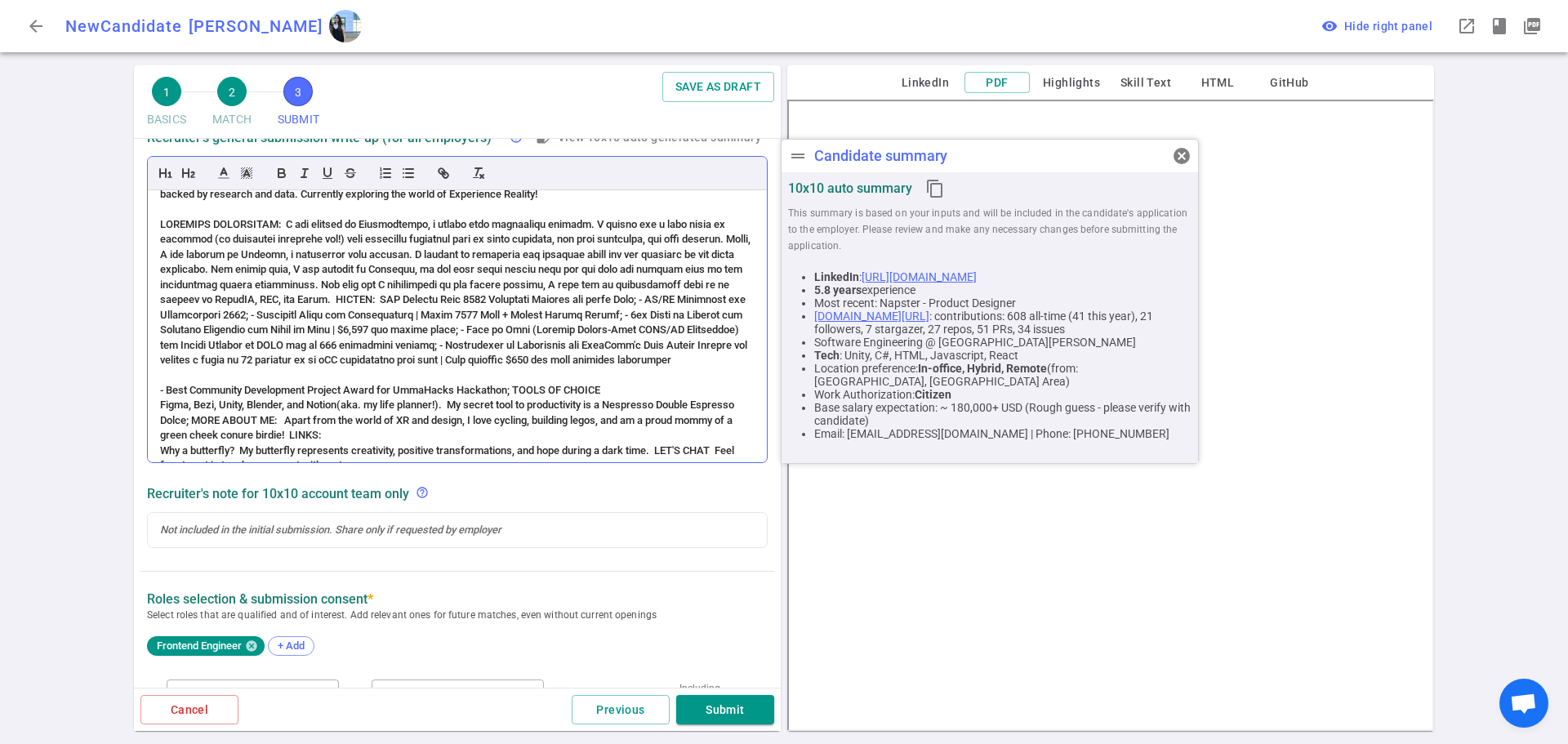
scroll to position [0, 0]
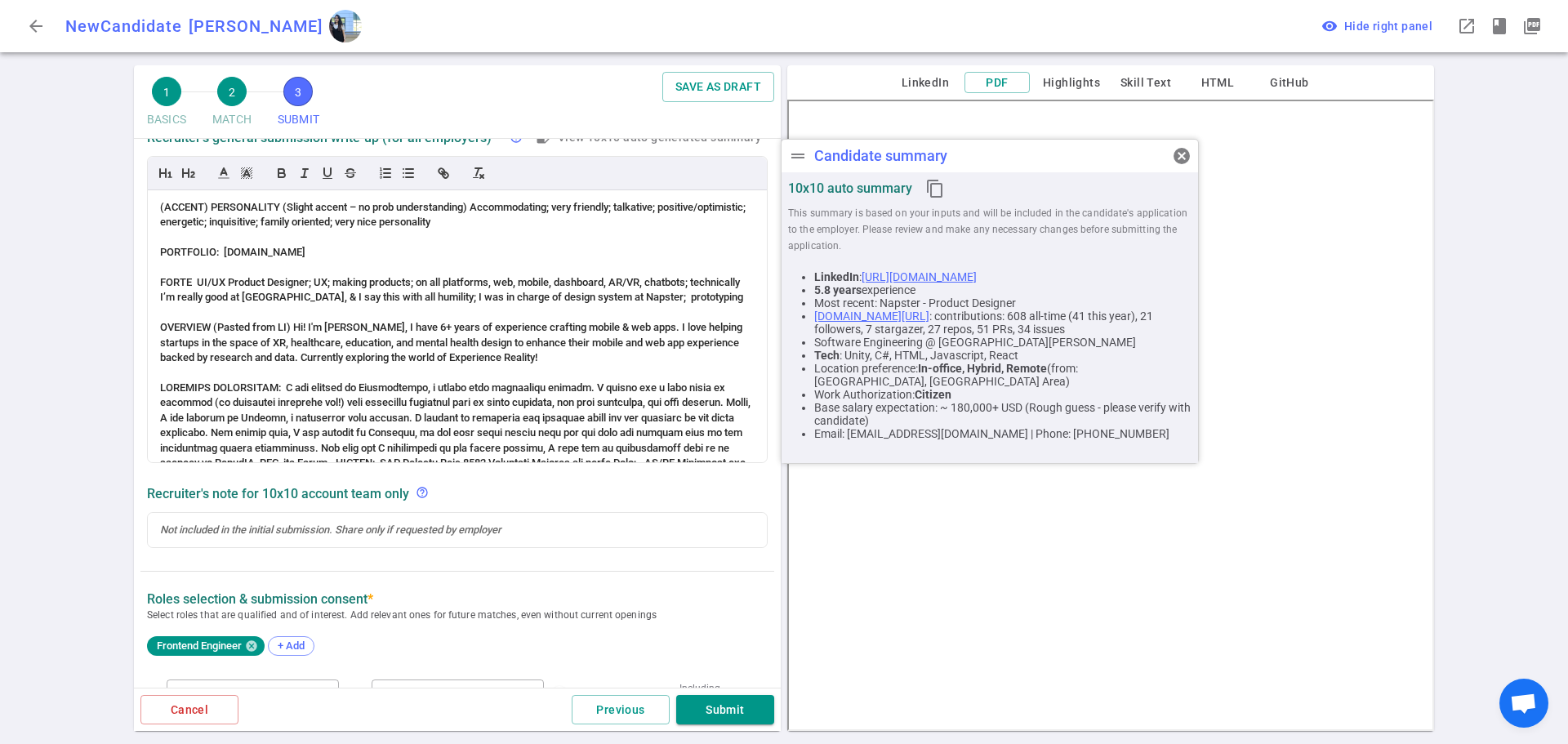
drag, startPoint x: 338, startPoint y: 258, endPoint x: 138, endPoint y: 258, distance: 200.0
click at [138, 258] on div "SUBMIT Roles and jobs applying, recruiter submission note, recruiter's email, l…" at bounding box center [457, 508] width 647 height 1393
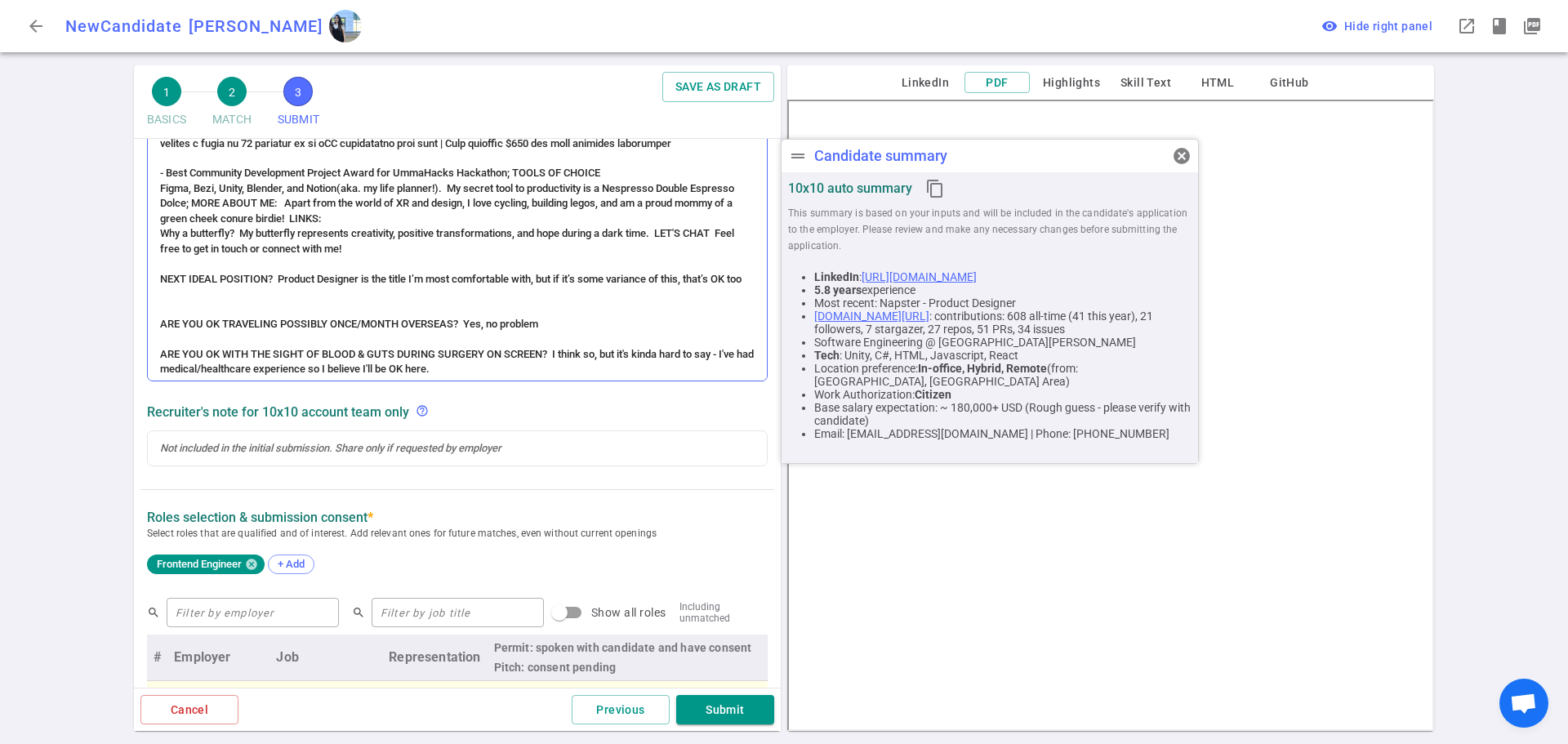
scroll to position [327, 0]
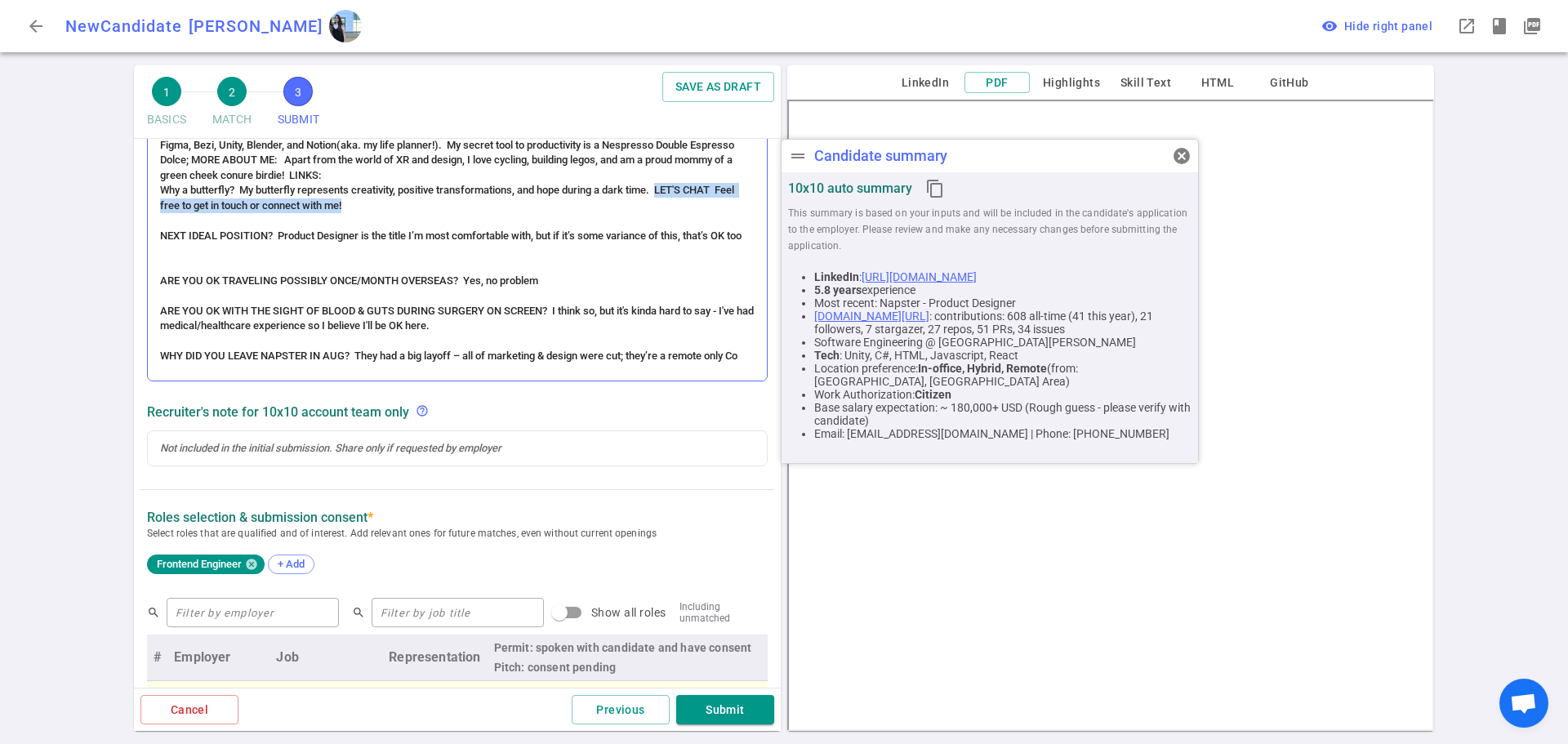
drag, startPoint x: 399, startPoint y: 234, endPoint x: 665, endPoint y: 226, distance: 266.1
click at [664, 213] on div "Why a butterfly? My butterfly represents creativity, positive transformations, …" at bounding box center [456, 198] width 594 height 30
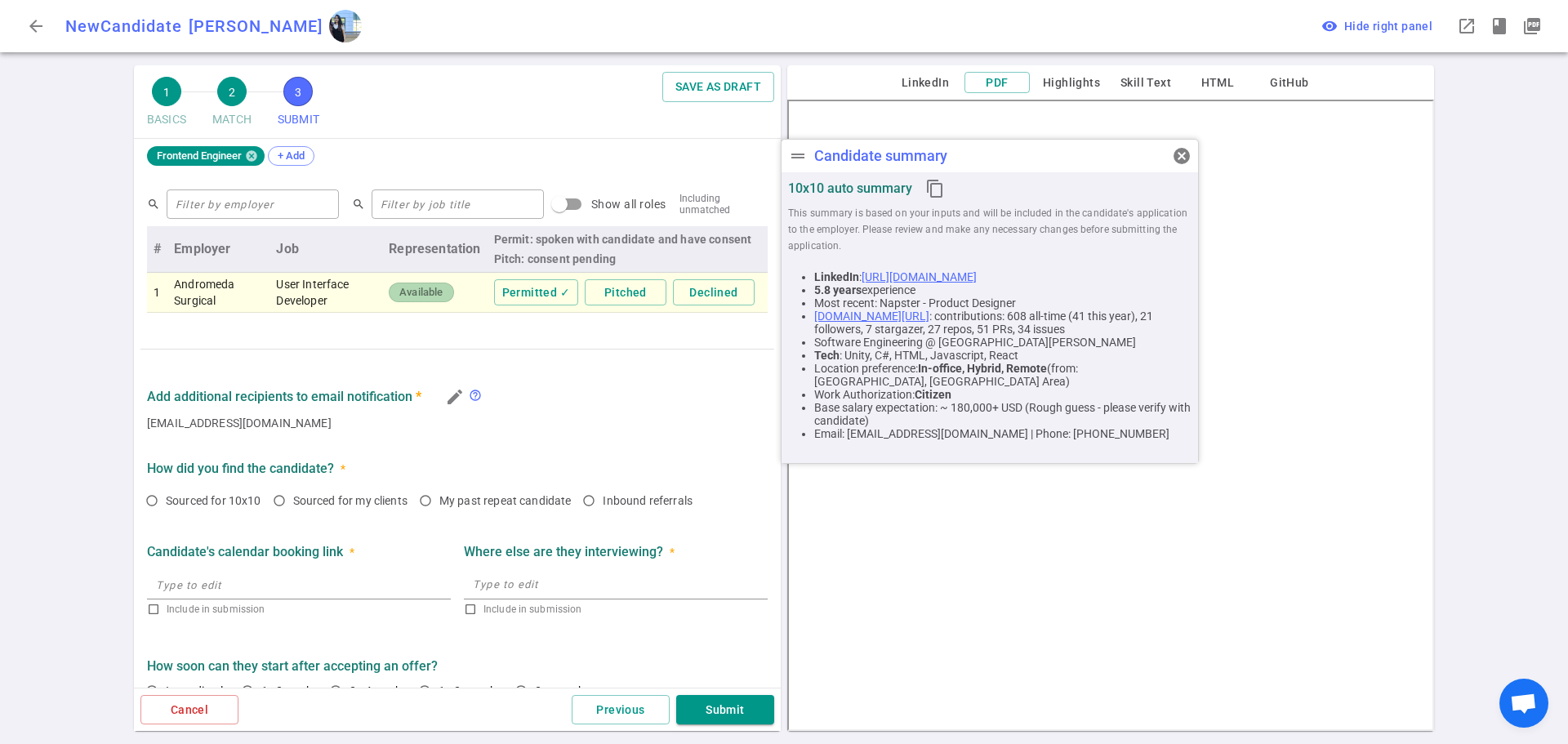
scroll to position [845, 0]
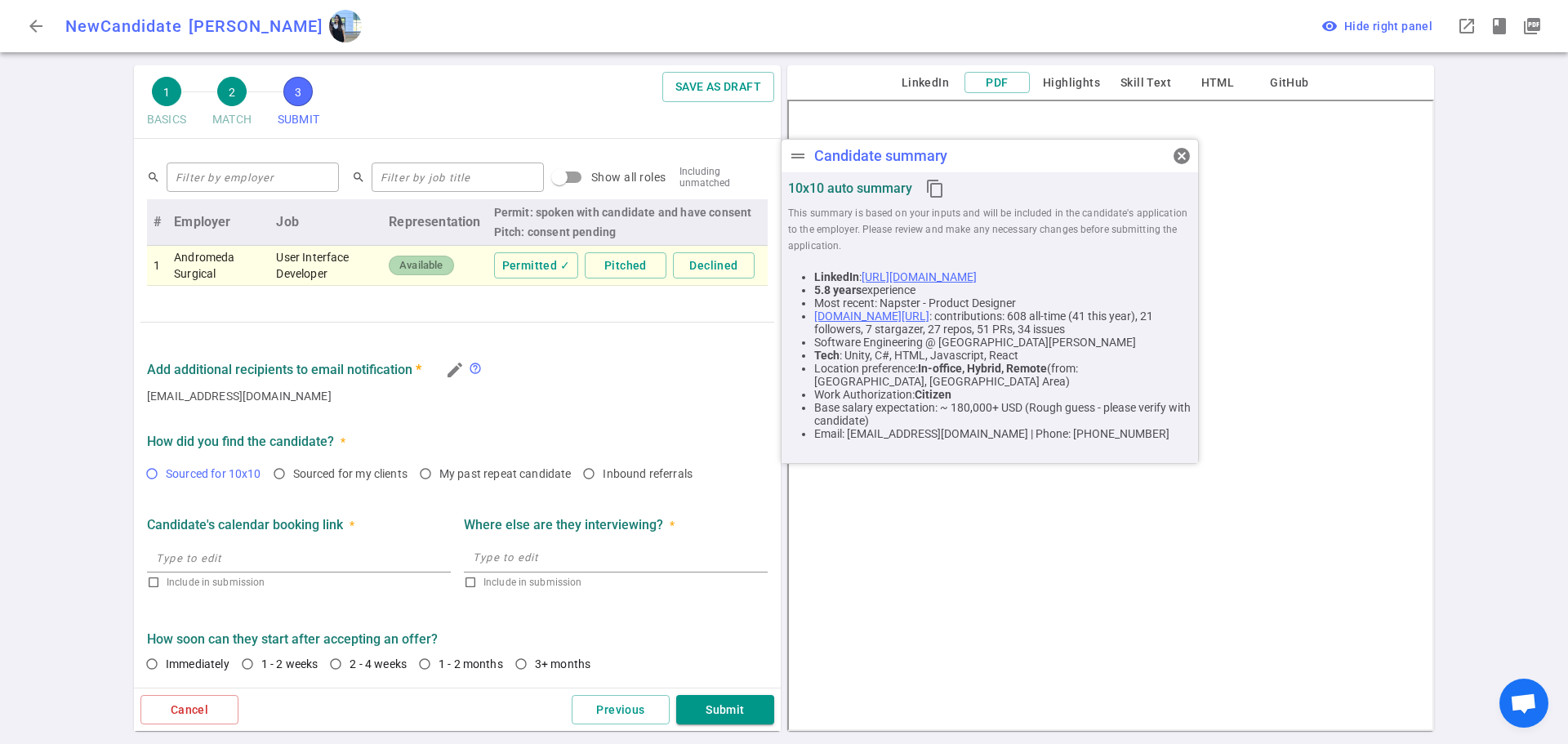
click at [147, 474] on input "Sourced for 10x10" at bounding box center [152, 473] width 28 height 28
radio input "true"
click at [244, 667] on input "1 - 2 weeks" at bounding box center [248, 664] width 28 height 28
radio input "true"
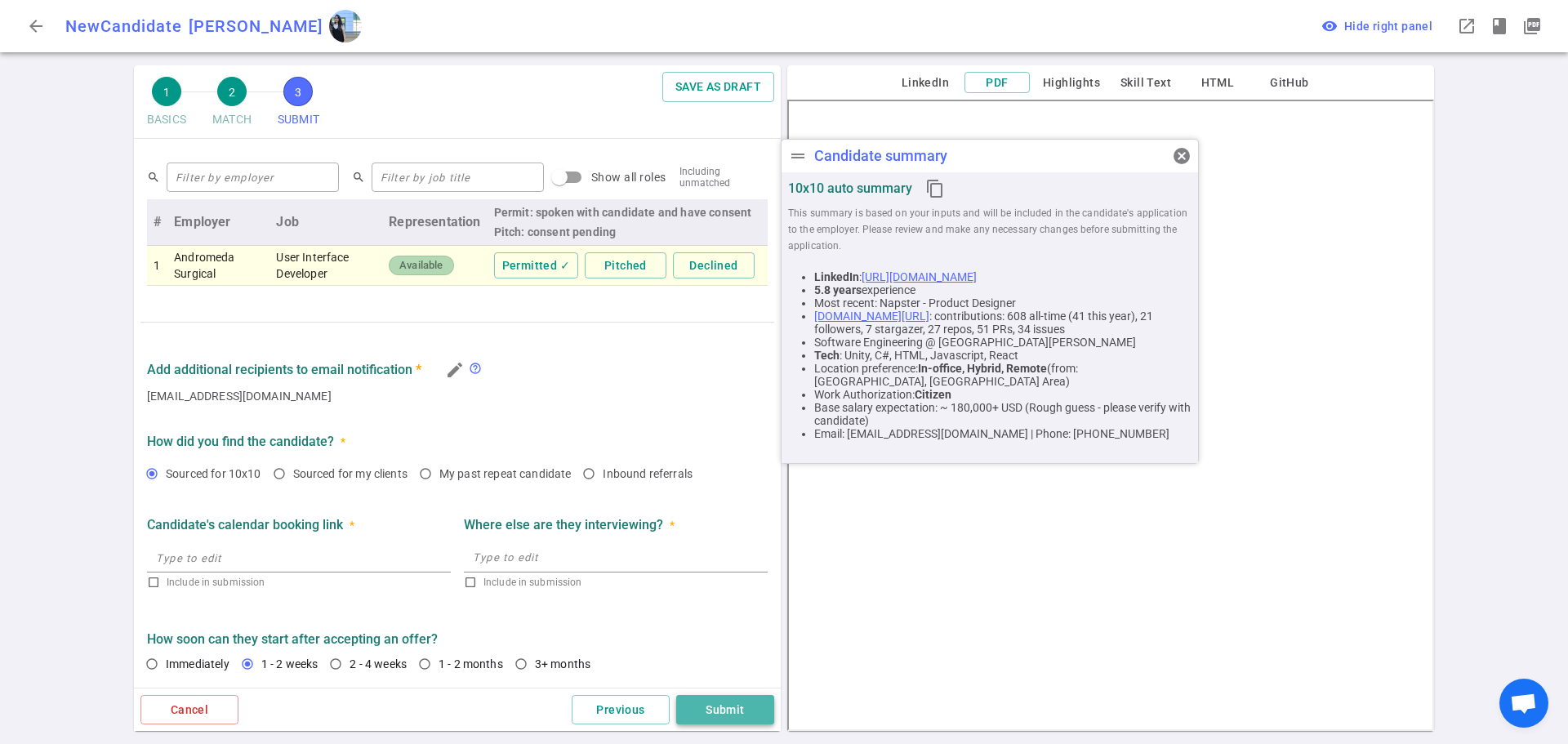
click at [712, 704] on button "Submit" at bounding box center [725, 710] width 98 height 30
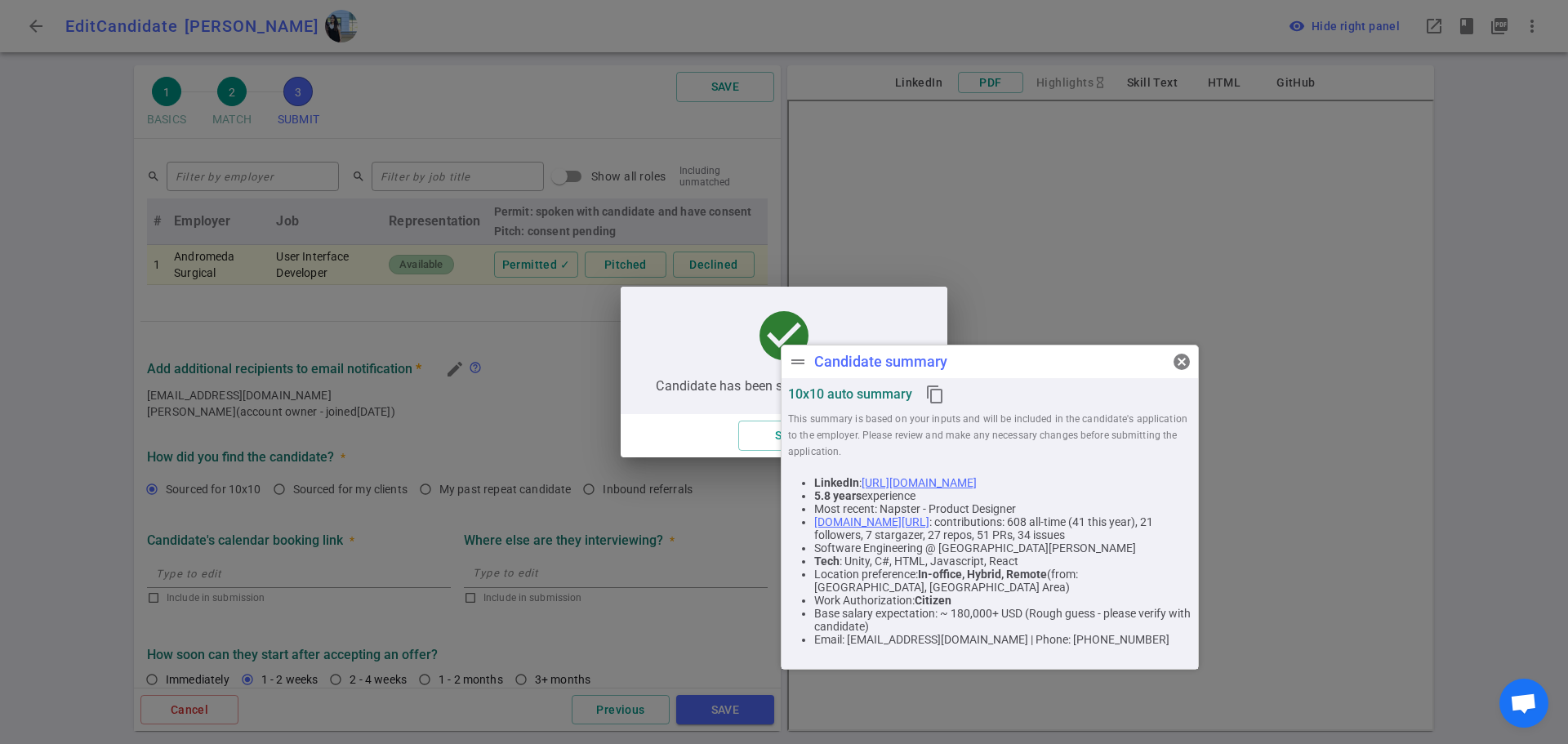
scroll to position [88, 0]
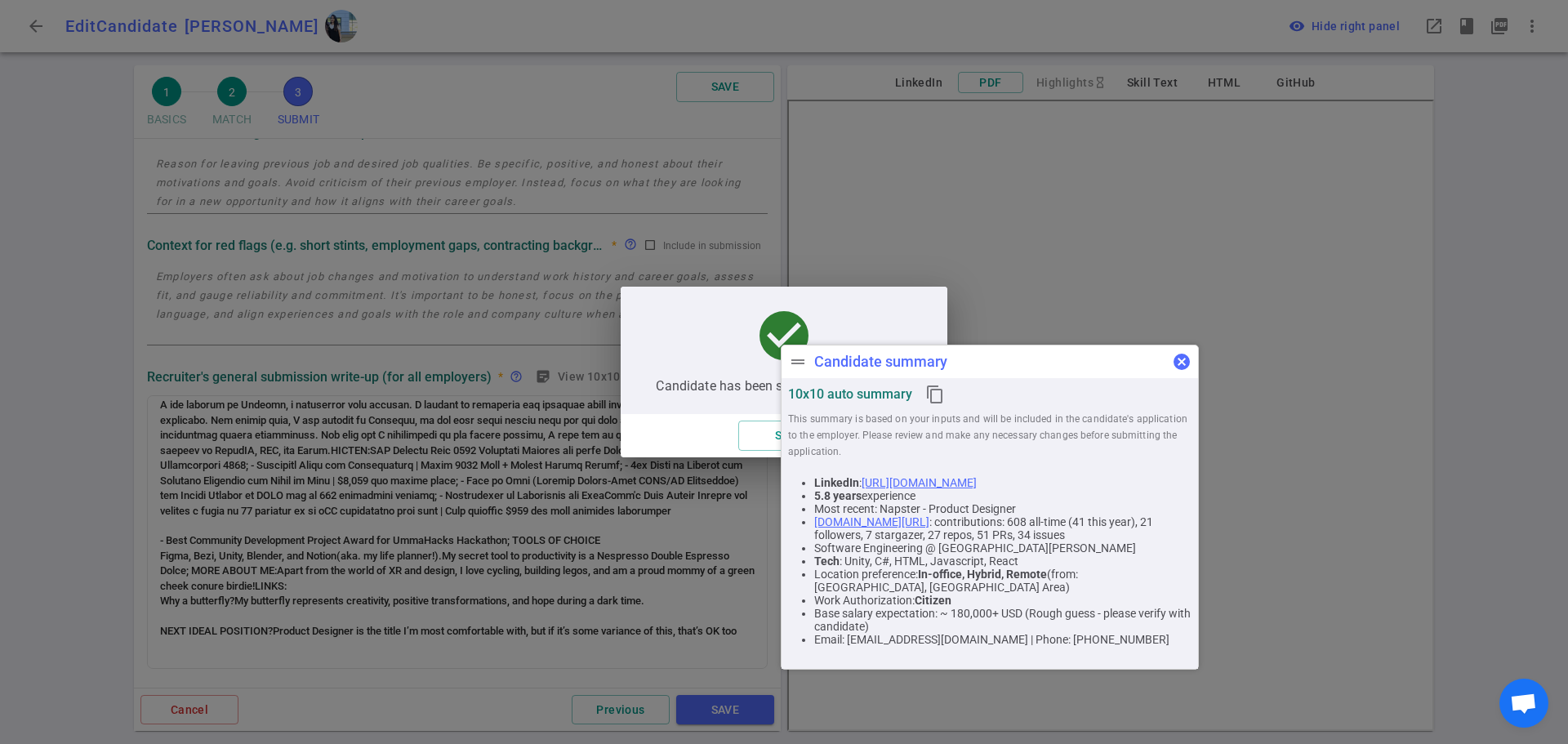
click at [1178, 362] on span "cancel" at bounding box center [1182, 363] width 20 height 20
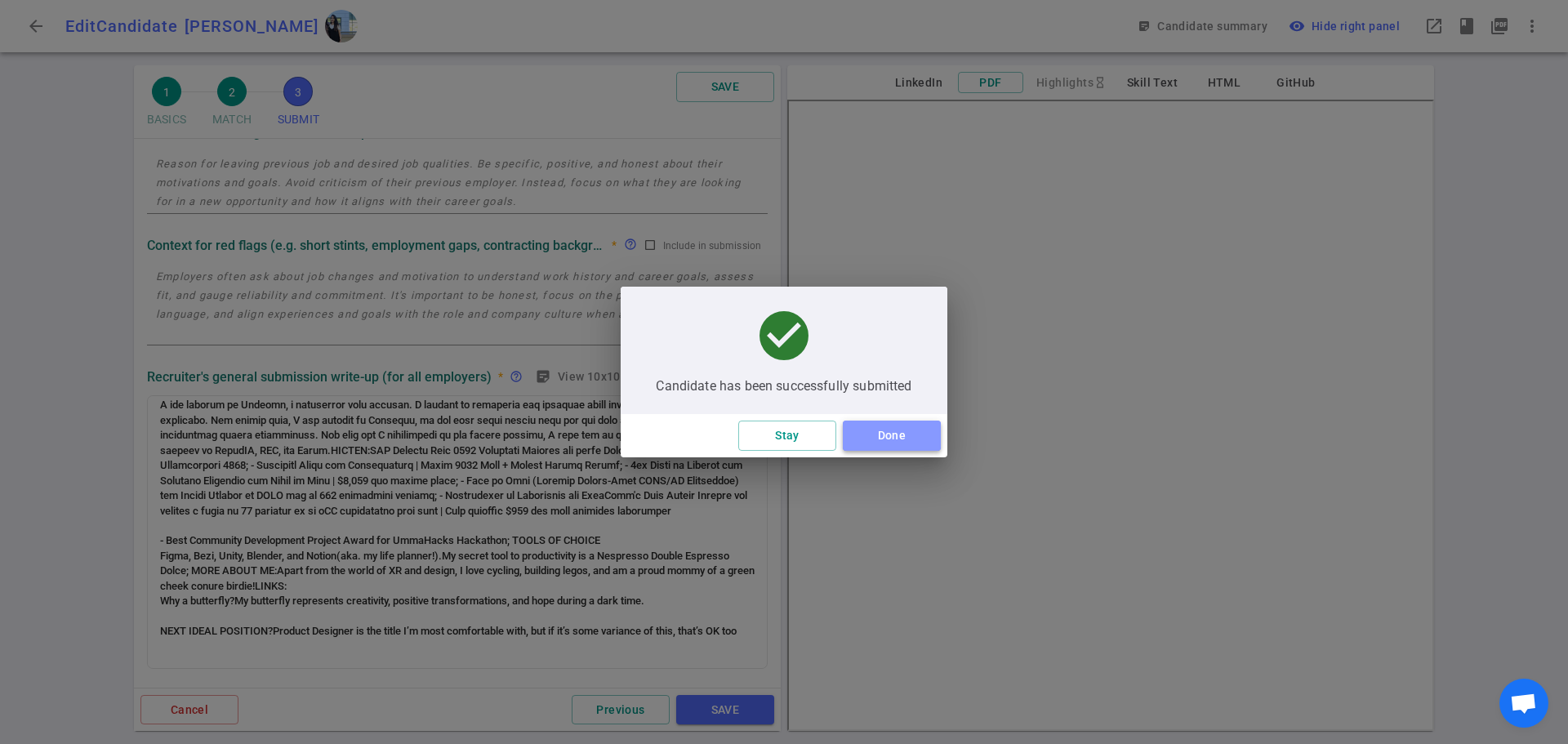
click at [873, 430] on button "Done" at bounding box center [892, 435] width 98 height 30
